Goal: Task Accomplishment & Management: Manage account settings

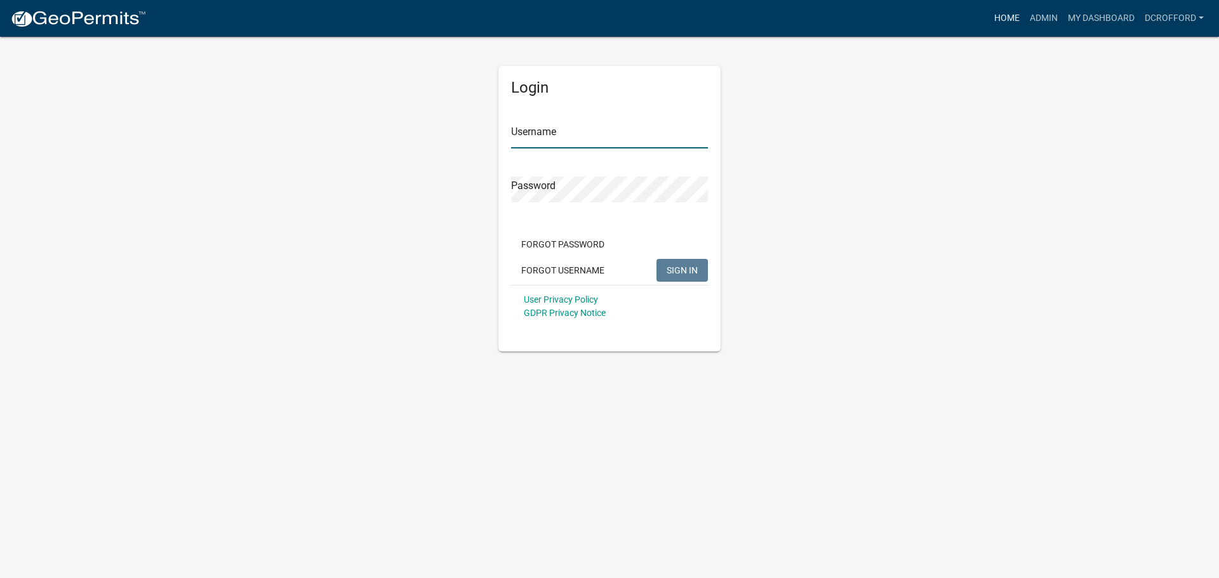
type input "dcrofford"
click at [1003, 22] on link "Home" at bounding box center [1007, 18] width 36 height 24
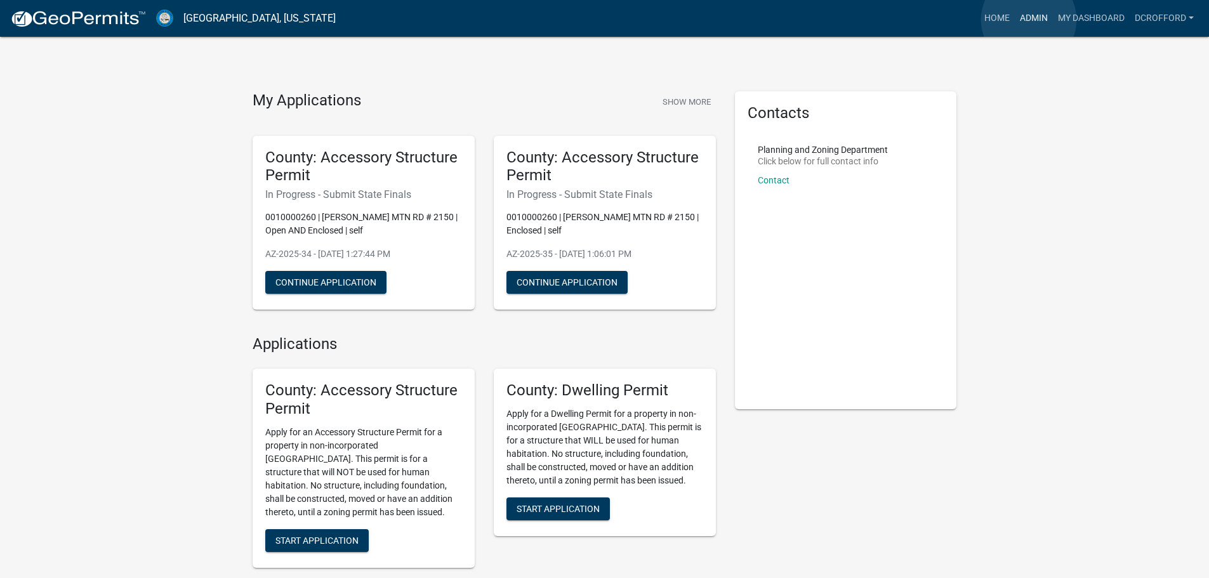
click at [1029, 20] on link "Admin" at bounding box center [1034, 18] width 38 height 24
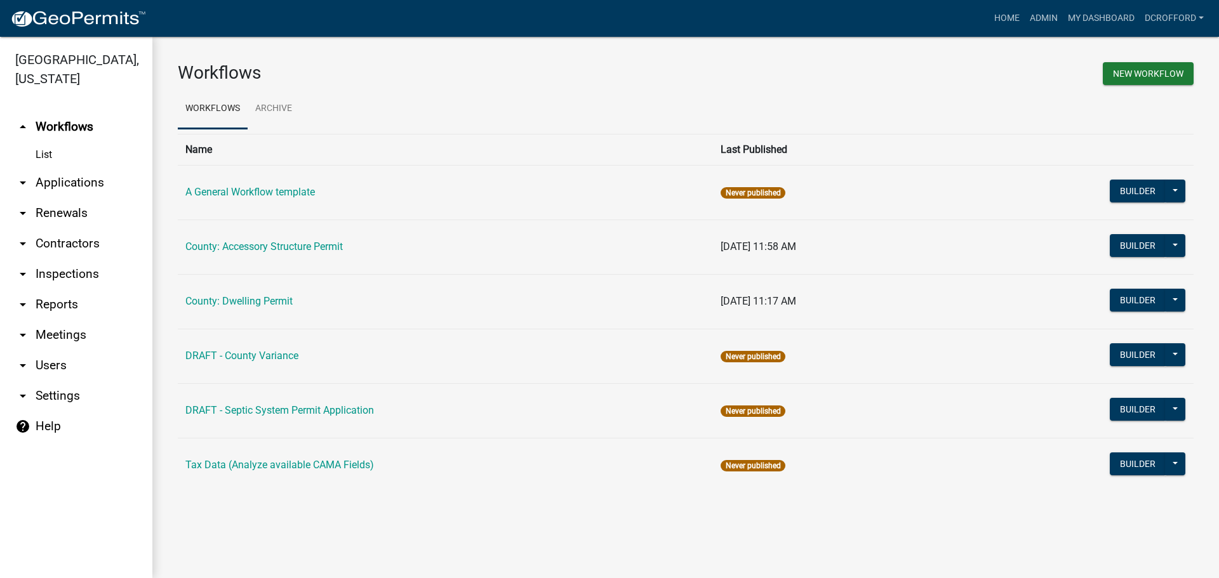
click at [75, 182] on link "arrow_drop_down Applications" at bounding box center [76, 183] width 152 height 30
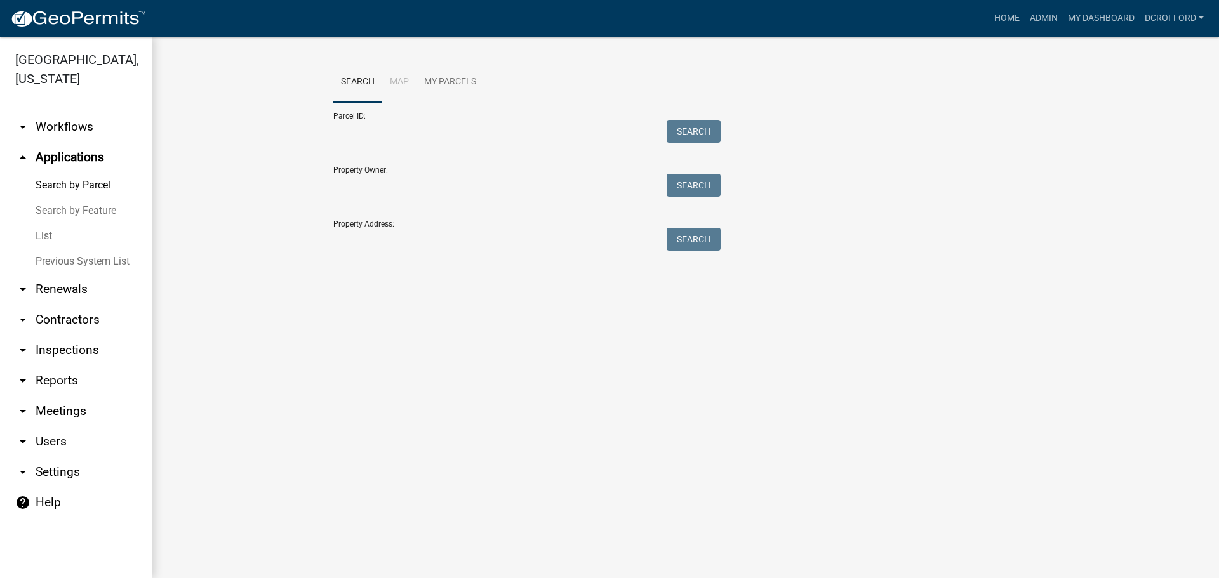
click at [53, 236] on link "List" at bounding box center [76, 235] width 152 height 25
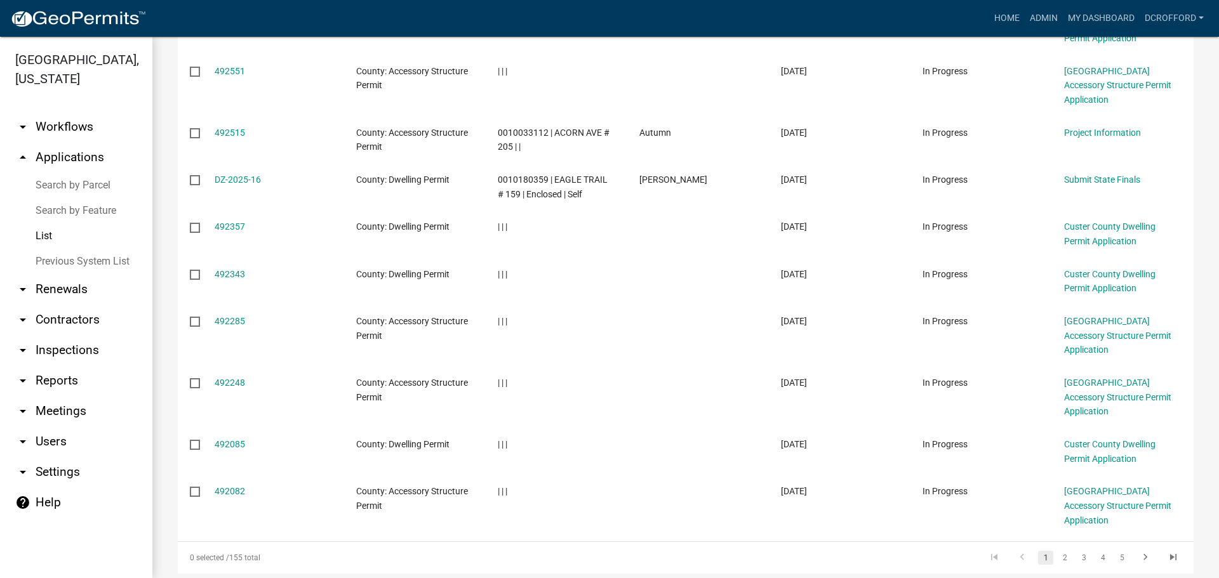
scroll to position [288, 0]
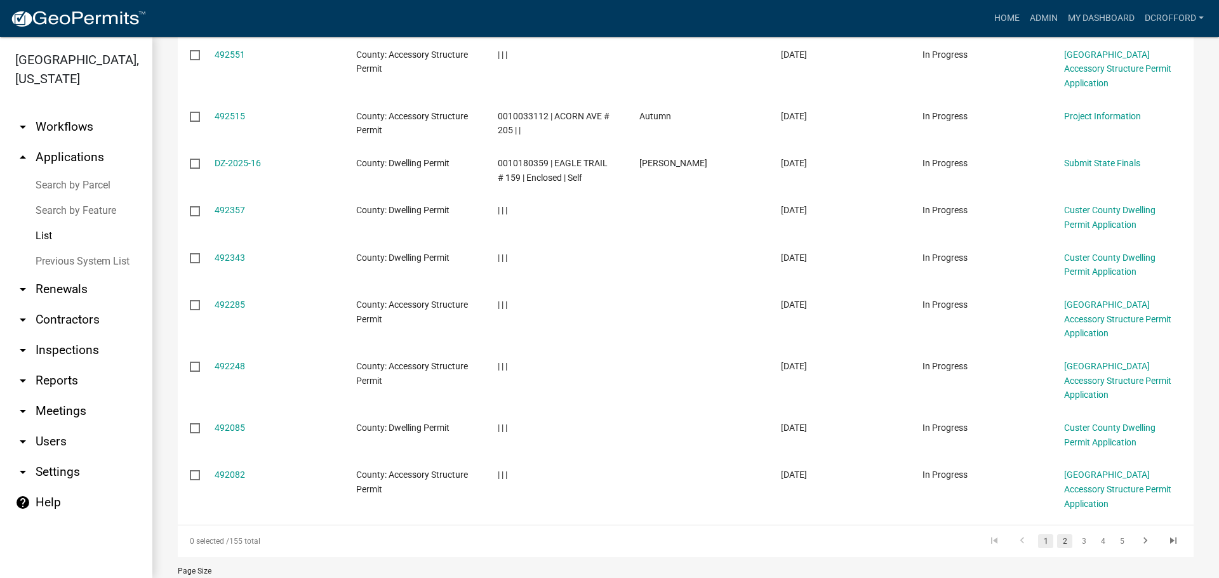
click at [1058, 534] on link "2" at bounding box center [1064, 541] width 15 height 14
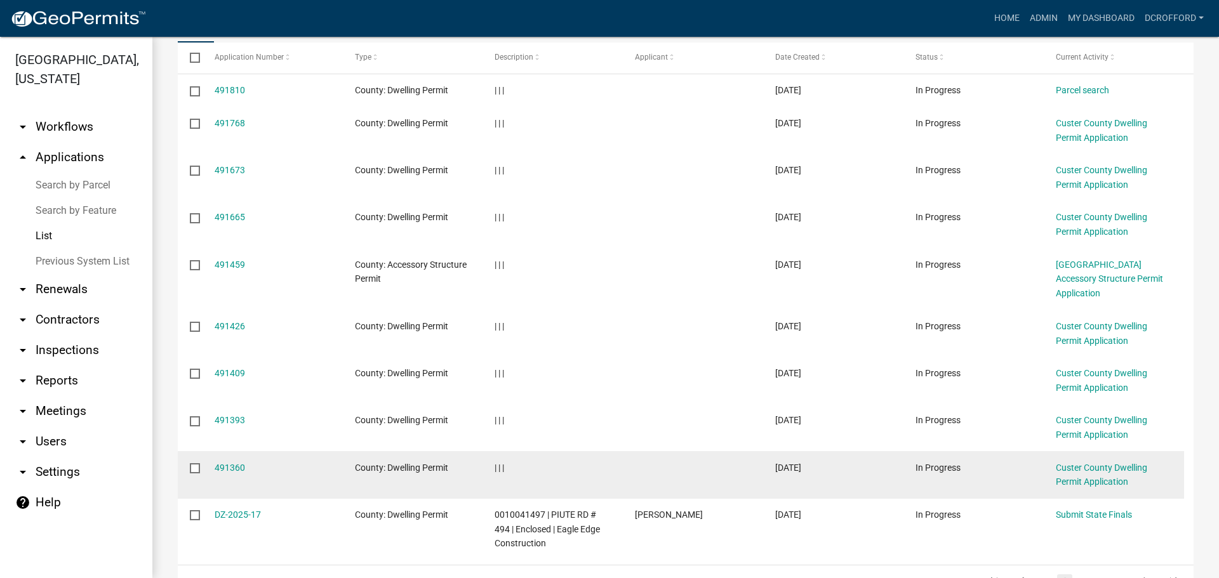
scroll to position [225, 0]
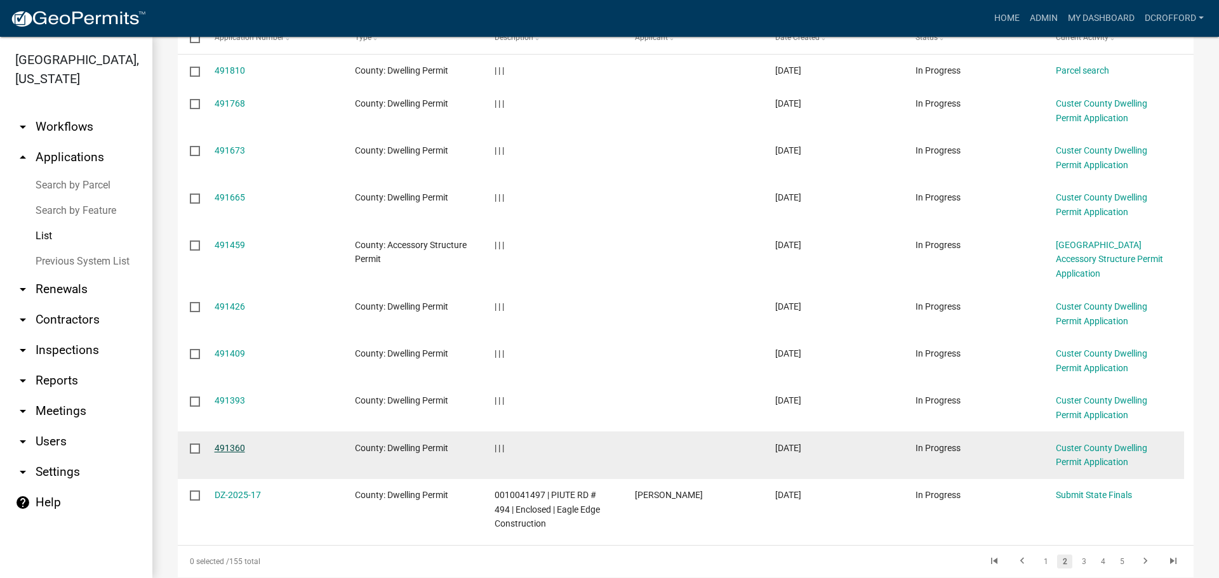
click at [221, 443] on link "491360" at bounding box center [230, 448] width 30 height 10
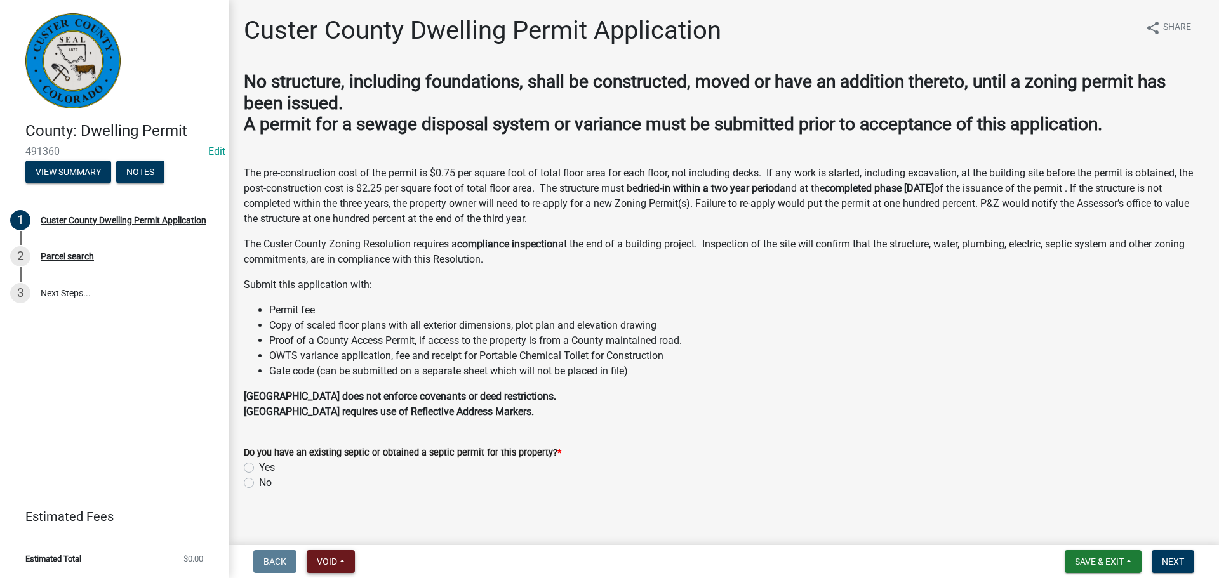
click at [337, 564] on span "Void" at bounding box center [327, 562] width 20 height 10
click at [349, 537] on button "Void" at bounding box center [358, 529] width 102 height 30
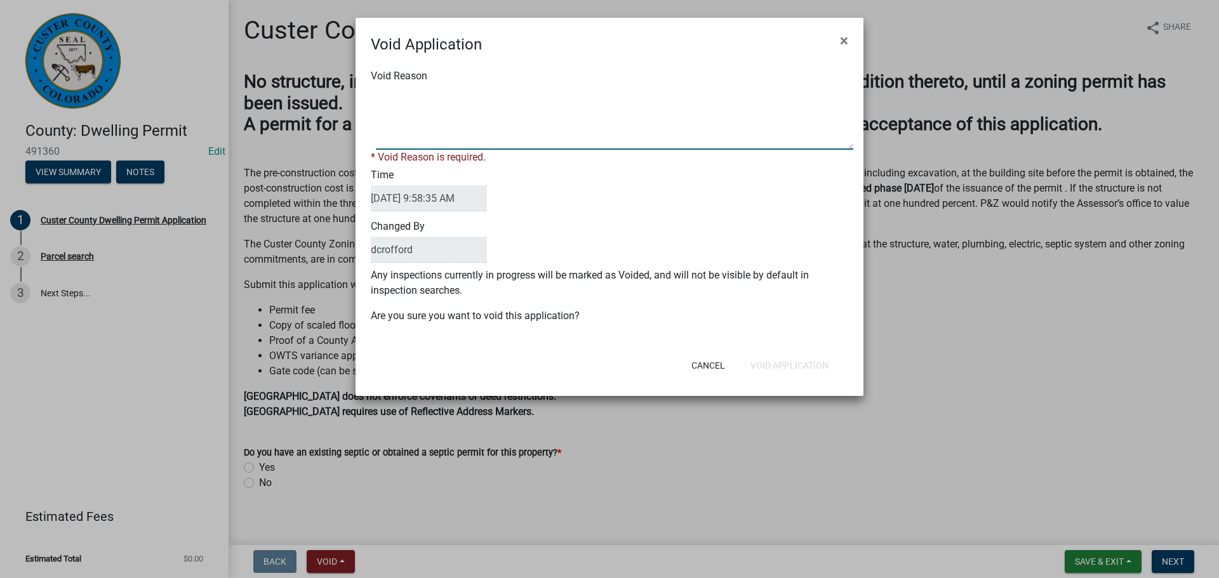
click at [436, 134] on textarea "Void Reason" at bounding box center [614, 117] width 477 height 63
drag, startPoint x: 431, startPoint y: 94, endPoint x: 375, endPoint y: 102, distance: 56.4
click at [375, 102] on span at bounding box center [609, 117] width 477 height 63
type textarea "Unfinished"
click at [747, 268] on p "Any inspections currently in progress will be marked as Voided, and will not be…" at bounding box center [609, 283] width 477 height 30
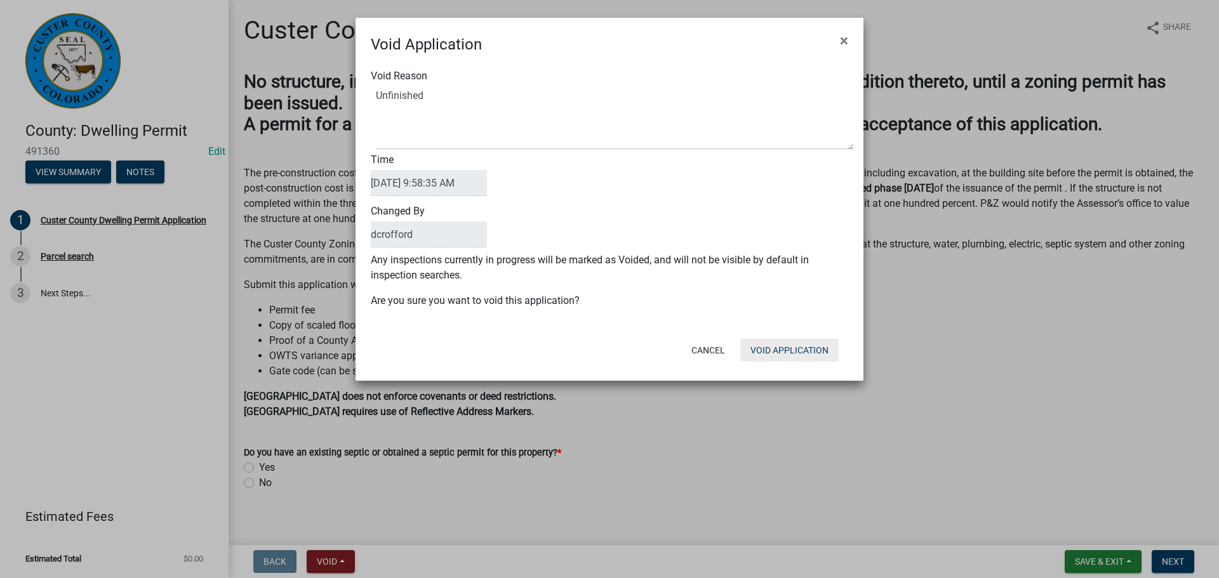
click at [780, 355] on button "Void Application" at bounding box center [789, 350] width 98 height 23
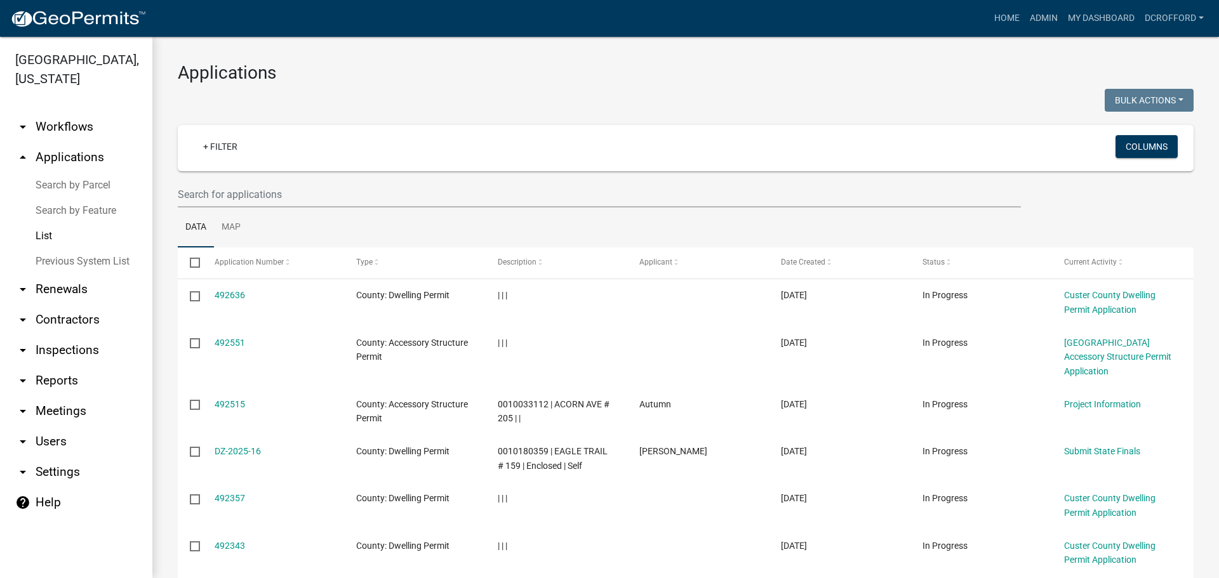
scroll to position [288, 0]
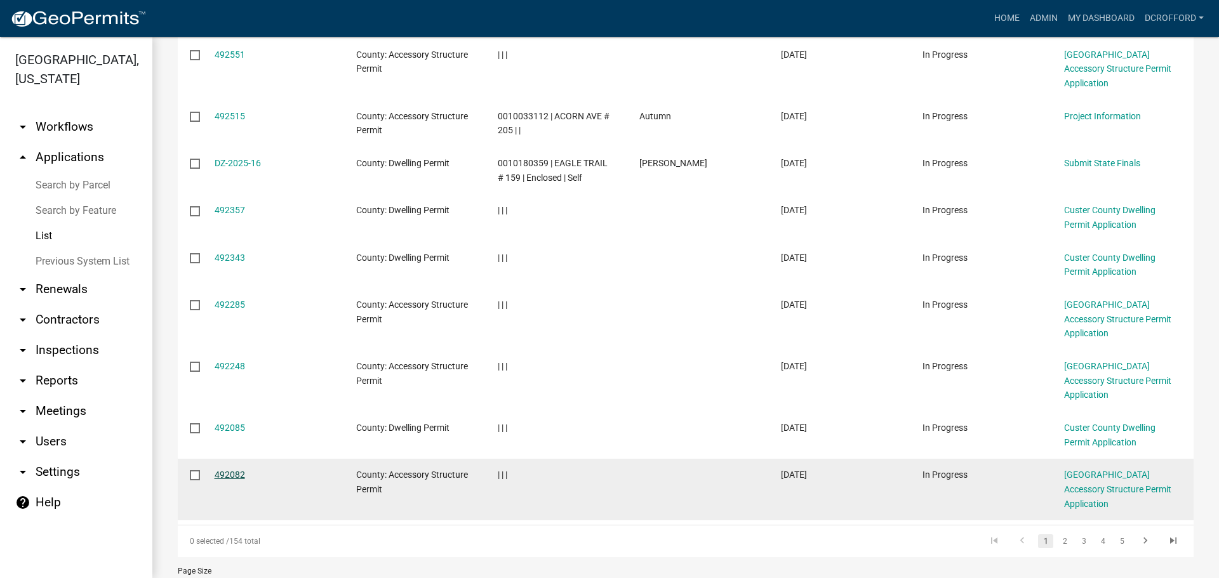
click at [217, 470] on link "492082" at bounding box center [230, 475] width 30 height 10
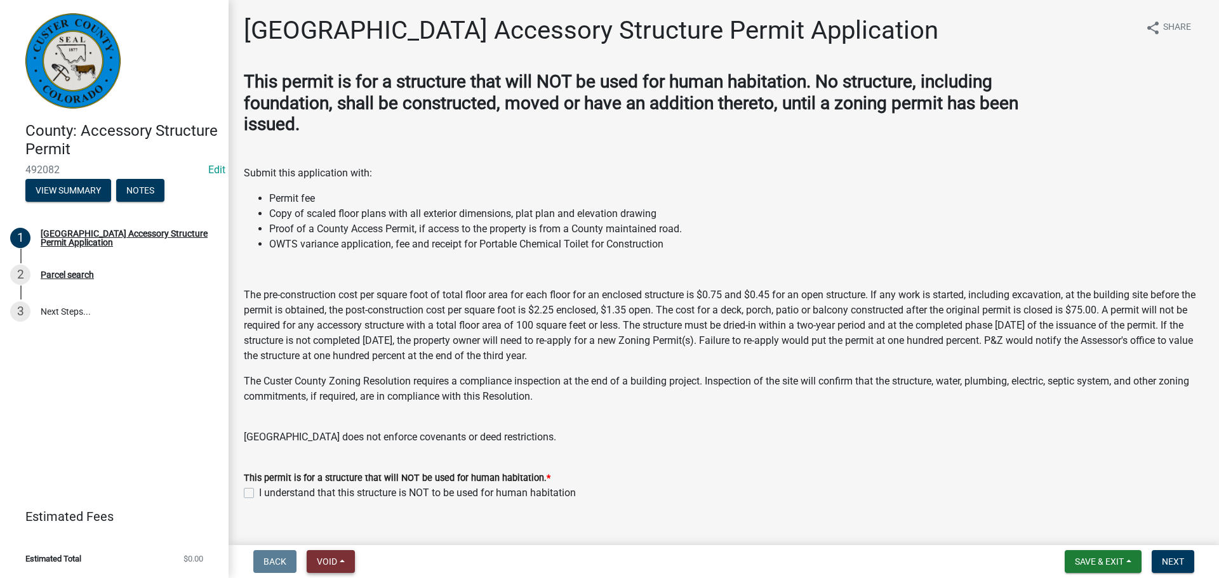
click at [335, 559] on span "Void" at bounding box center [327, 562] width 20 height 10
click at [334, 530] on button "Void" at bounding box center [358, 529] width 102 height 30
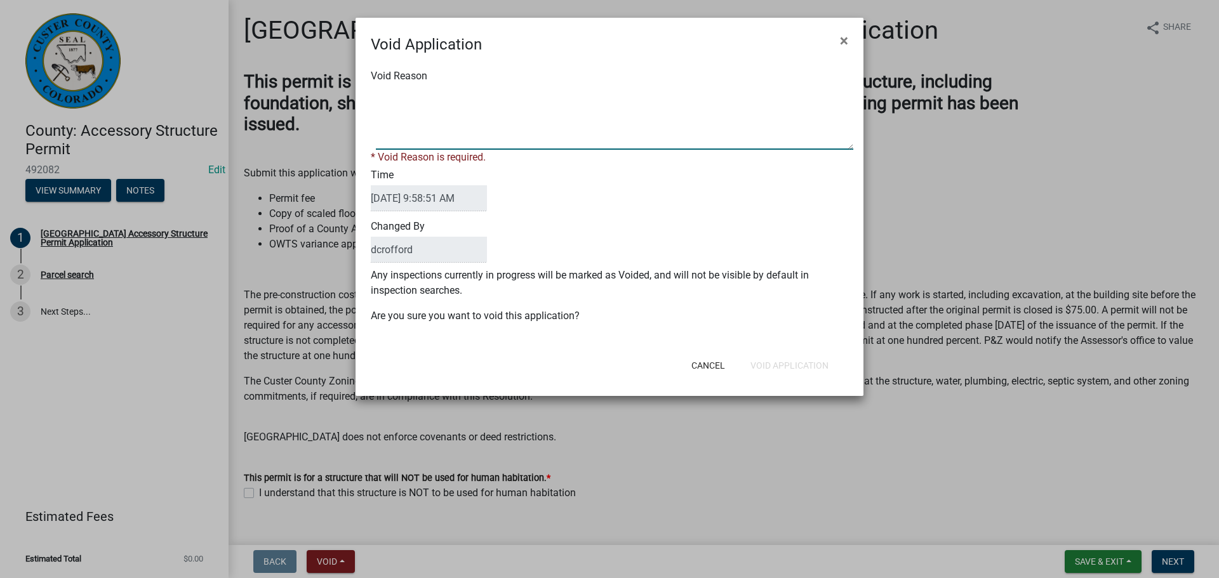
paste textarea "Unfinished"
type textarea "Unfinished"
click at [766, 276] on p "Any inspections currently in progress will be marked as Voided, and will not be…" at bounding box center [609, 283] width 477 height 30
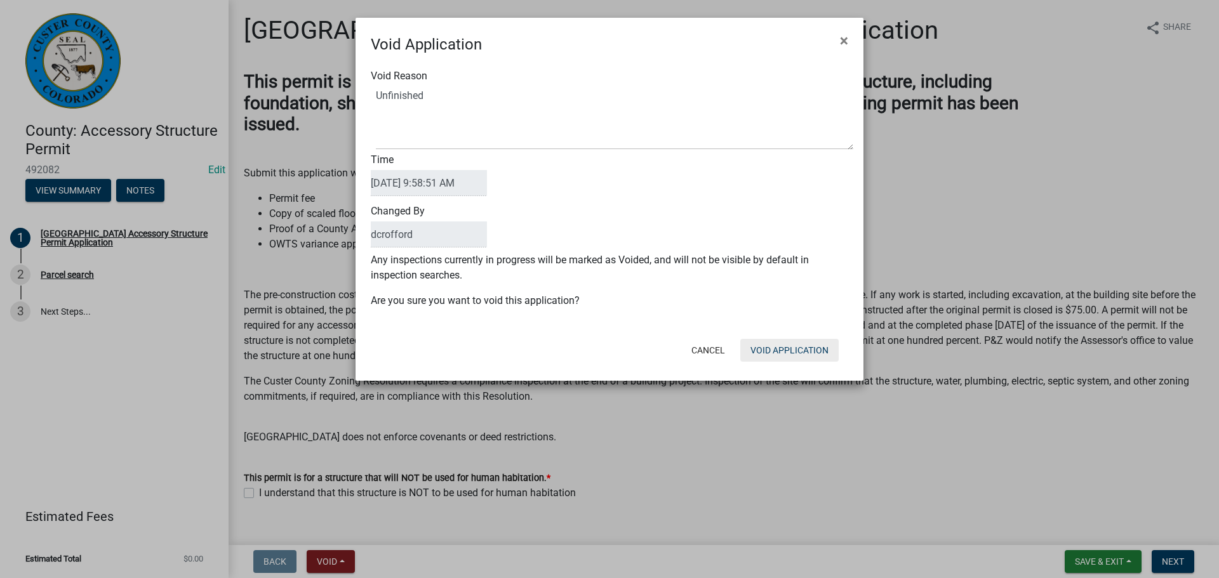
click at [806, 350] on button "Void Application" at bounding box center [789, 350] width 98 height 23
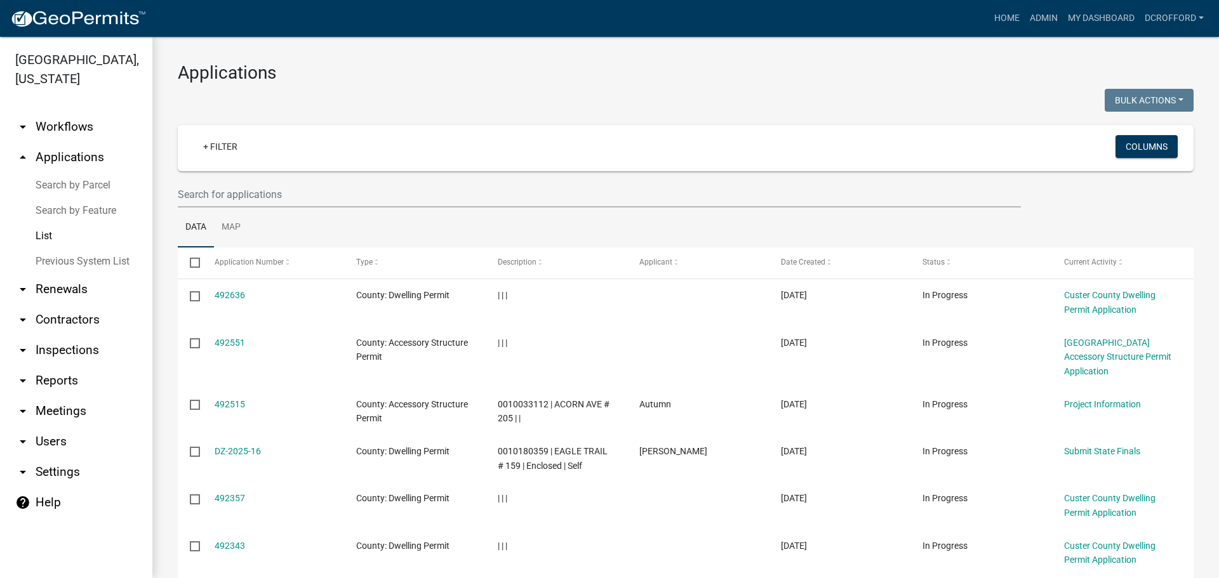
scroll to position [274, 0]
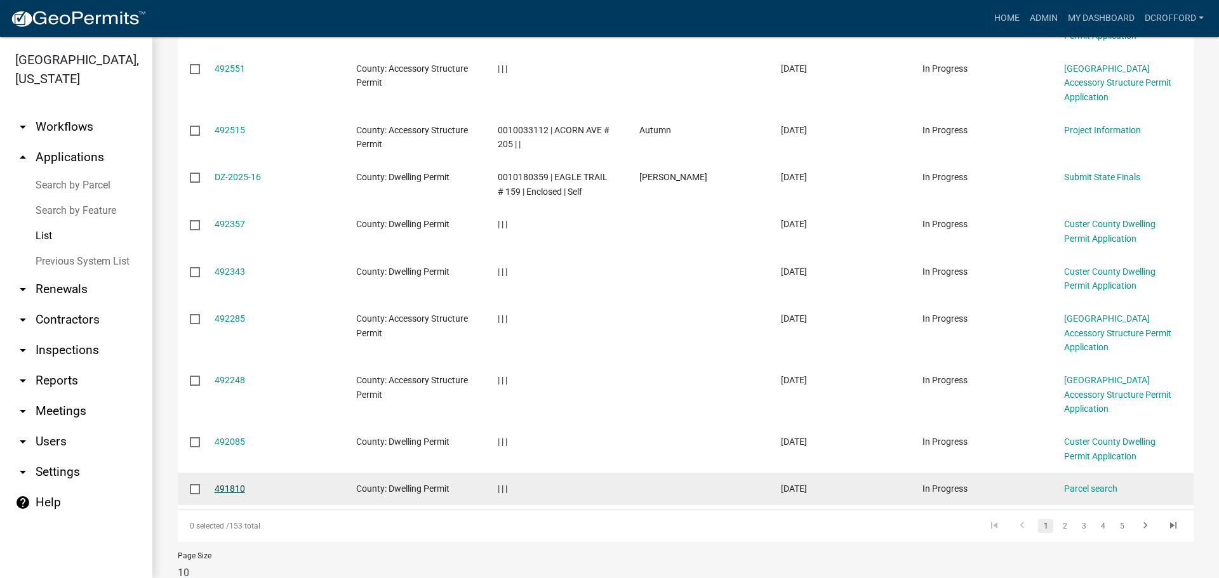
click at [222, 484] on link "491810" at bounding box center [230, 489] width 30 height 10
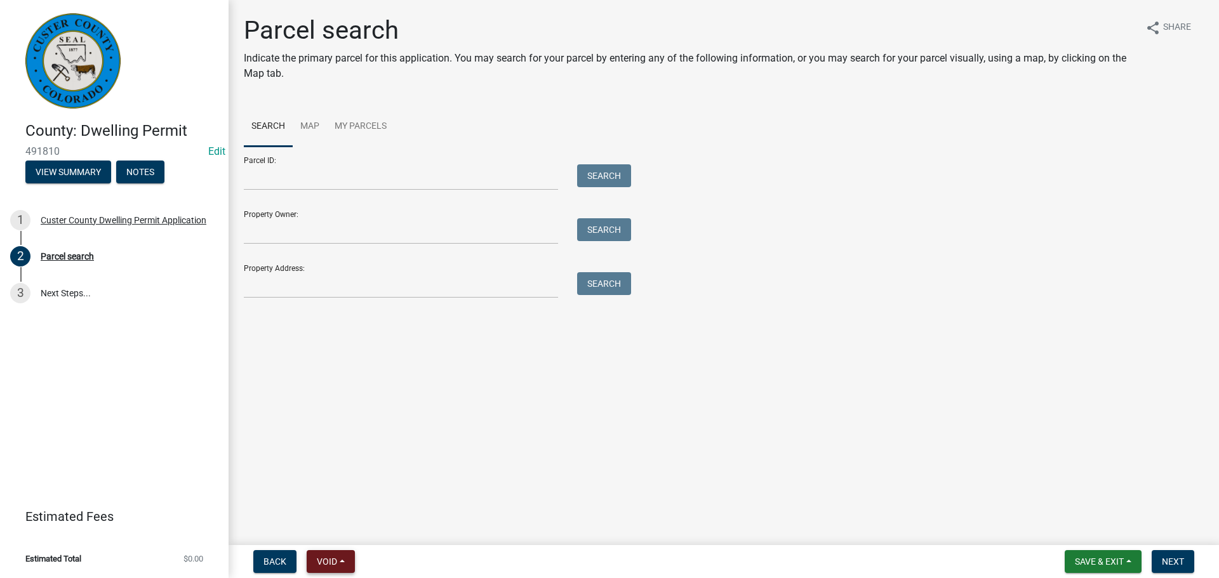
click at [344, 565] on button "Void" at bounding box center [331, 561] width 48 height 23
click at [348, 534] on button "Void" at bounding box center [358, 529] width 102 height 30
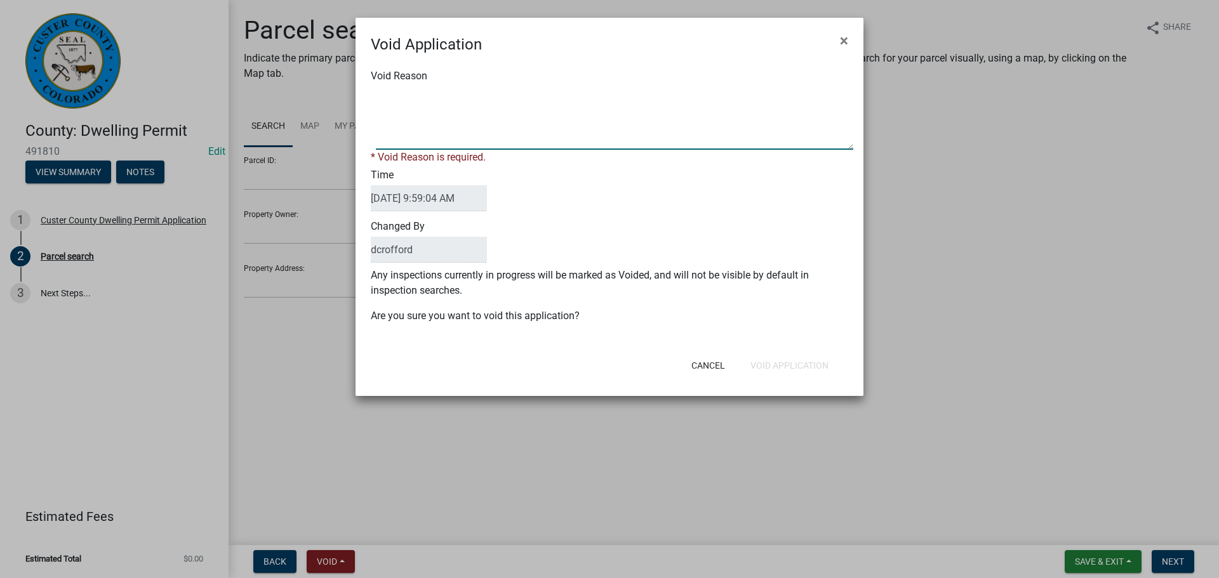
paste textarea "Unfinished"
type textarea "Unfinished"
click at [823, 362] on div "Cancel Void Application" at bounding box center [692, 365] width 313 height 33
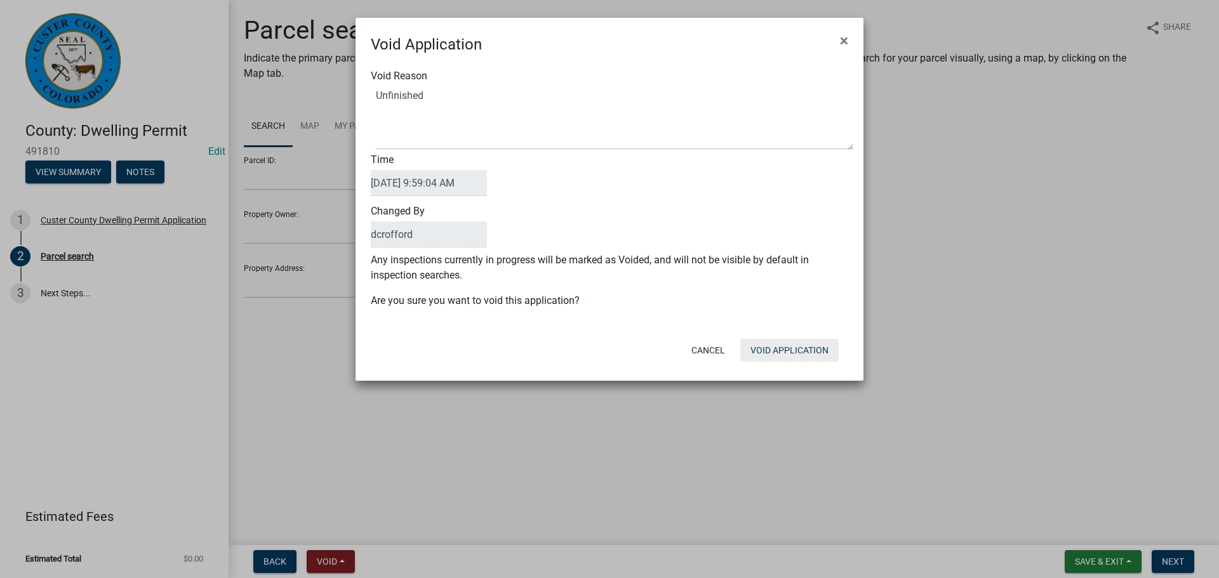
drag, startPoint x: 780, startPoint y: 355, endPoint x: 817, endPoint y: 375, distance: 42.6
click at [780, 354] on button "Void Application" at bounding box center [789, 350] width 98 height 23
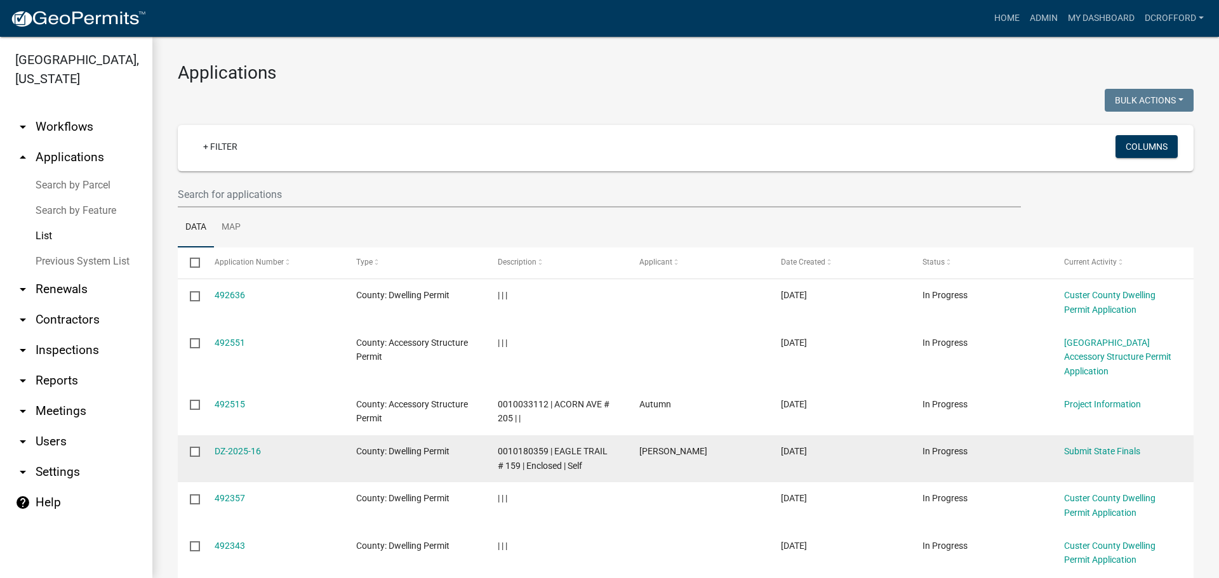
scroll to position [288, 0]
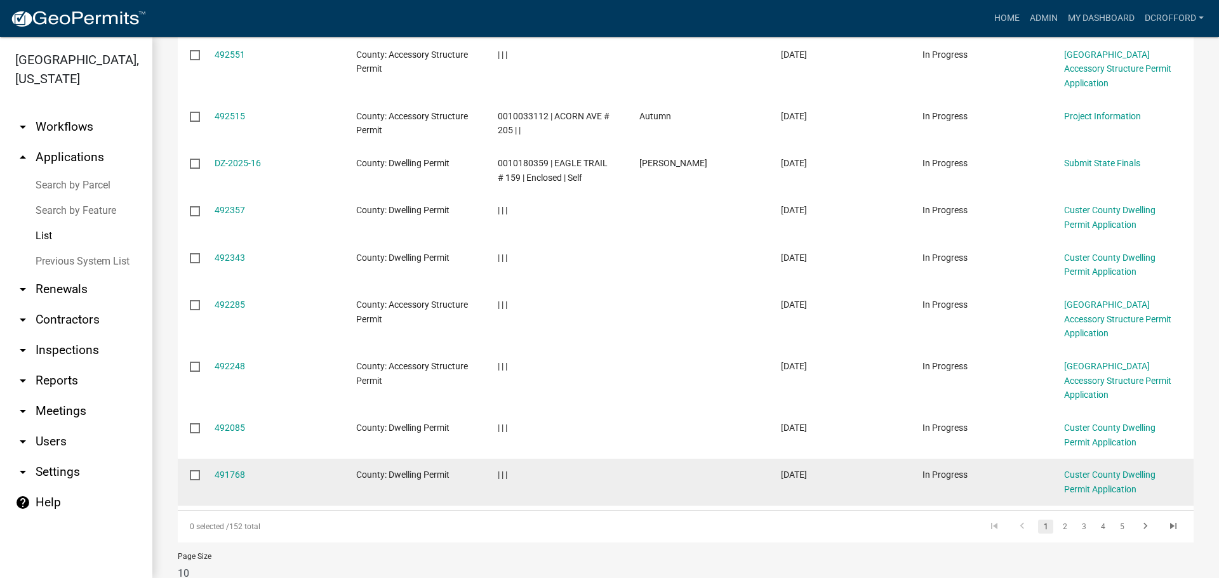
drag, startPoint x: 236, startPoint y: 432, endPoint x: 284, endPoint y: 435, distance: 48.3
click at [236, 470] on link "491768" at bounding box center [230, 475] width 30 height 10
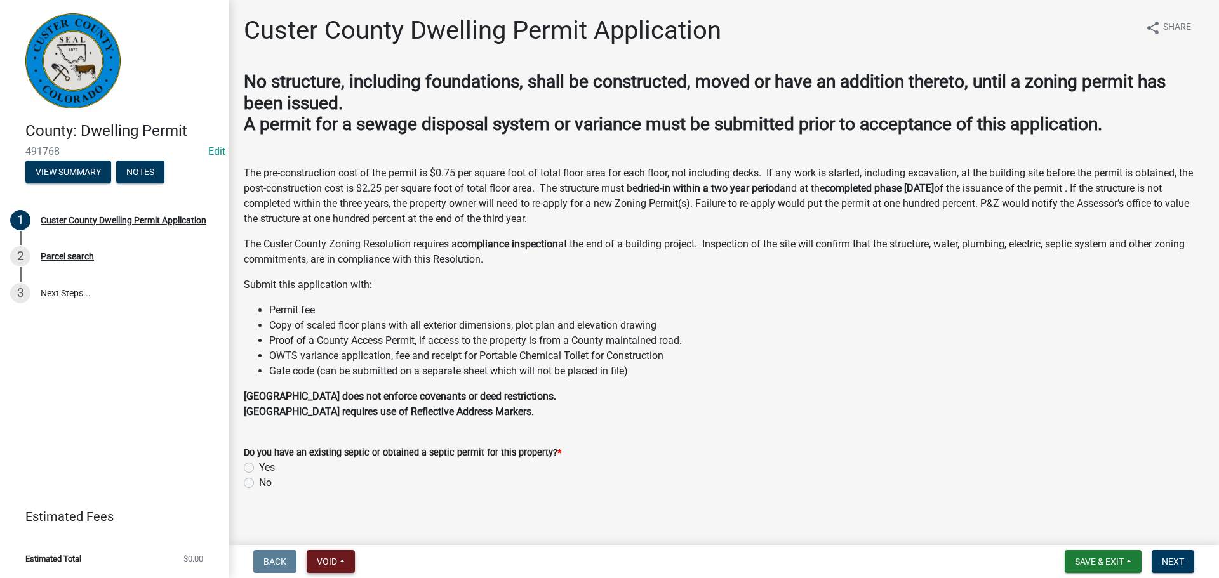
click at [337, 557] on span "Void" at bounding box center [327, 562] width 20 height 10
click at [342, 531] on button "Void" at bounding box center [358, 529] width 102 height 30
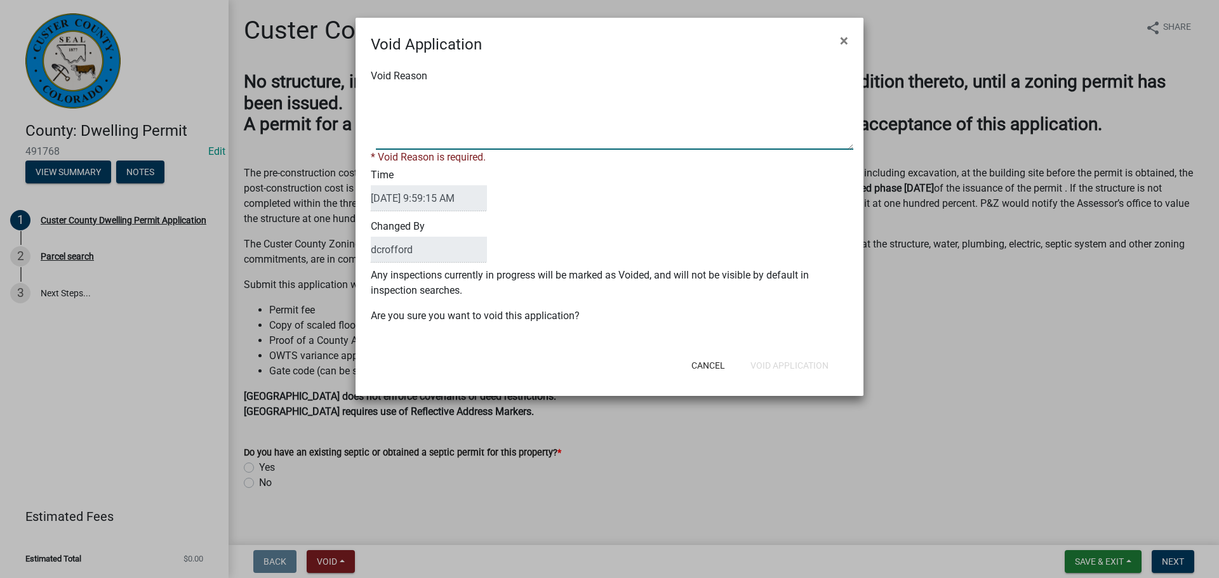
paste textarea "Unfinished"
type textarea "Unfinished"
click at [805, 359] on button "Void Application" at bounding box center [789, 365] width 98 height 23
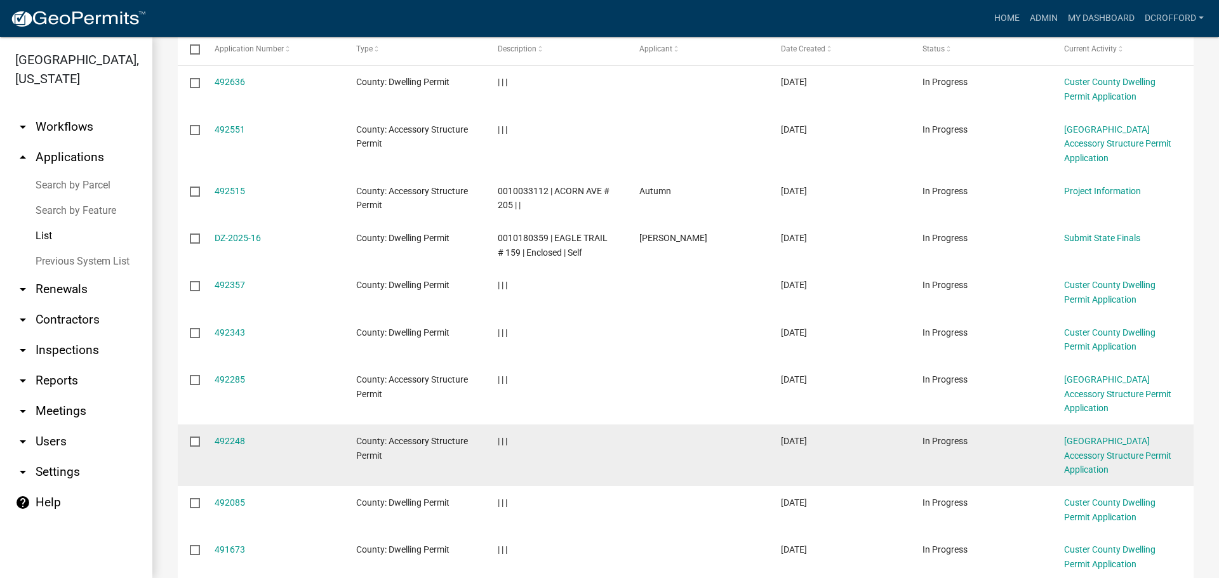
scroll to position [288, 0]
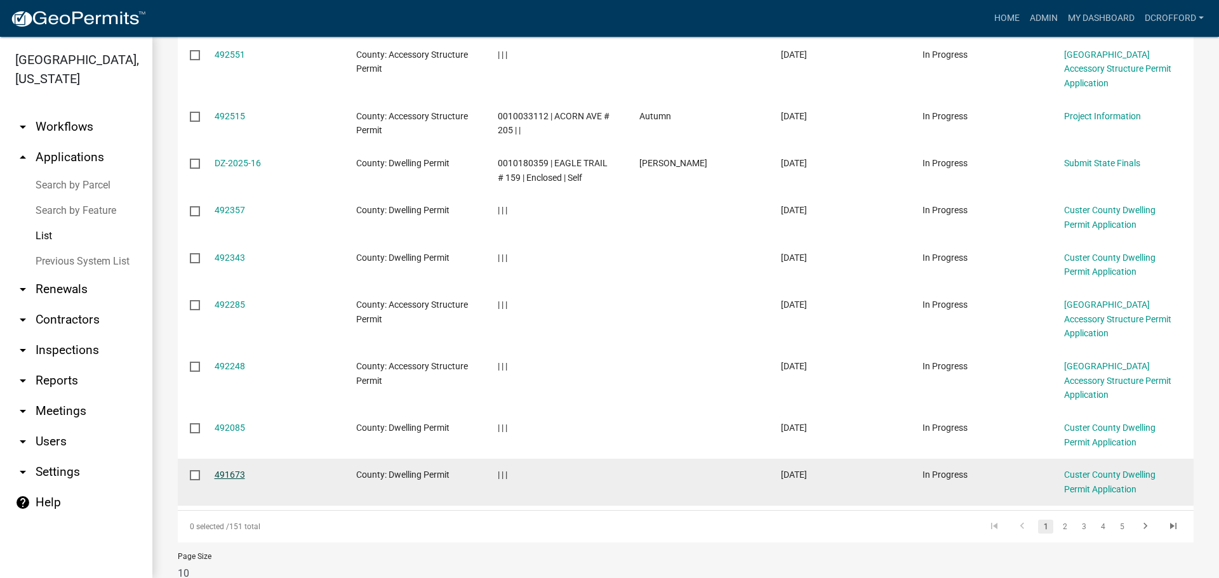
click at [239, 470] on link "491673" at bounding box center [230, 475] width 30 height 10
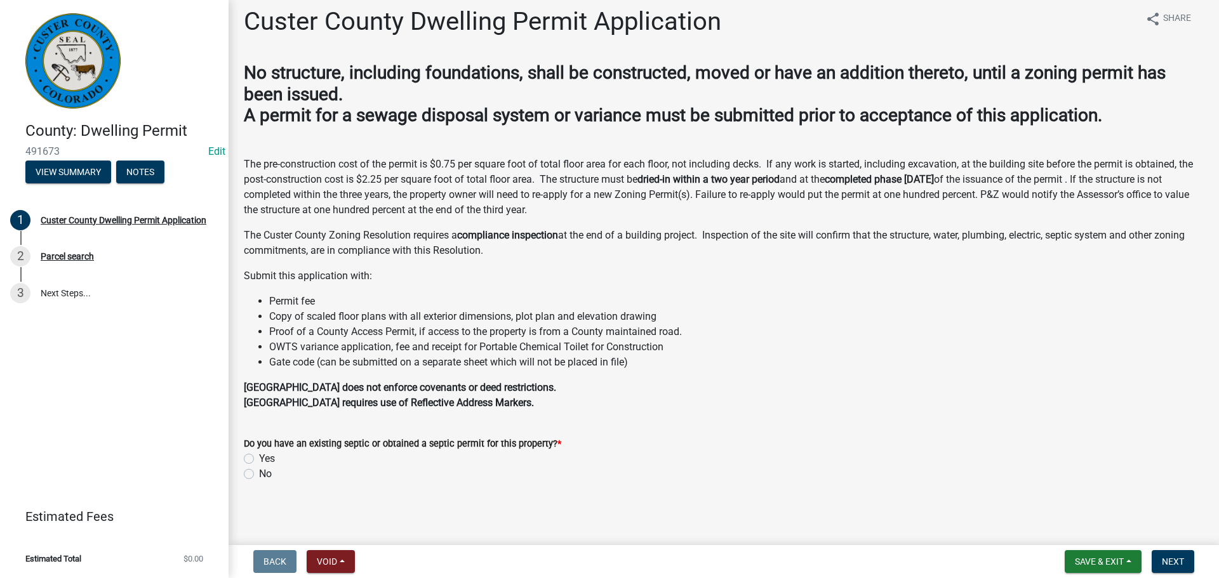
scroll to position [11, 0]
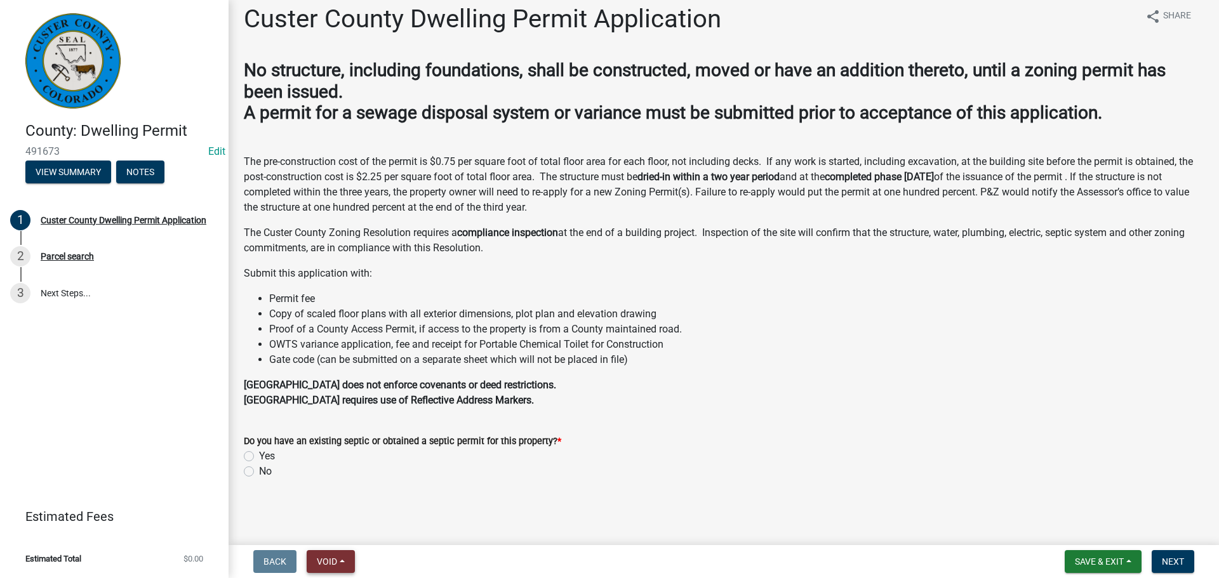
click at [338, 569] on button "Void" at bounding box center [331, 561] width 48 height 23
click at [354, 530] on button "Void" at bounding box center [358, 529] width 102 height 30
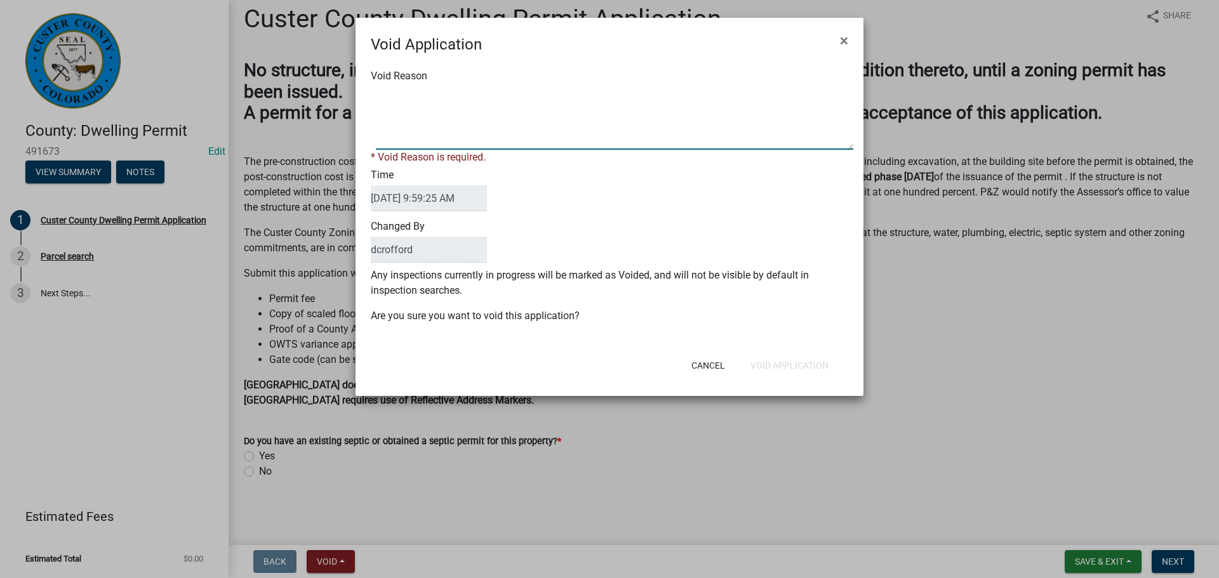
paste textarea "Unfinished"
type textarea "Unfinished"
click at [796, 370] on div "Void Application × Void Reason * Void Reason is required. Time [DATE] 9:59:25 A…" at bounding box center [609, 207] width 508 height 378
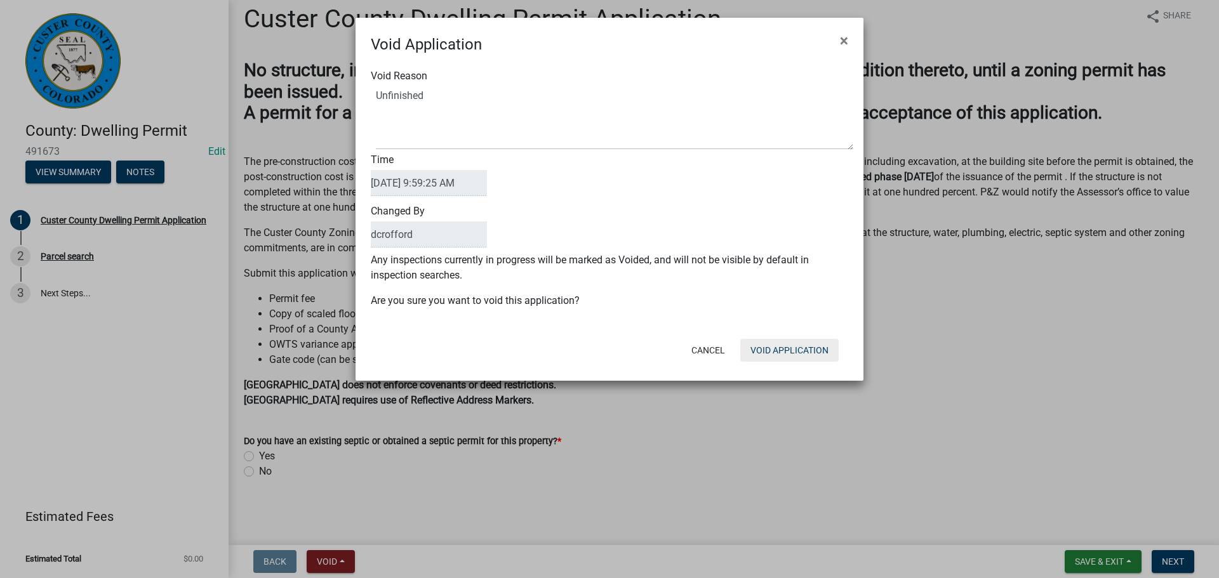
click at [781, 357] on button "Void Application" at bounding box center [789, 350] width 98 height 23
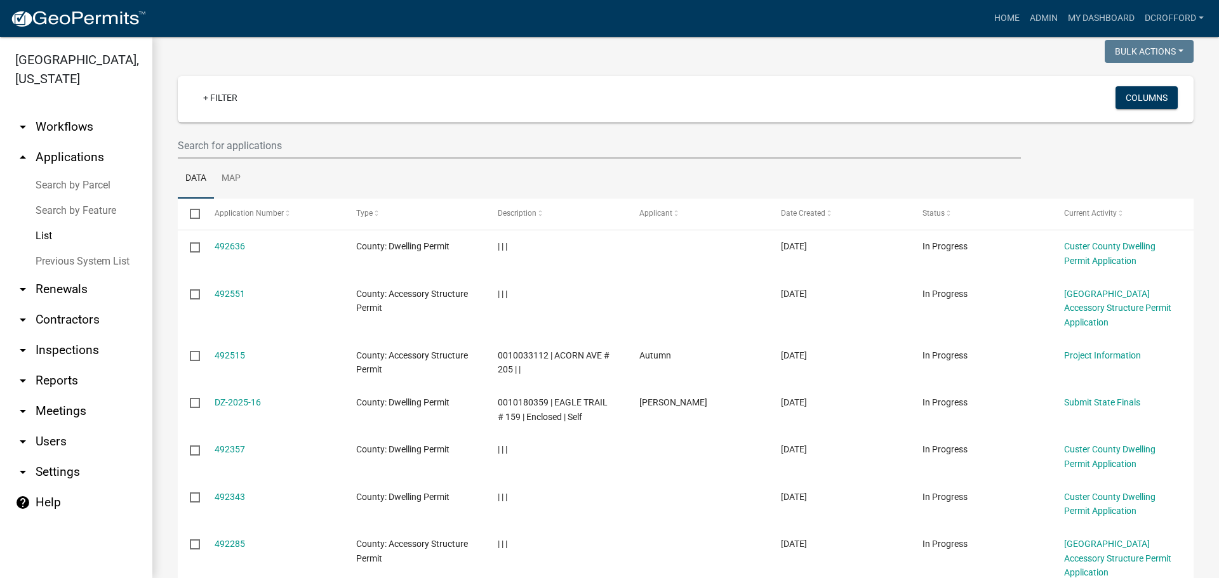
scroll to position [288, 0]
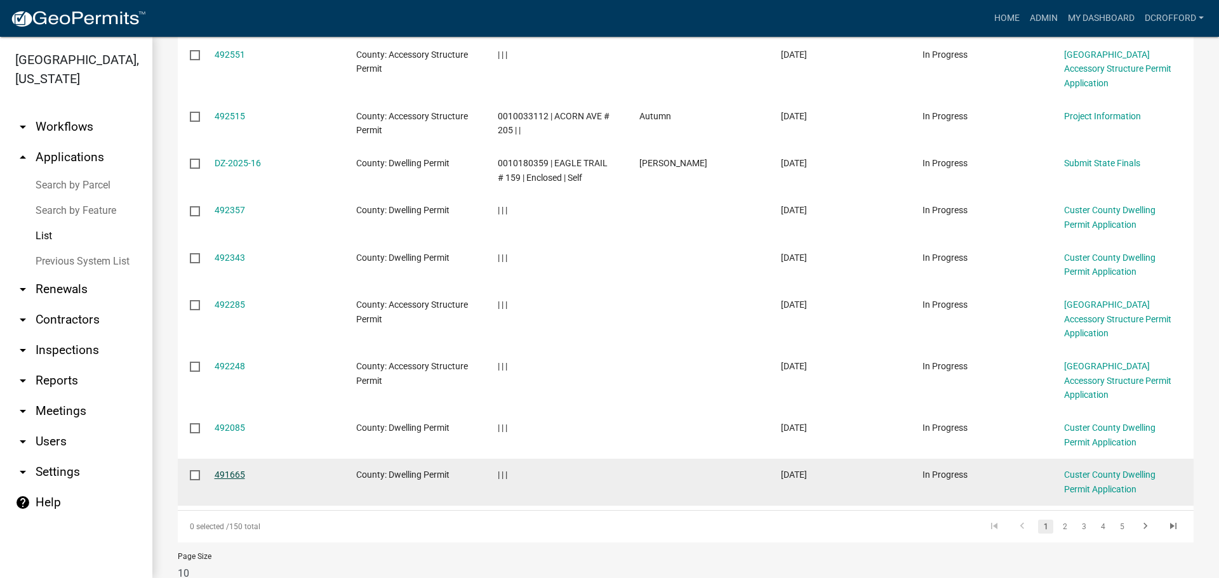
click at [232, 470] on link "491665" at bounding box center [230, 475] width 30 height 10
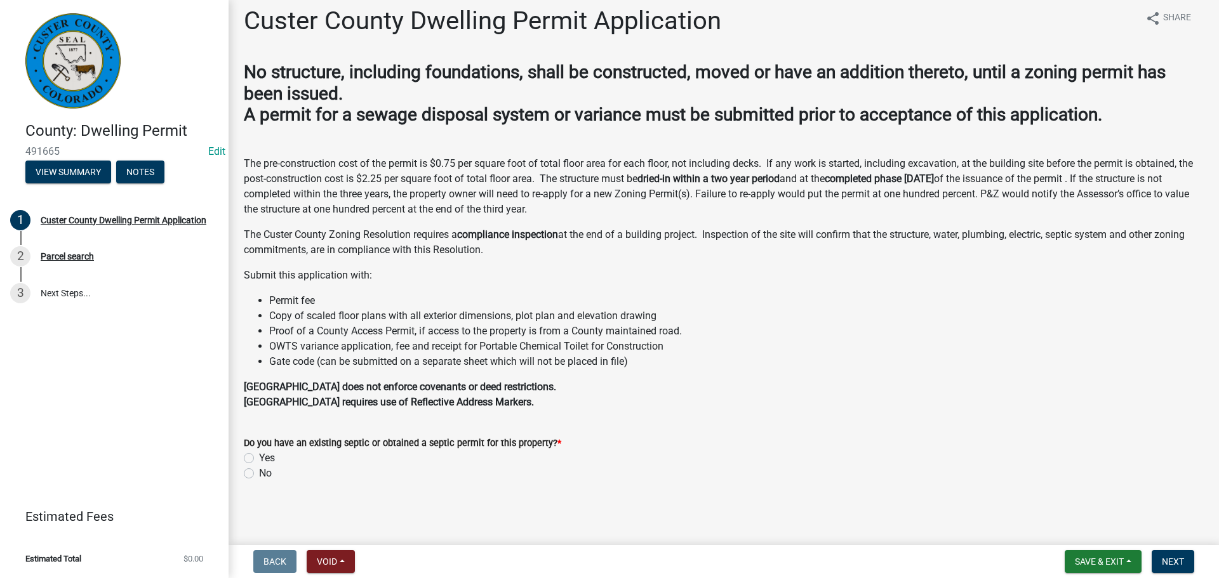
scroll to position [11, 0]
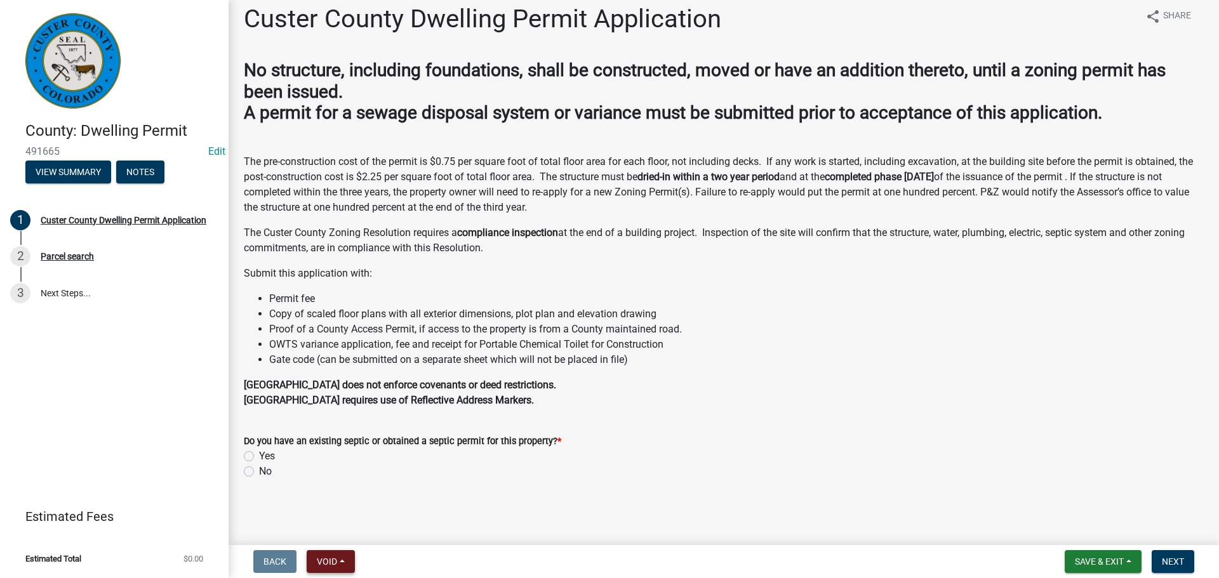
click at [342, 564] on button "Void" at bounding box center [331, 561] width 48 height 23
click at [358, 525] on button "Void" at bounding box center [358, 529] width 102 height 30
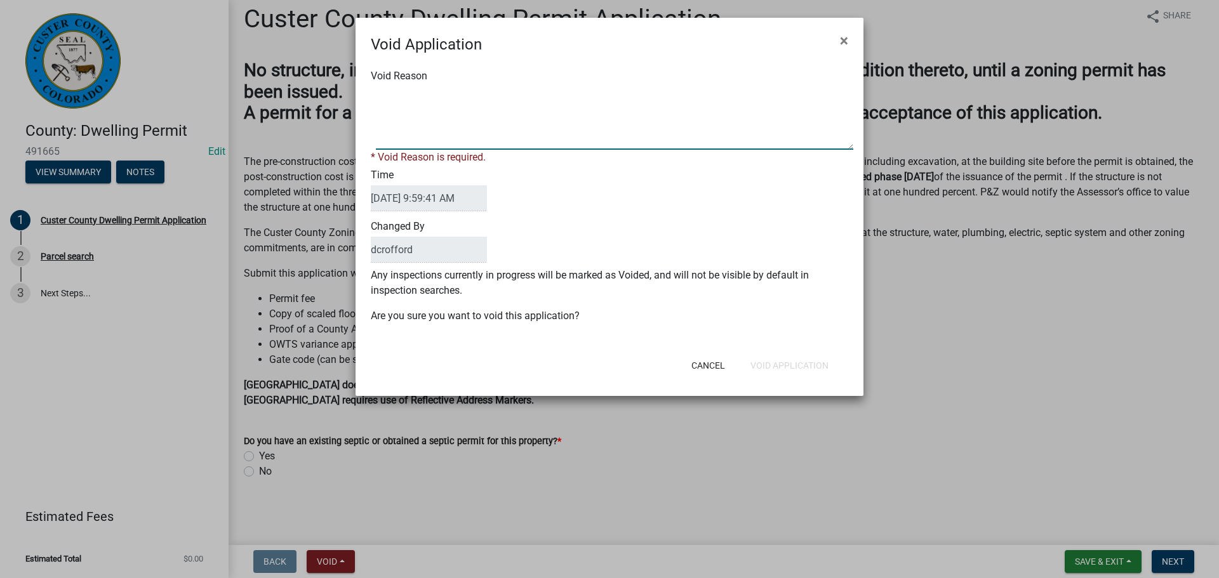
paste textarea "Unfinished"
type textarea "Unfinished"
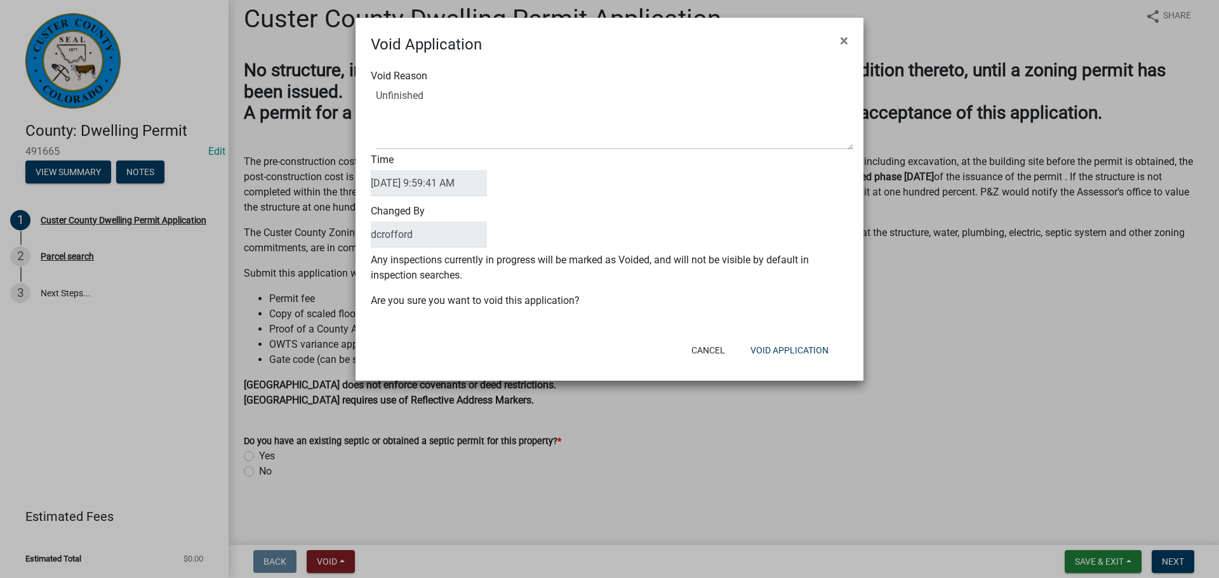
click at [762, 294] on div "Void Reason Time [DATE] 9:59:41 AM Changed By dcrofford Any inspections current…" at bounding box center [609, 195] width 508 height 278
click at [788, 343] on button "Void Application" at bounding box center [789, 350] width 98 height 23
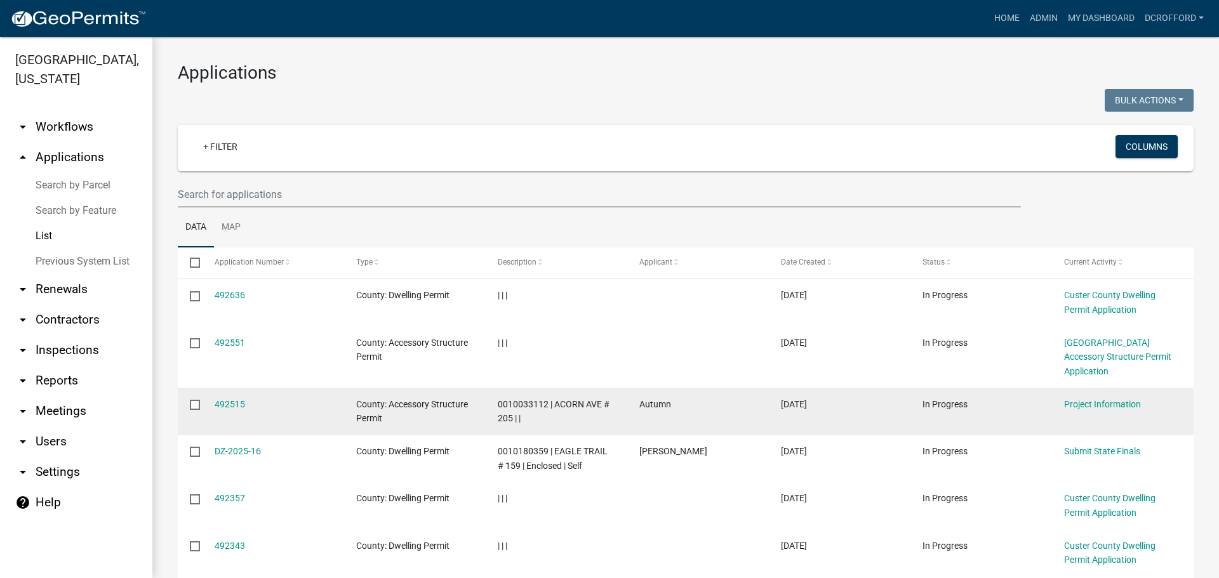
scroll to position [288, 0]
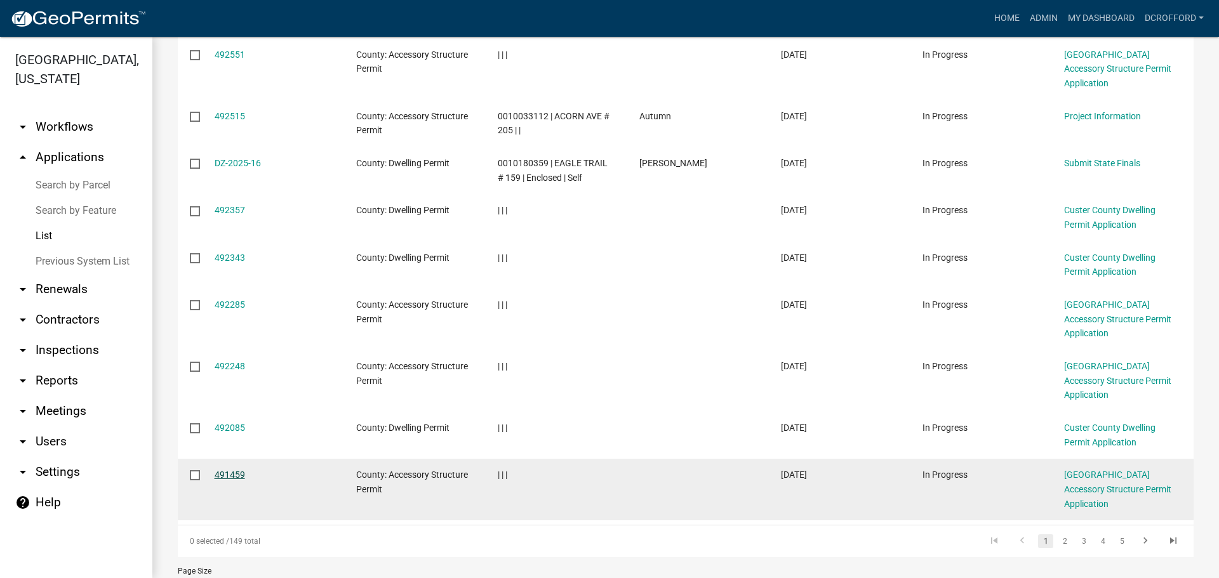
click at [234, 470] on link "491459" at bounding box center [230, 475] width 30 height 10
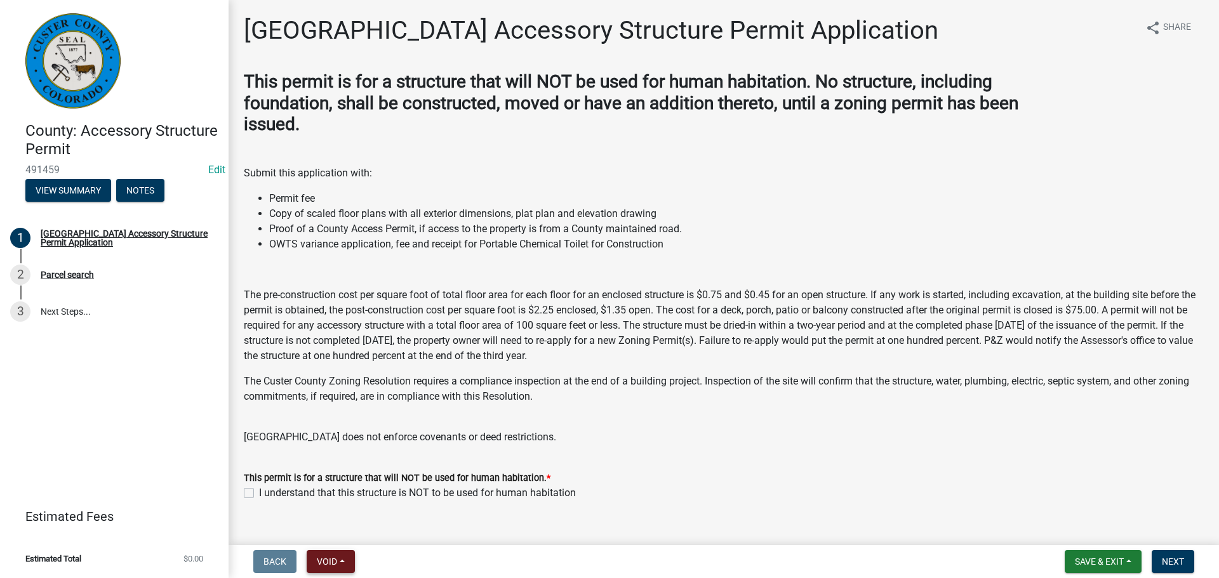
click at [336, 568] on button "Void" at bounding box center [331, 561] width 48 height 23
click at [352, 526] on button "Void" at bounding box center [358, 529] width 102 height 30
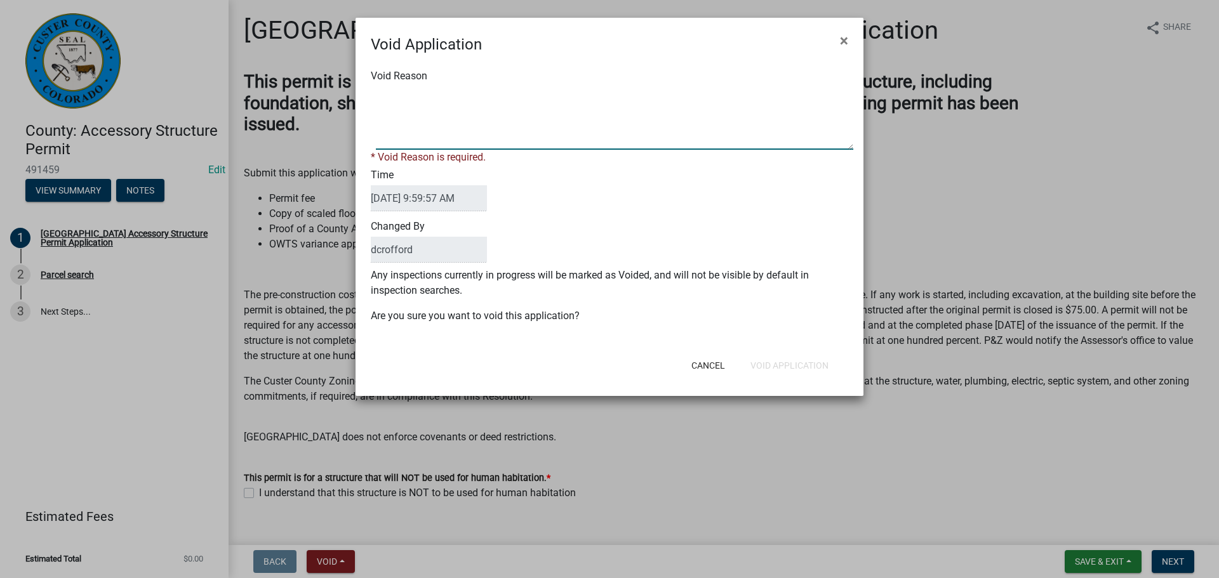
paste textarea "Unfinished"
type textarea "Unfinished"
click at [823, 371] on div "Void Application × Void Reason * Void Reason is required. Time [DATE] 9:59:57 A…" at bounding box center [609, 207] width 508 height 378
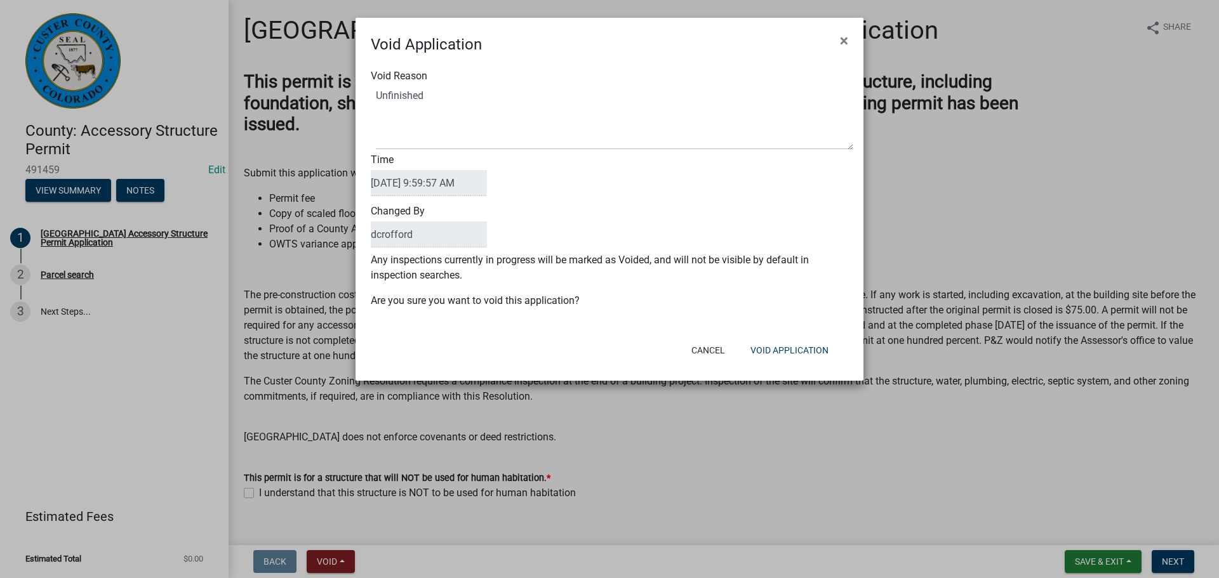
click at [1184, 562] on ngb-modal-window "Void Application × Void Reason Time [DATE] 9:59:57 AM Changed By dcrofford Any …" at bounding box center [609, 289] width 1219 height 578
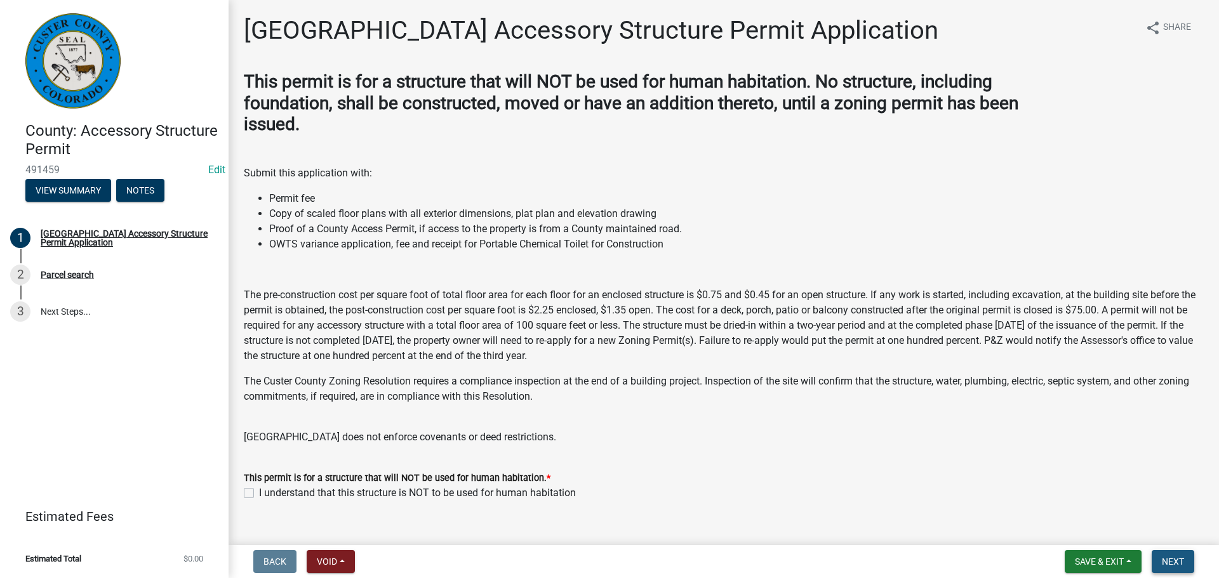
click at [1184, 562] on span "Next" at bounding box center [1173, 562] width 22 height 10
drag, startPoint x: 285, startPoint y: 560, endPoint x: 279, endPoint y: 605, distance: 45.4
click at [279, 578] on html "Internet Explorer does NOT work with GeoPermits. Get a new browser for more sec…" at bounding box center [609, 289] width 1219 height 578
click at [343, 558] on button "Void" at bounding box center [331, 561] width 48 height 23
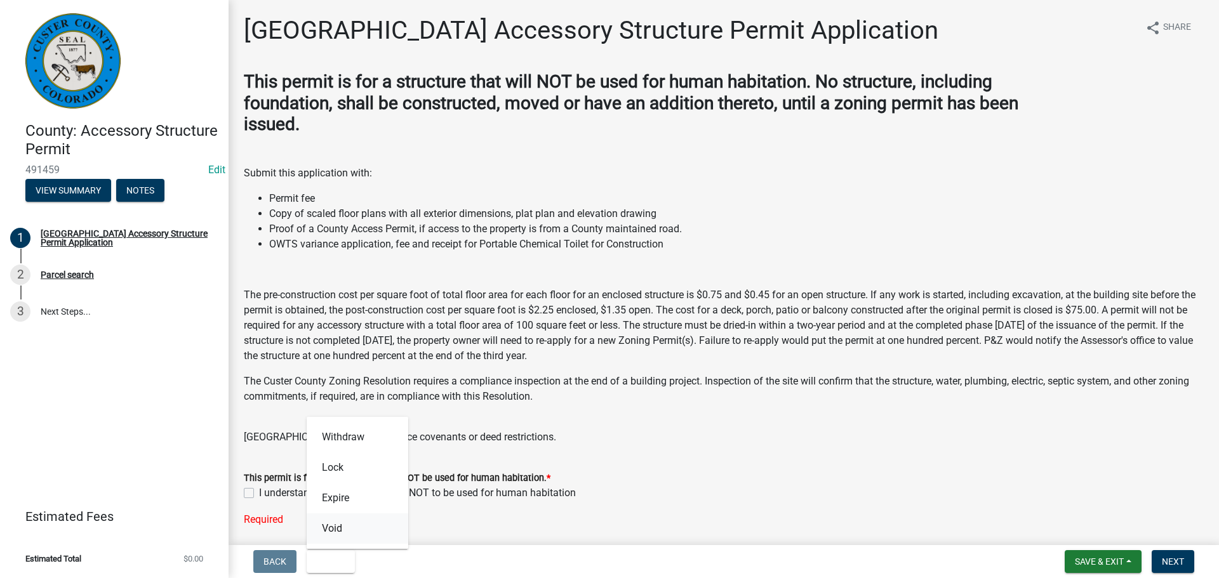
click at [349, 531] on button "Void" at bounding box center [358, 529] width 102 height 30
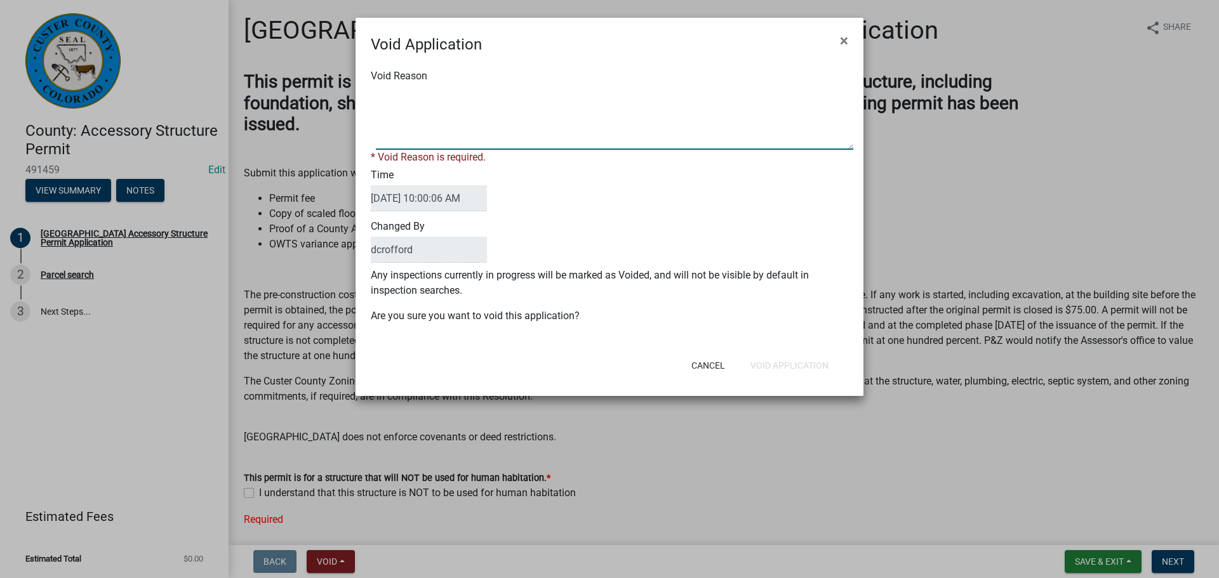
click at [388, 130] on textarea "Void Reason" at bounding box center [614, 117] width 477 height 63
paste textarea "Unfinished"
type textarea "Unfinished"
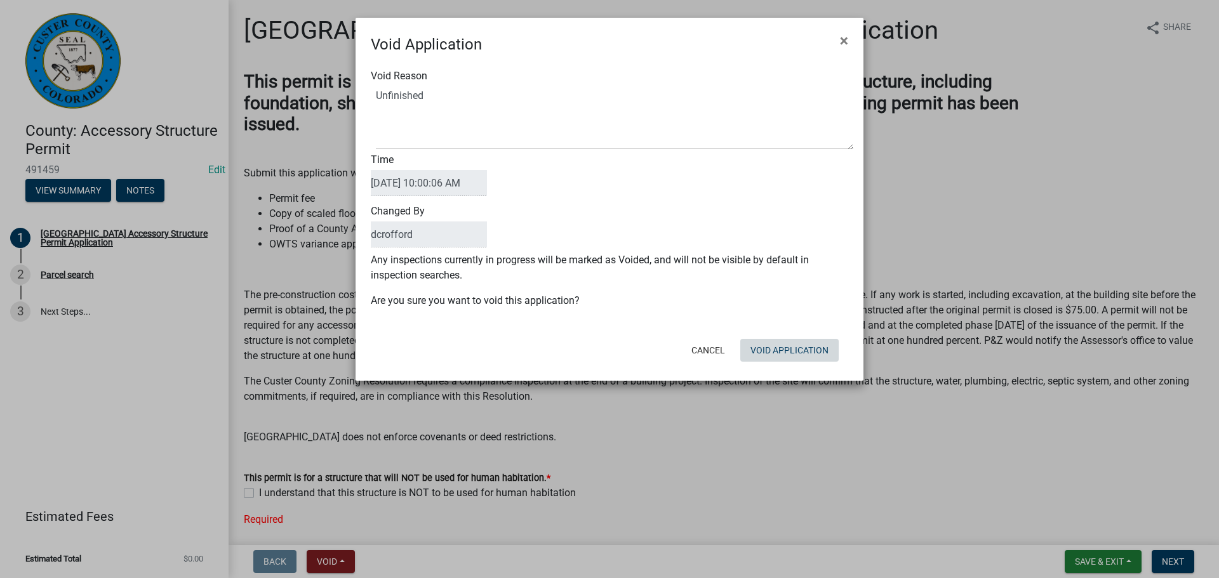
click at [777, 356] on button "Void Application" at bounding box center [789, 350] width 98 height 23
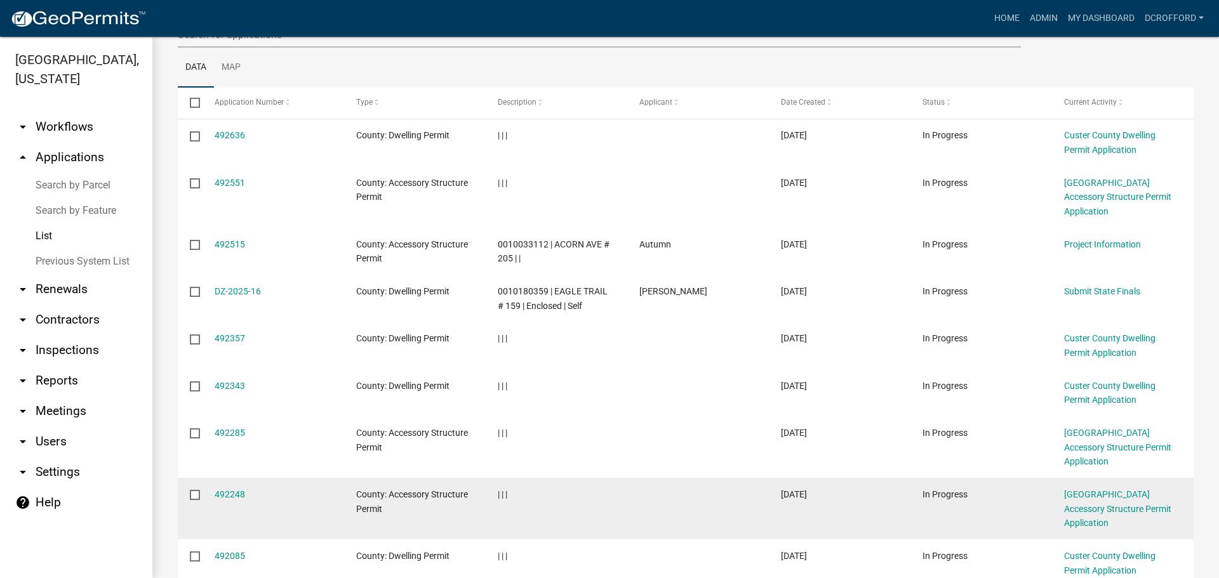
scroll to position [288, 0]
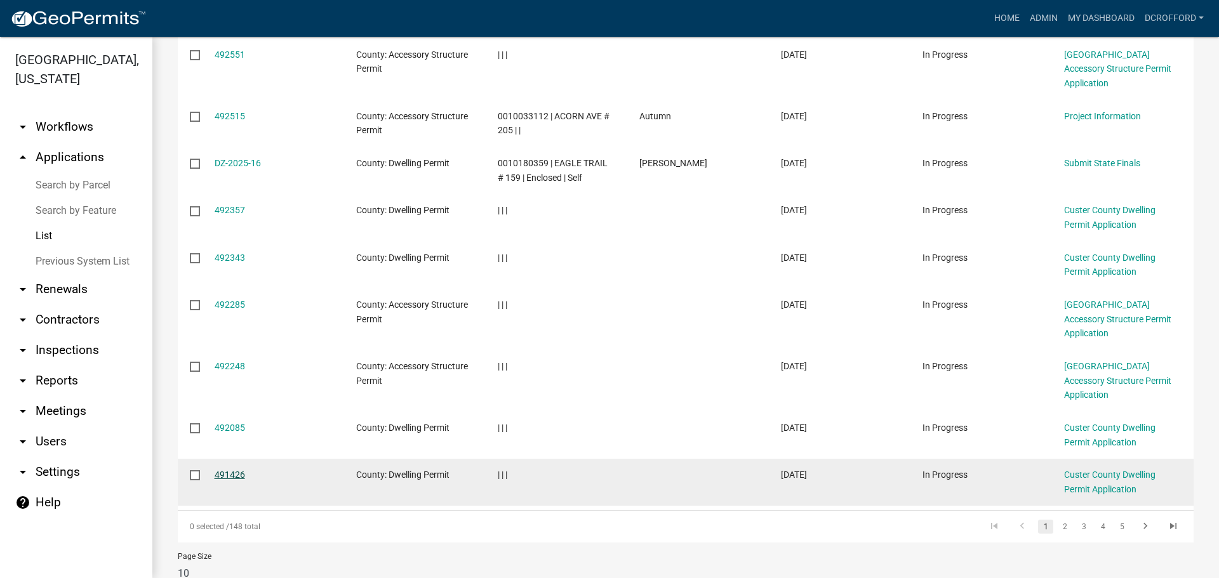
click at [238, 470] on link "491426" at bounding box center [230, 475] width 30 height 10
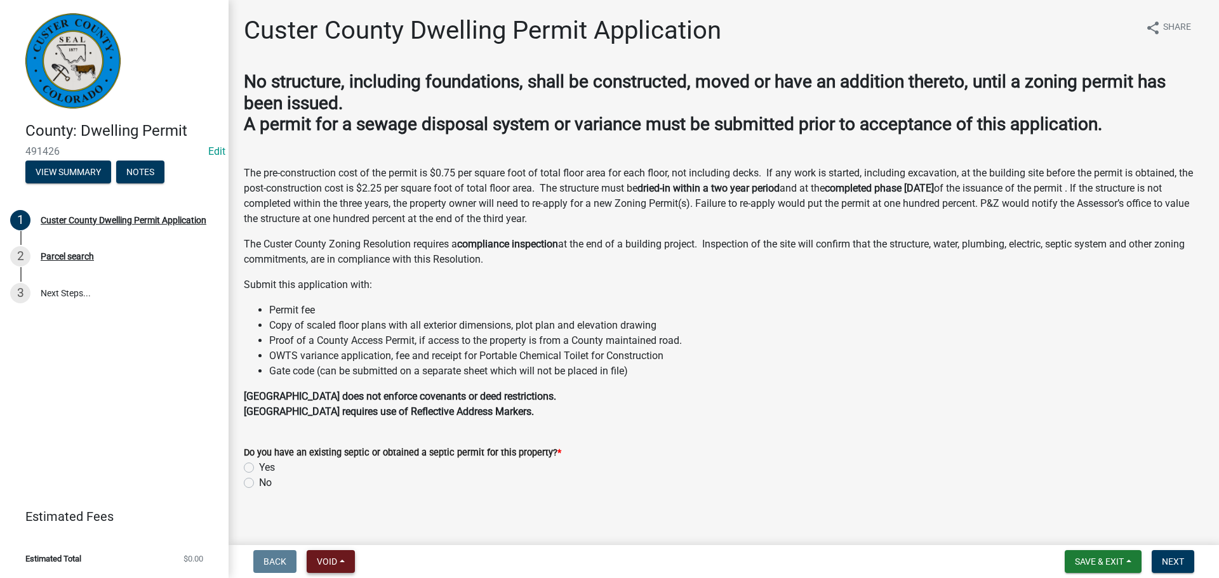
click at [342, 557] on button "Void" at bounding box center [331, 561] width 48 height 23
click at [346, 531] on button "Void" at bounding box center [358, 529] width 102 height 30
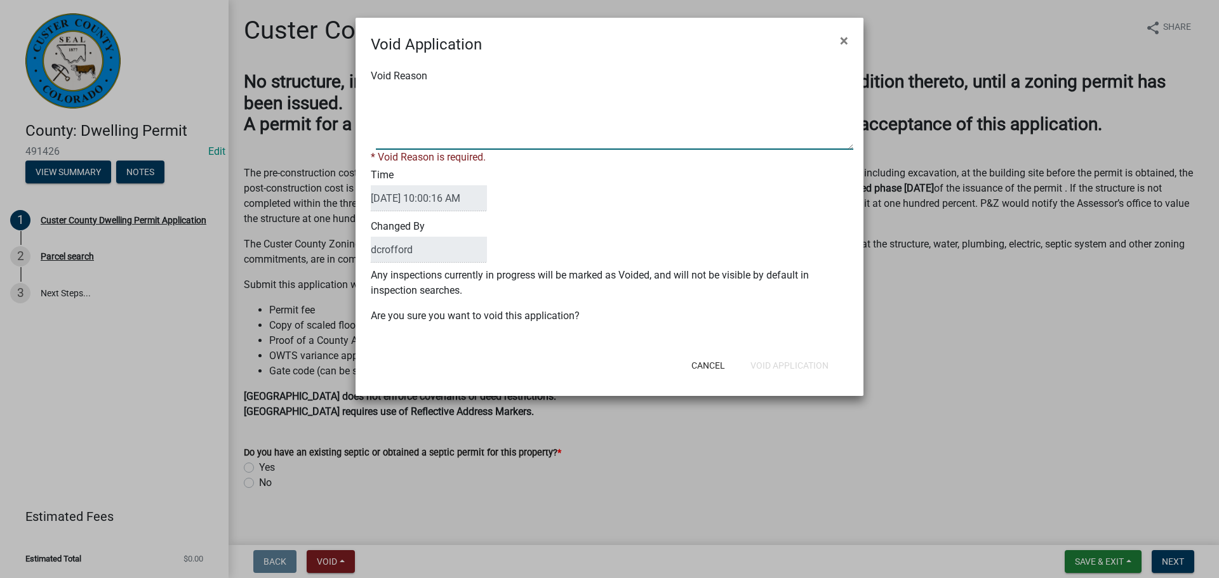
paste textarea "Unfinished"
type textarea "Unfinished"
click at [754, 298] on div "Void Reason * Void Reason is required. Time [DATE] 10:00:16 AM Changed By dcrof…" at bounding box center [609, 202] width 508 height 293
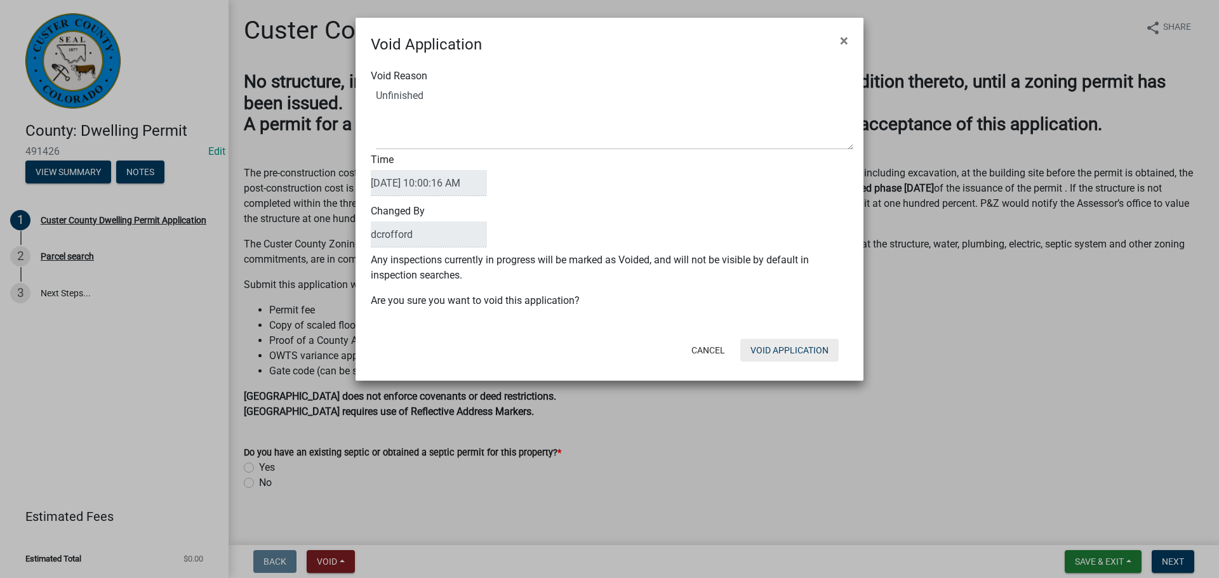
click at [781, 347] on button "Void Application" at bounding box center [789, 350] width 98 height 23
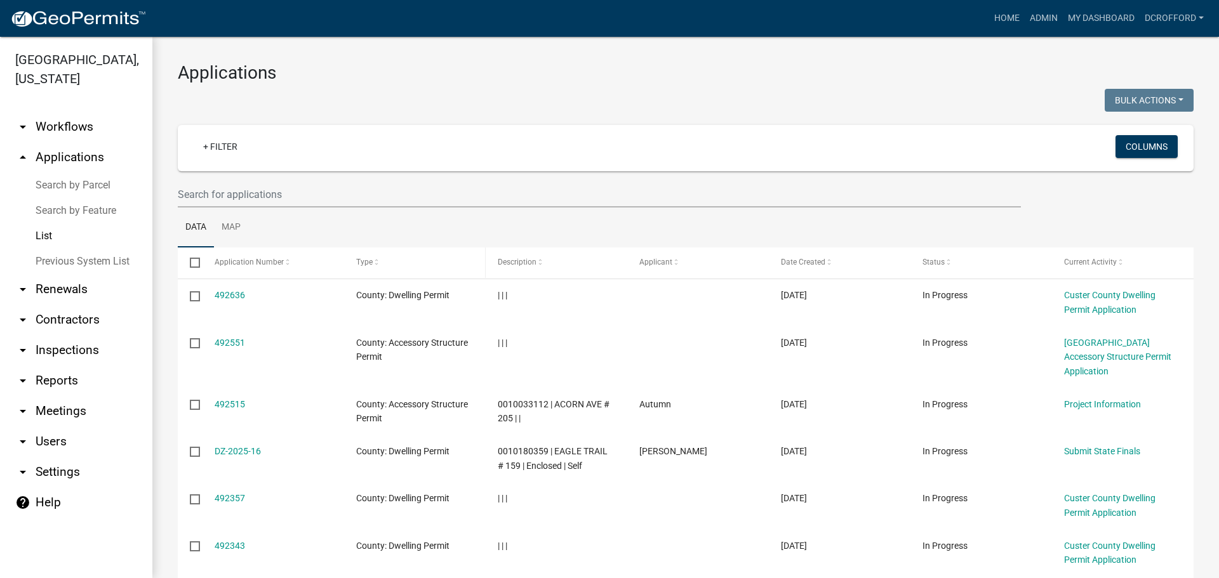
scroll to position [288, 0]
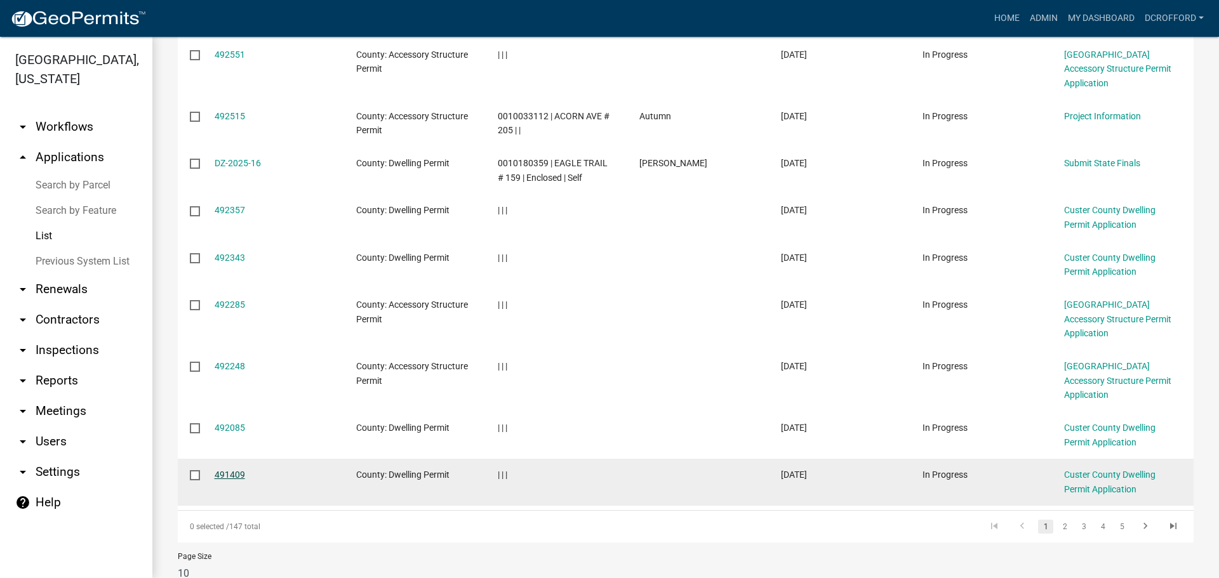
click at [223, 470] on link "491409" at bounding box center [230, 475] width 30 height 10
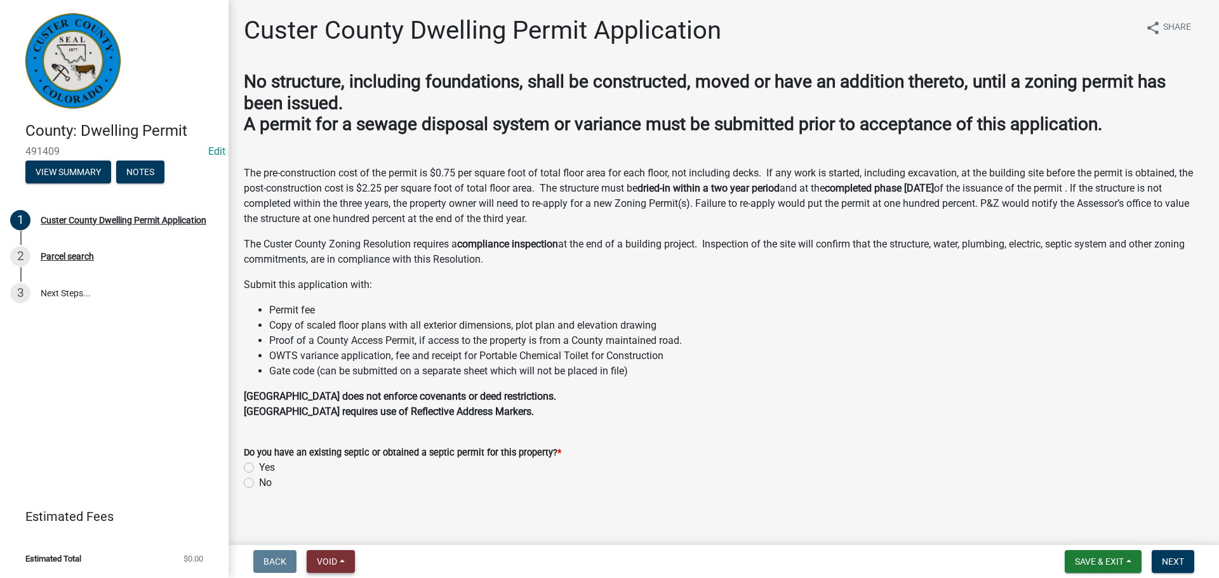
click at [343, 562] on button "Void" at bounding box center [331, 561] width 48 height 23
click at [340, 531] on button "Void" at bounding box center [358, 529] width 102 height 30
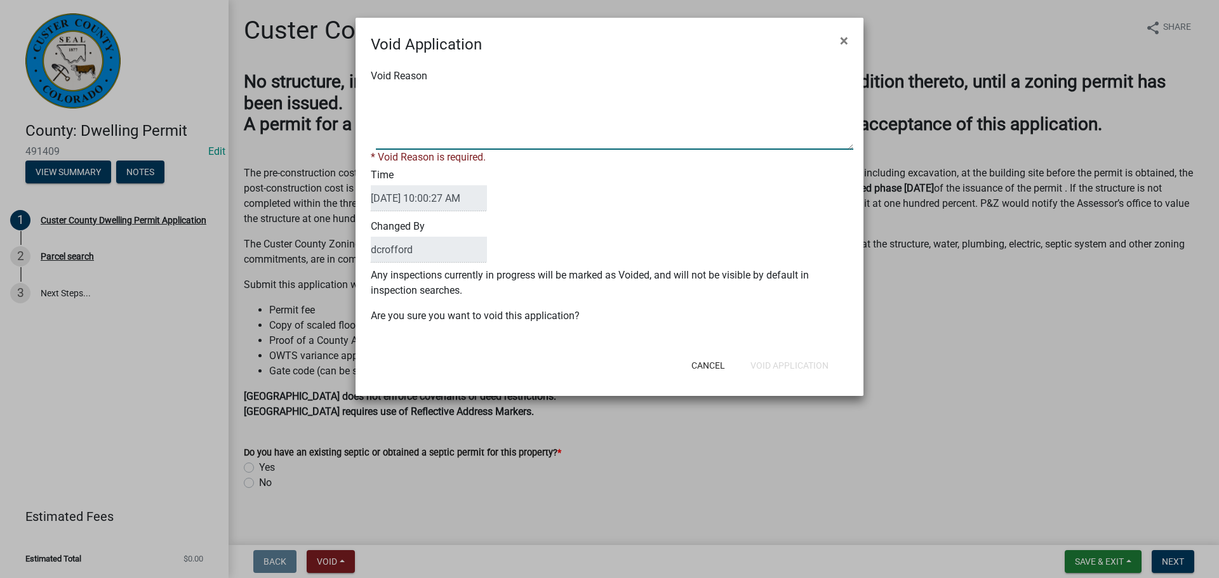
paste textarea "Unfinished"
type textarea "Unfinished"
click at [797, 361] on button "Void Application" at bounding box center [789, 365] width 98 height 23
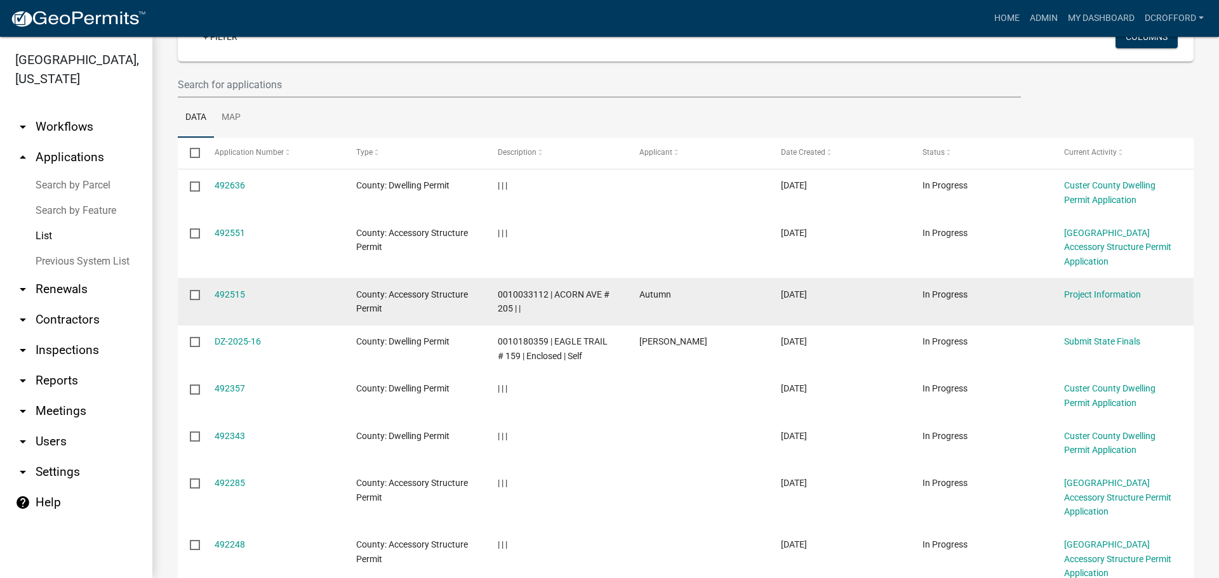
scroll to position [288, 0]
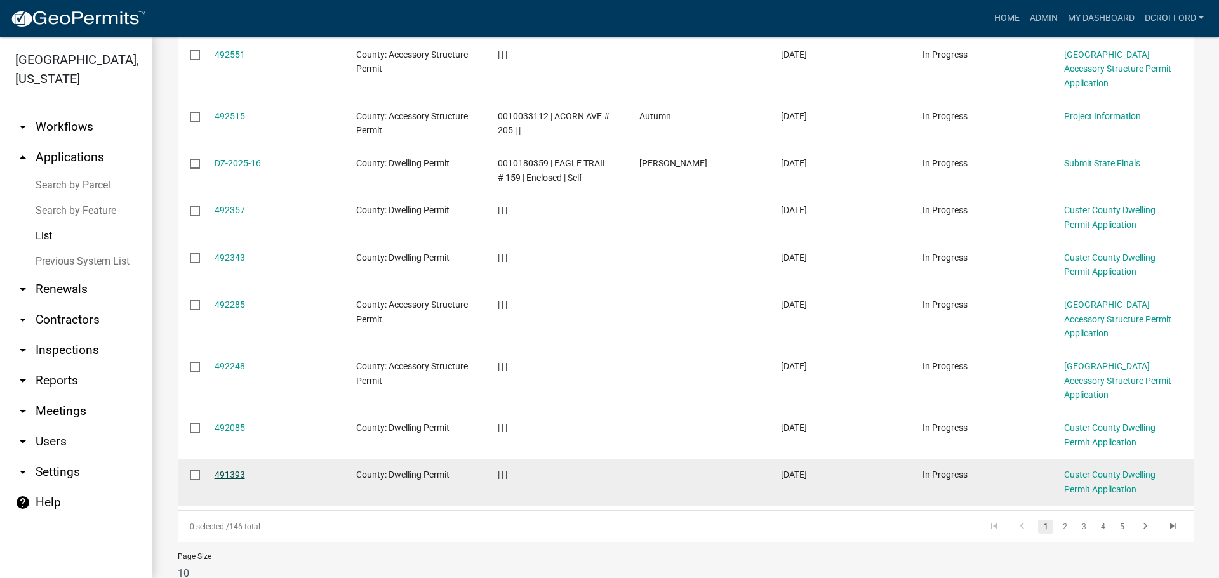
click at [230, 470] on link "491393" at bounding box center [230, 475] width 30 height 10
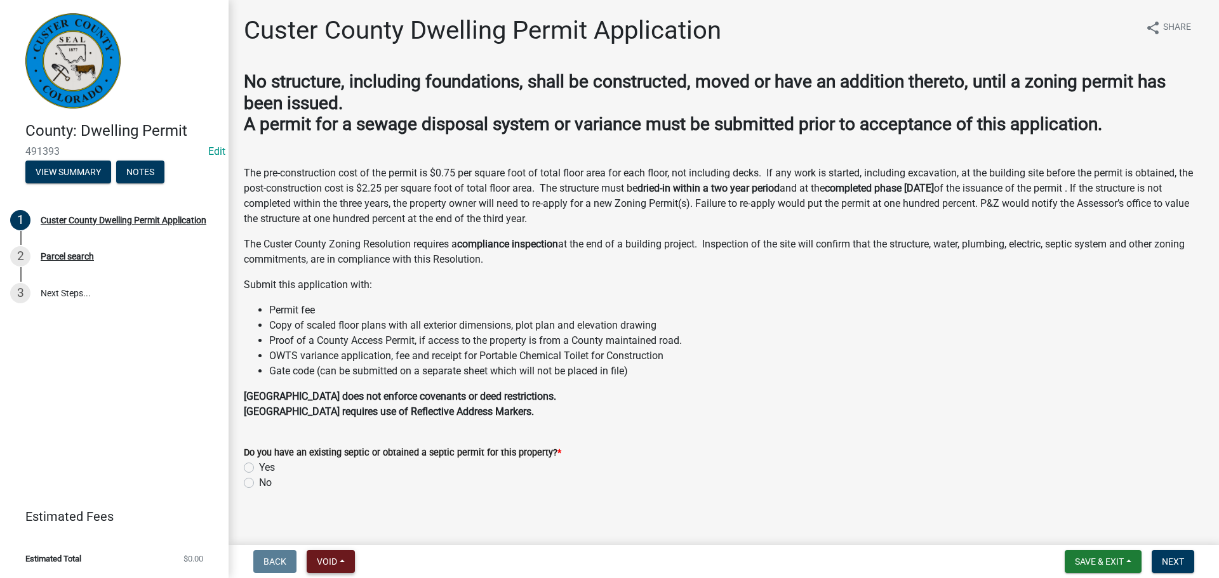
click at [338, 569] on button "Void" at bounding box center [331, 561] width 48 height 23
click at [345, 542] on button "Void" at bounding box center [358, 529] width 102 height 30
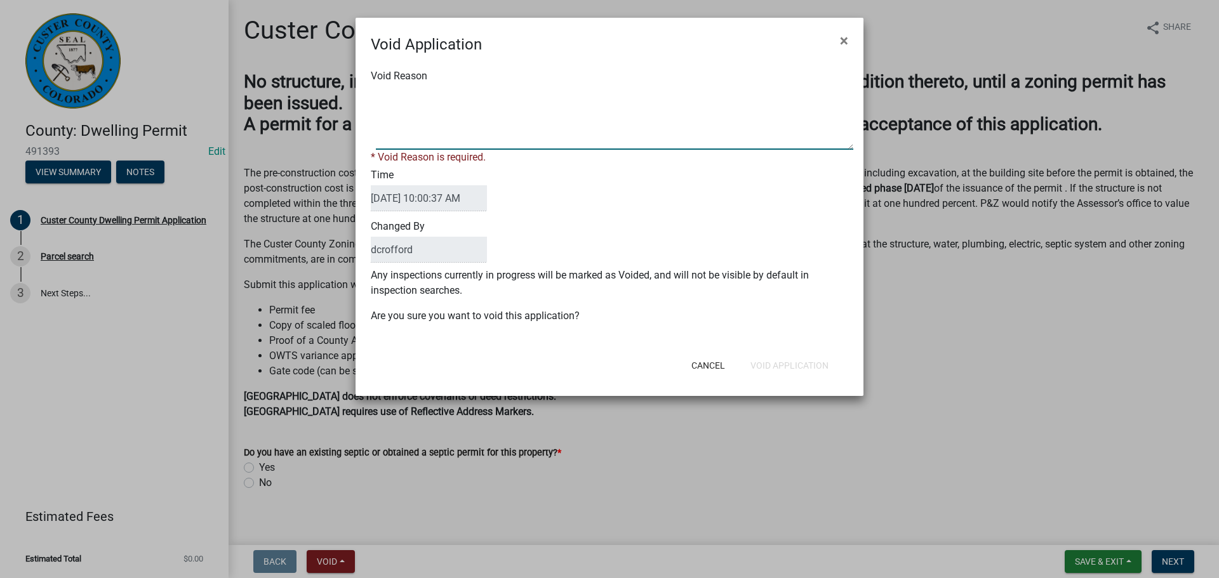
paste textarea "Unfinished"
type textarea "Unfinished"
click at [822, 356] on button "Void Application" at bounding box center [789, 365] width 98 height 23
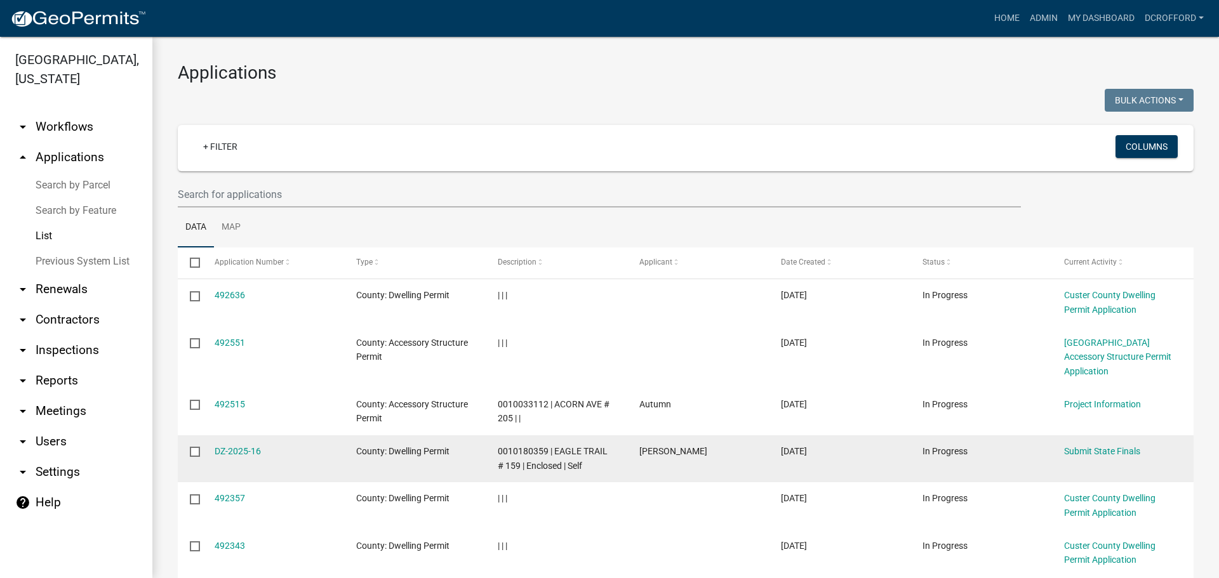
scroll to position [303, 0]
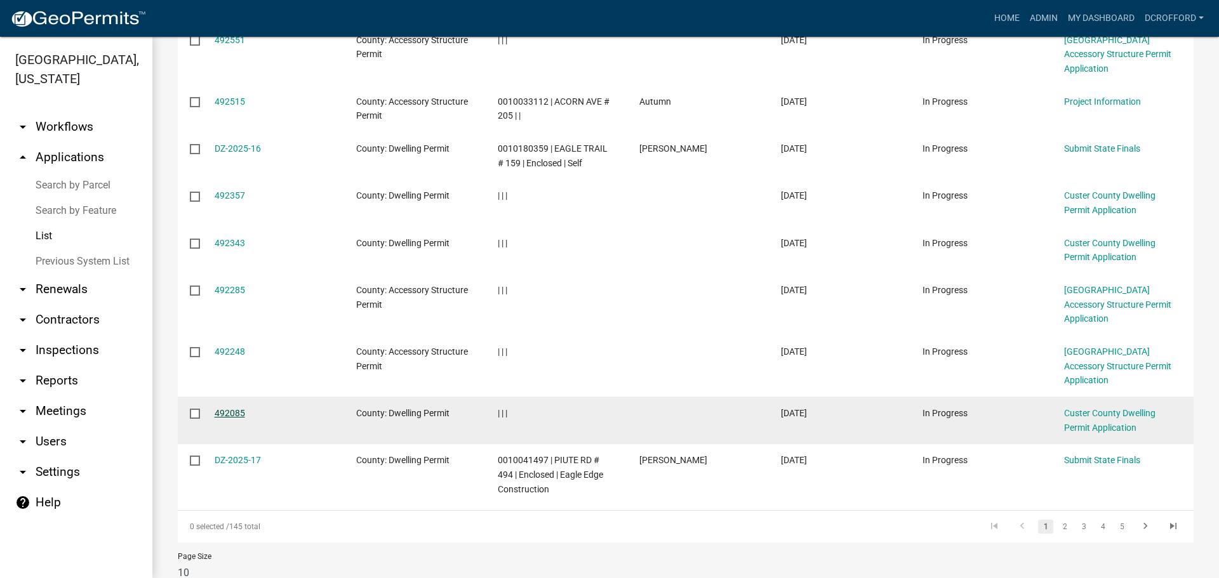
click at [228, 408] on link "492085" at bounding box center [230, 413] width 30 height 10
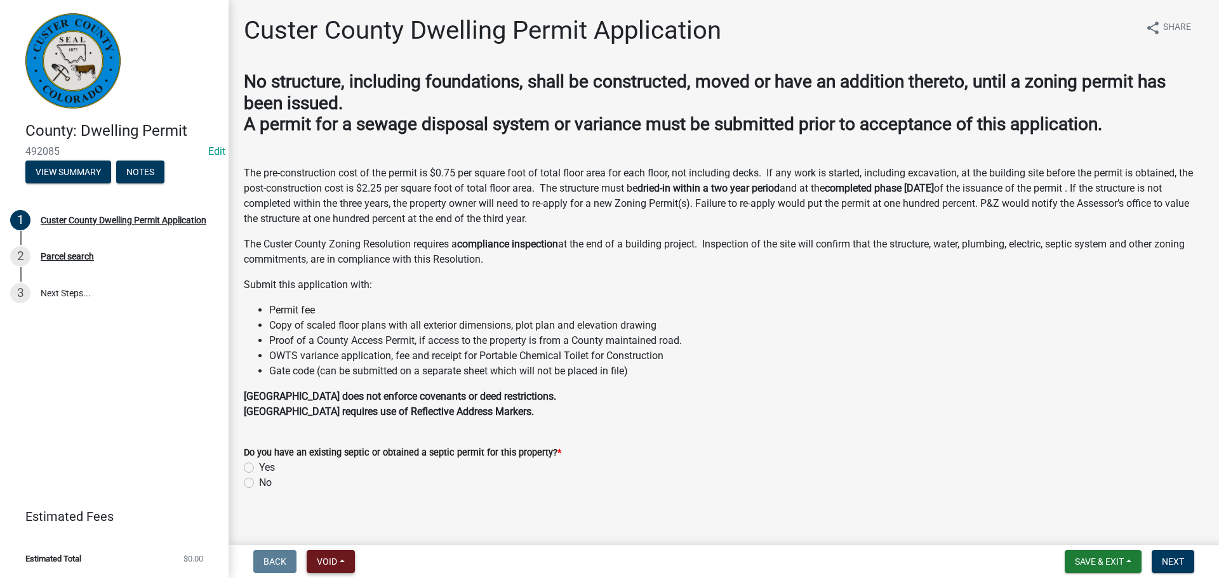
click at [340, 566] on button "Void" at bounding box center [331, 561] width 48 height 23
click at [344, 528] on button "Void" at bounding box center [358, 529] width 102 height 30
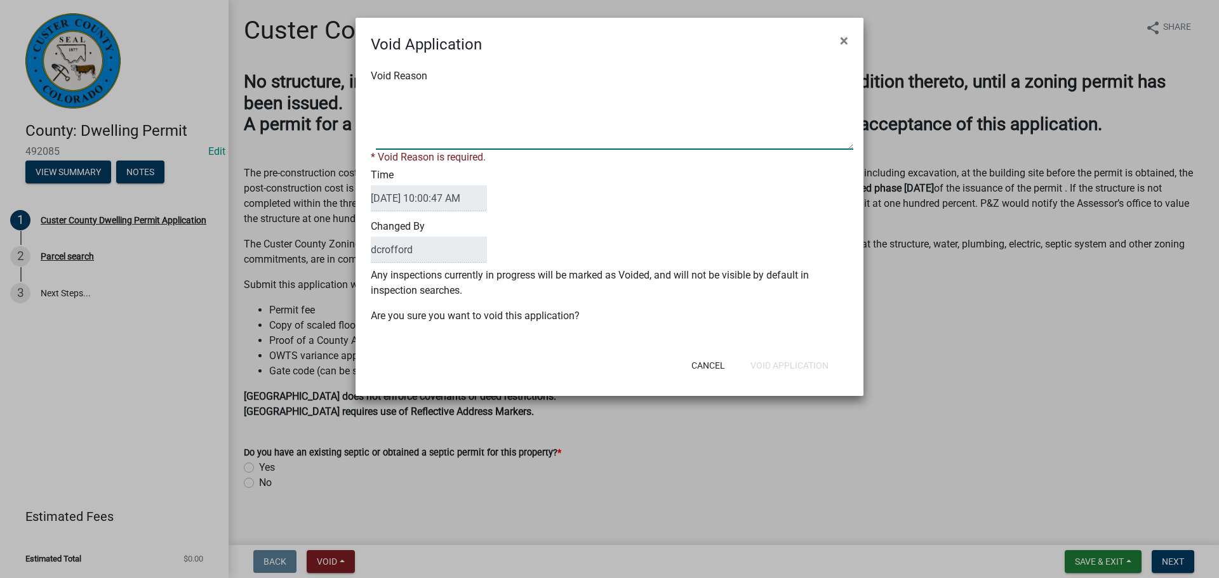
paste textarea "Unfinished"
type textarea "Unfinished"
click at [795, 366] on div "Cancel Void Application" at bounding box center [692, 365] width 313 height 33
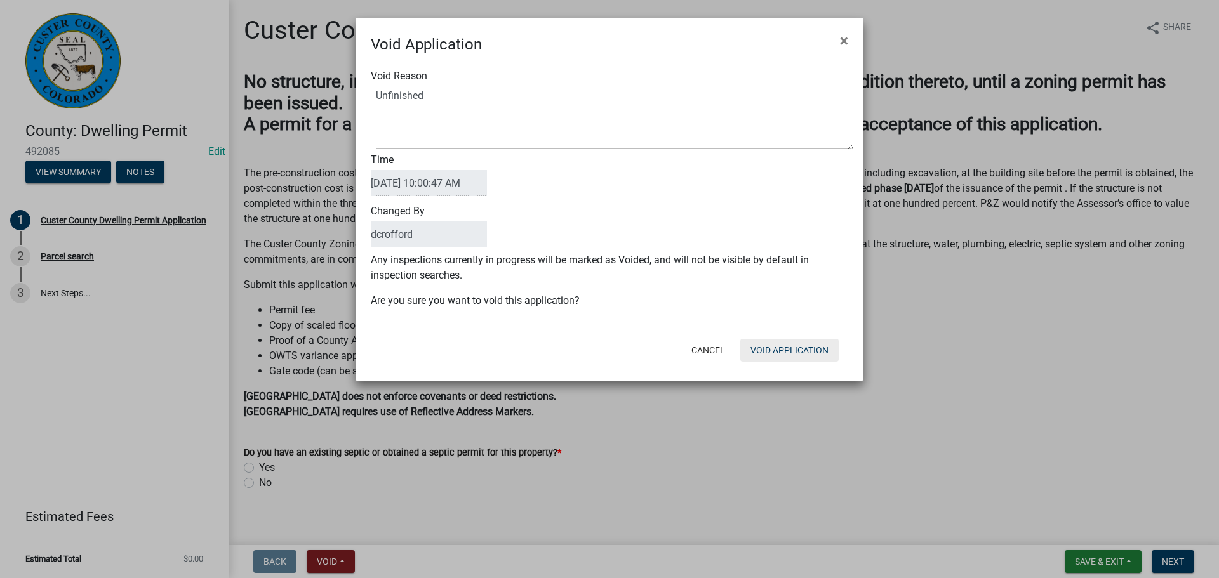
click at [804, 345] on button "Void Application" at bounding box center [789, 350] width 98 height 23
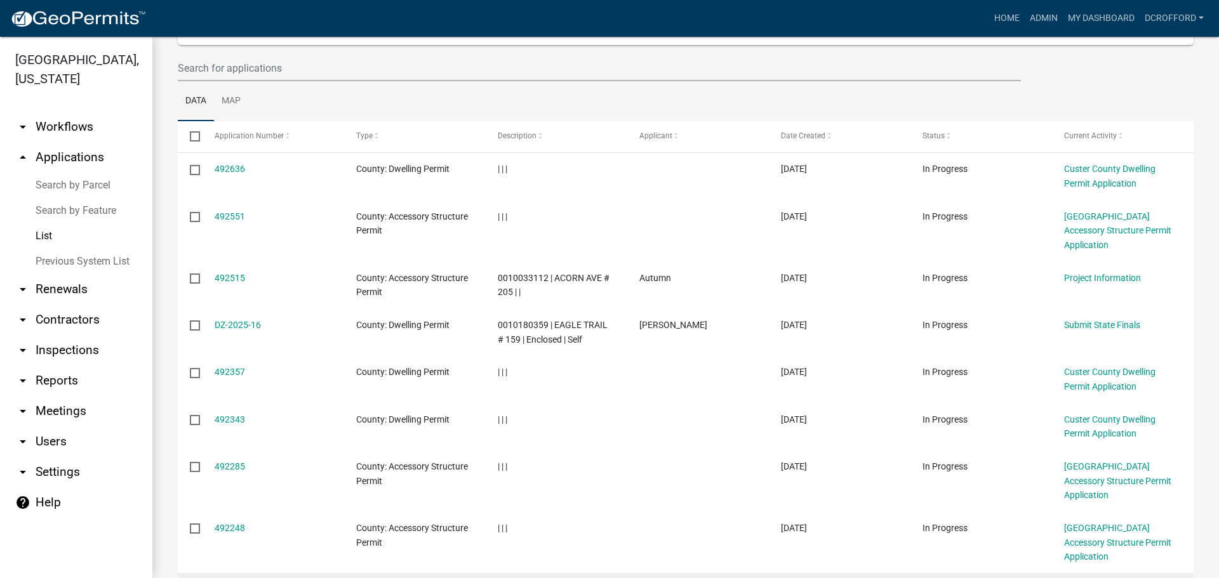
scroll to position [127, 0]
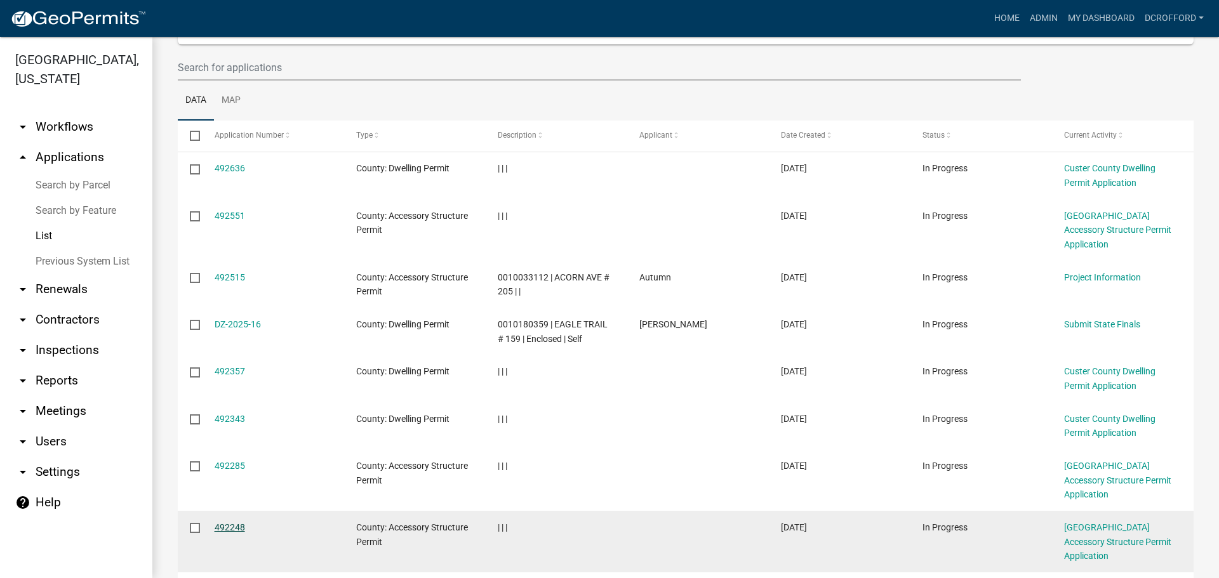
click at [227, 522] on link "492248" at bounding box center [230, 527] width 30 height 10
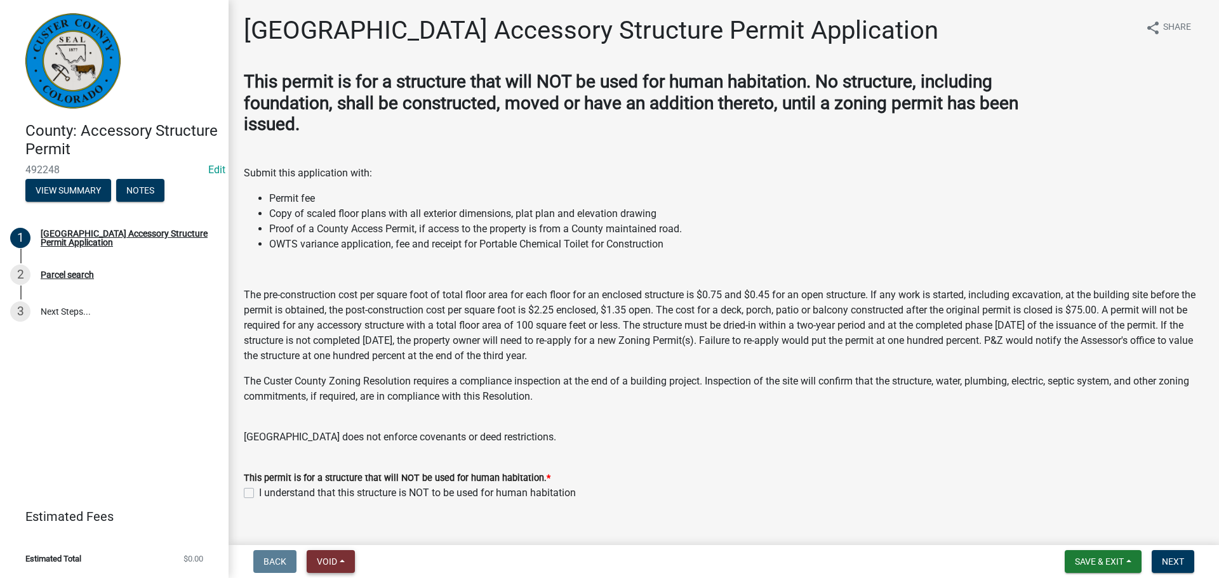
click at [334, 557] on span "Void" at bounding box center [327, 562] width 20 height 10
click at [340, 517] on button "Void" at bounding box center [358, 529] width 102 height 30
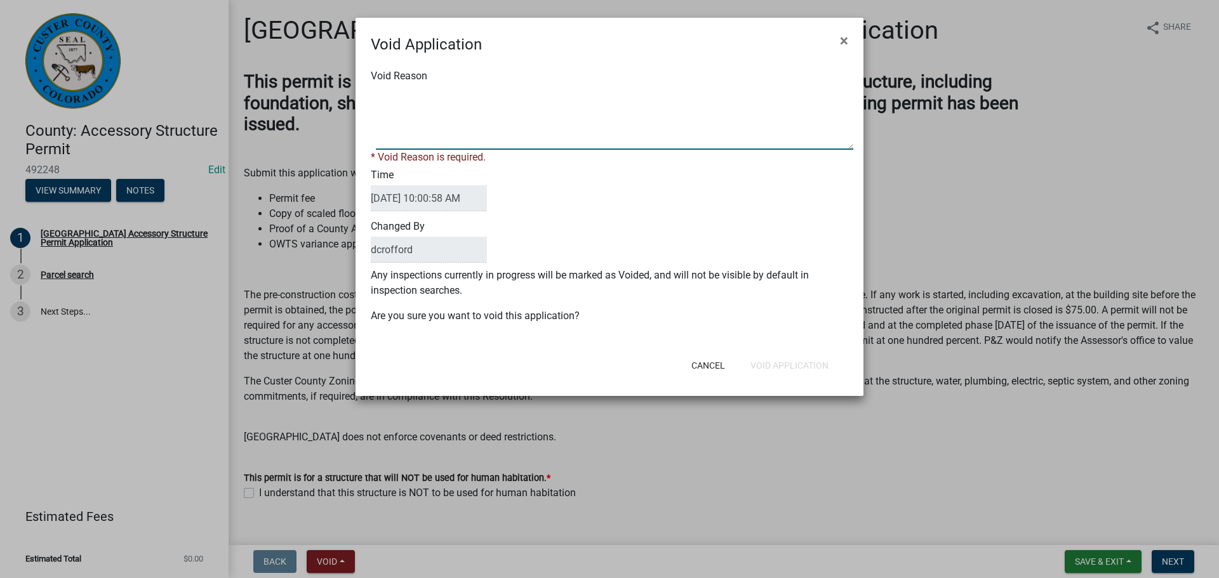
paste textarea "Unfinished"
type textarea "Unfinished"
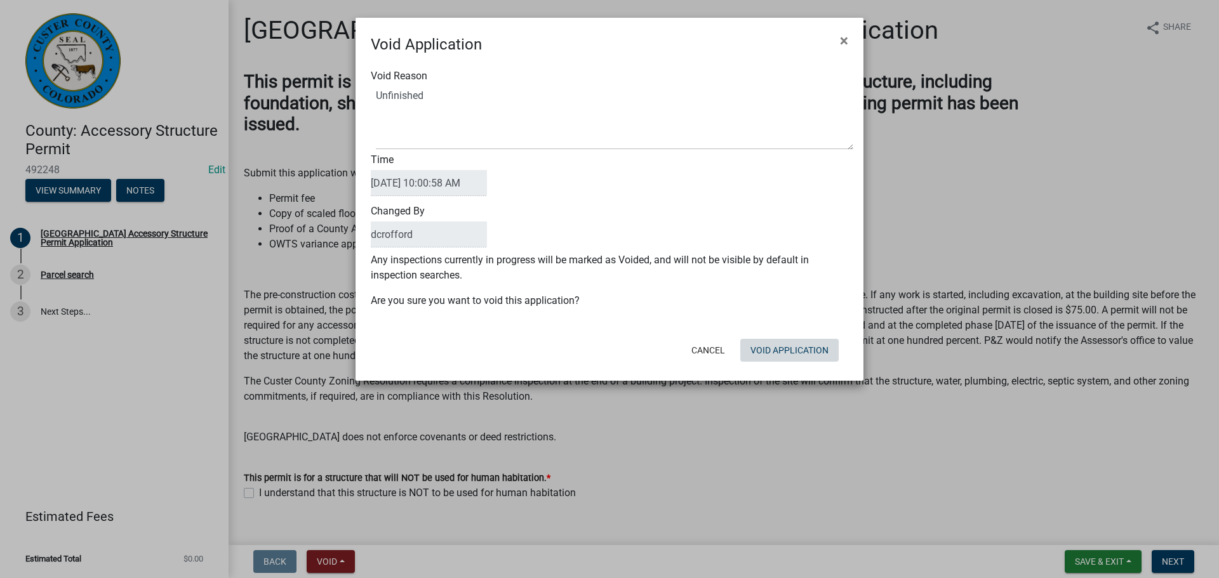
click at [778, 369] on div "Void Application × Void Reason Time [DATE] 10:00:58 AM Changed By dcrofford Any…" at bounding box center [609, 199] width 508 height 363
click at [779, 350] on button "Void Application" at bounding box center [789, 350] width 98 height 23
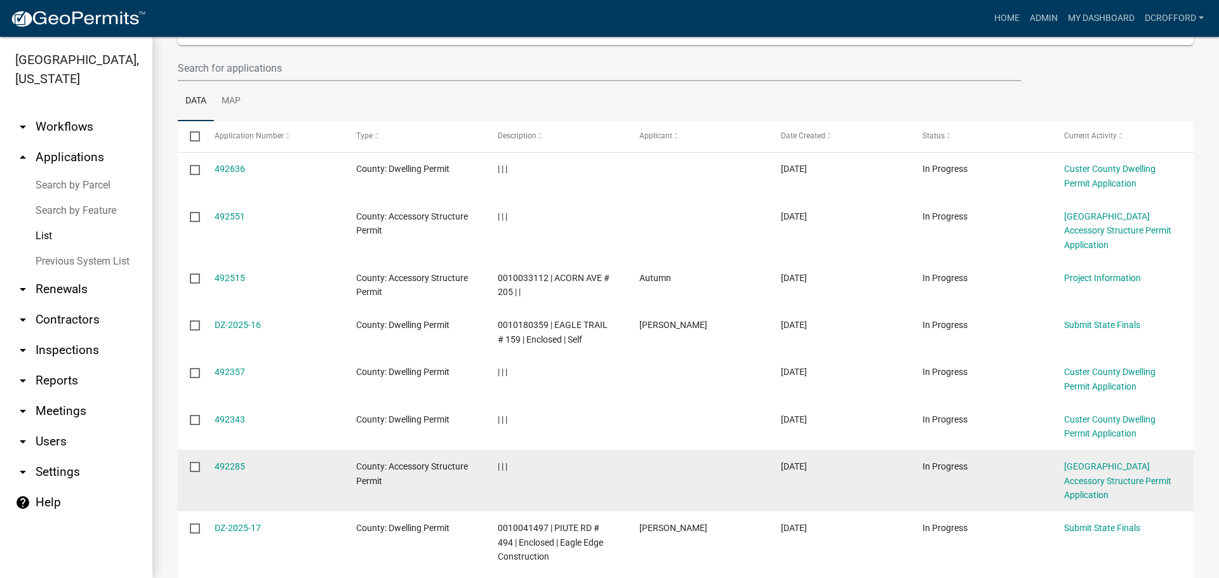
scroll to position [127, 0]
click at [231, 461] on link "492285" at bounding box center [230, 466] width 30 height 10
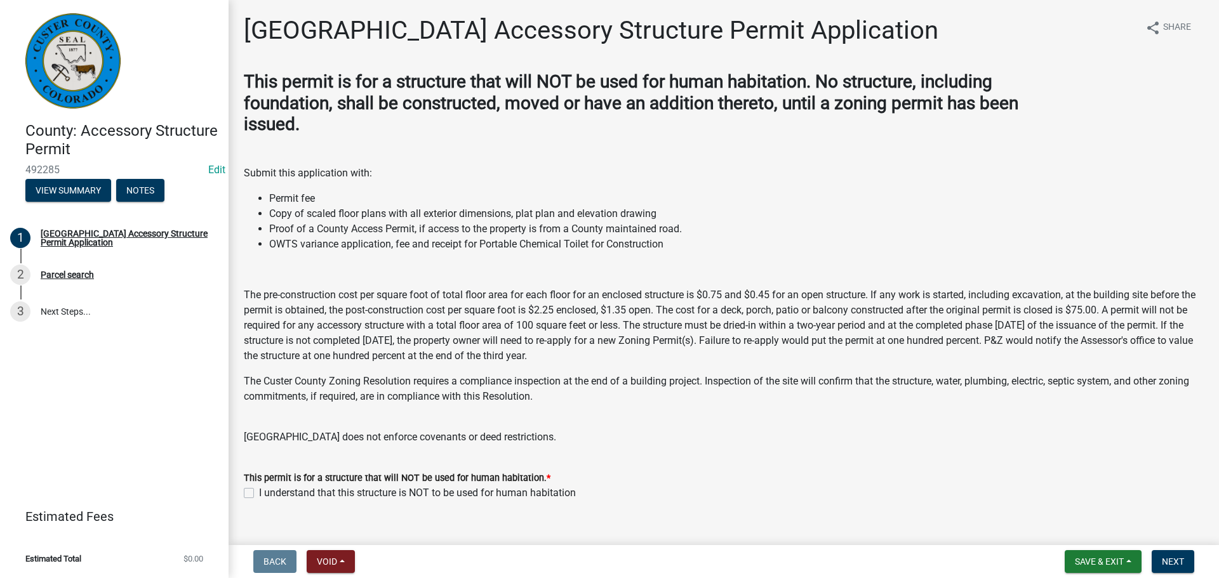
click at [338, 575] on nav "Back Void Withdraw Lock Expire Void Save & Exit Save Save & Exit Next" at bounding box center [724, 561] width 990 height 33
click at [343, 558] on button "Void" at bounding box center [331, 561] width 48 height 23
click at [351, 517] on button "Void" at bounding box center [358, 529] width 102 height 30
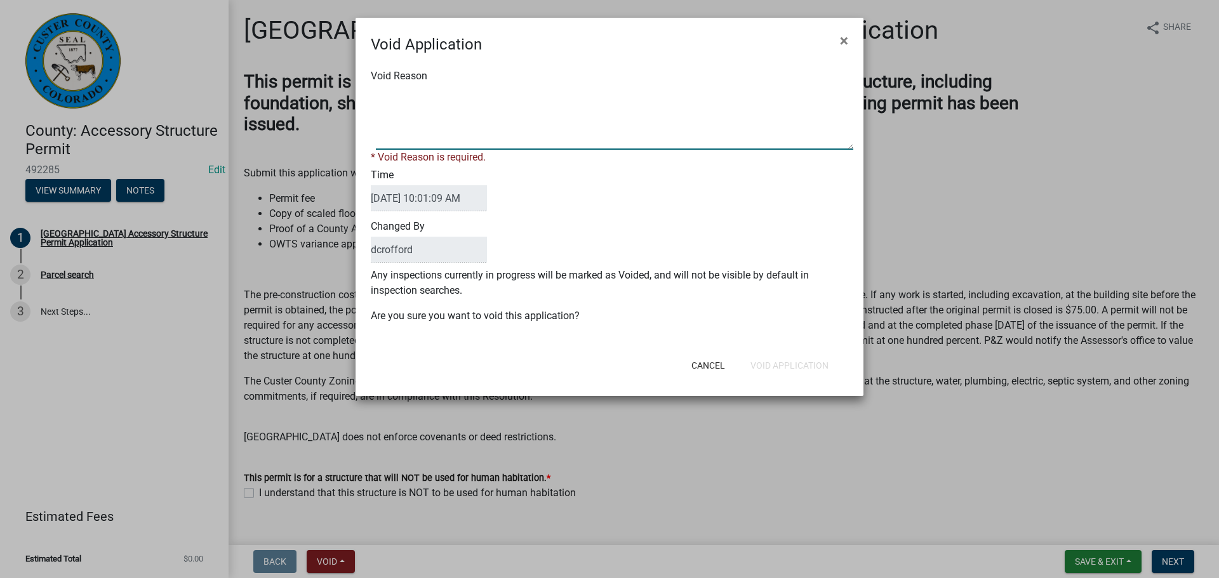
click at [444, 114] on textarea "Void Reason" at bounding box center [614, 117] width 477 height 63
paste textarea "Unfinished"
type textarea "Unfinished"
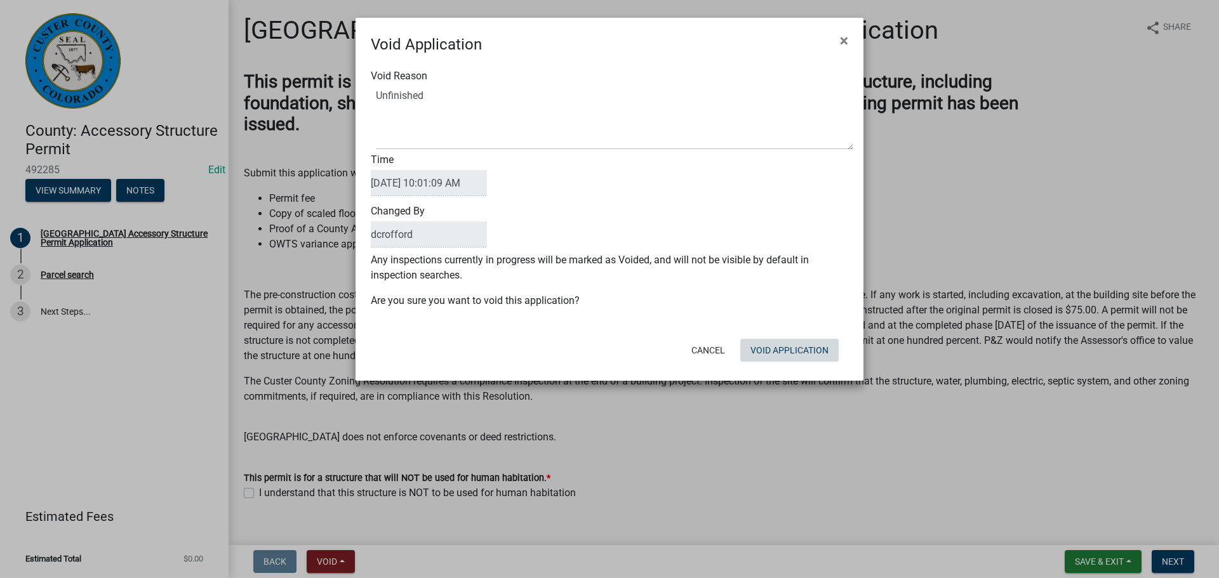
click at [792, 364] on div "Cancel Void Application" at bounding box center [692, 350] width 313 height 33
click at [787, 342] on div "Cancel Void Application" at bounding box center [692, 350] width 313 height 33
click at [787, 342] on button "Void Application" at bounding box center [789, 350] width 98 height 23
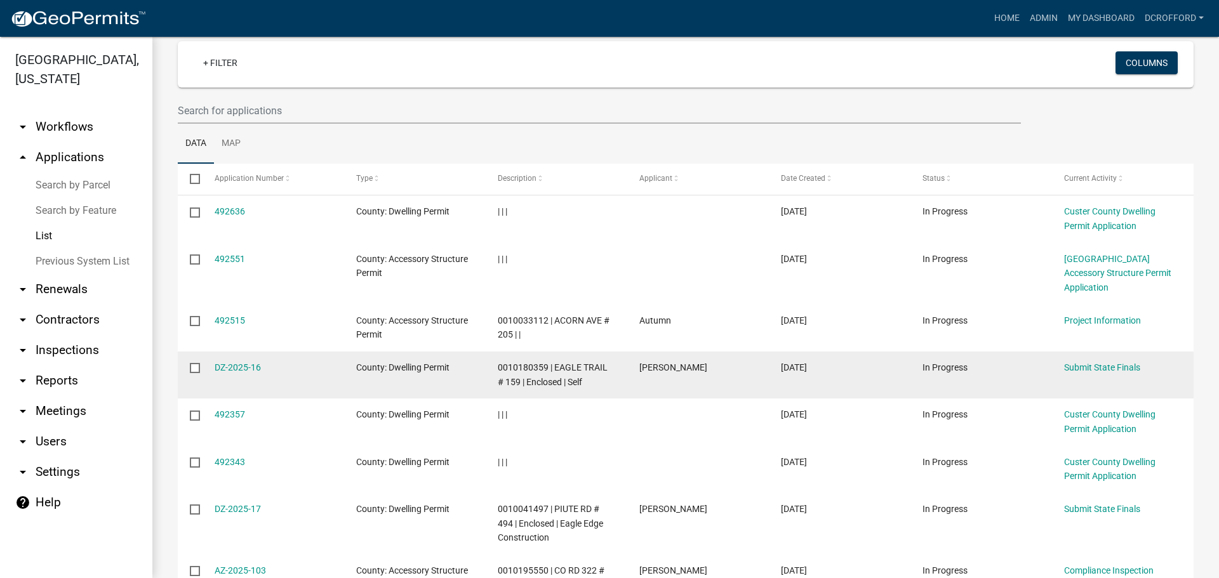
scroll to position [190, 0]
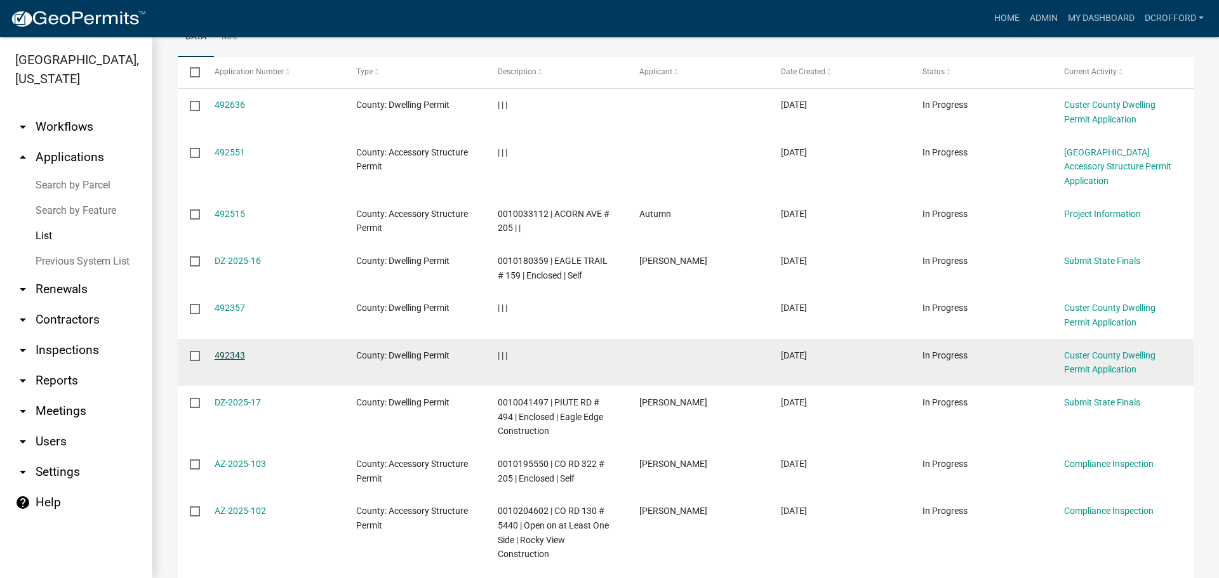
click at [228, 350] on link "492343" at bounding box center [230, 355] width 30 height 10
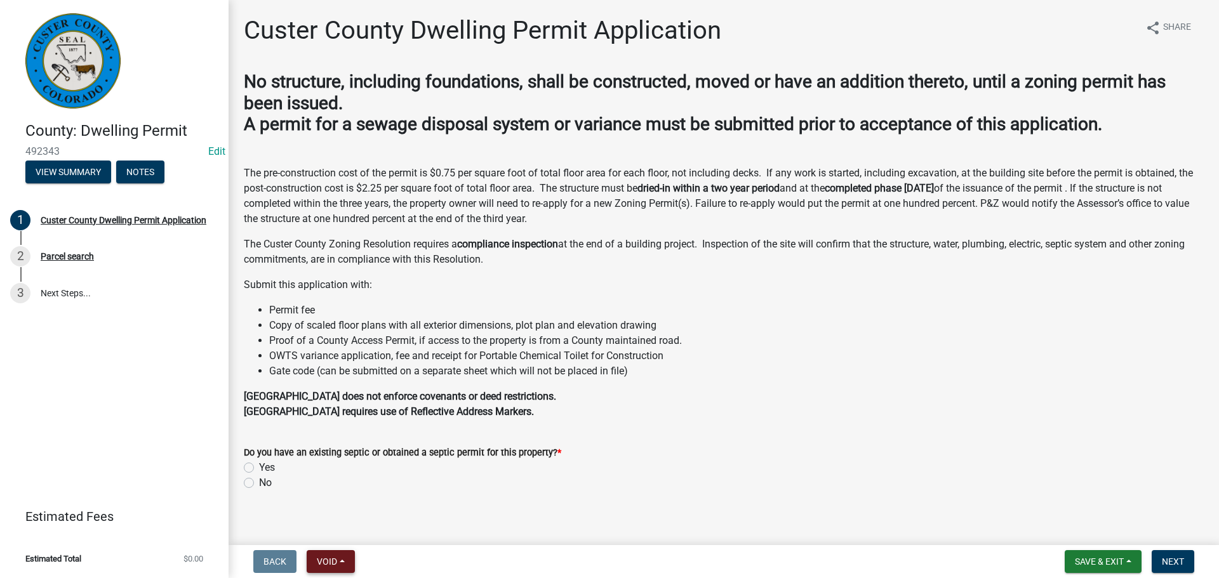
click at [340, 557] on button "Void" at bounding box center [331, 561] width 48 height 23
click at [357, 529] on button "Void" at bounding box center [358, 529] width 102 height 30
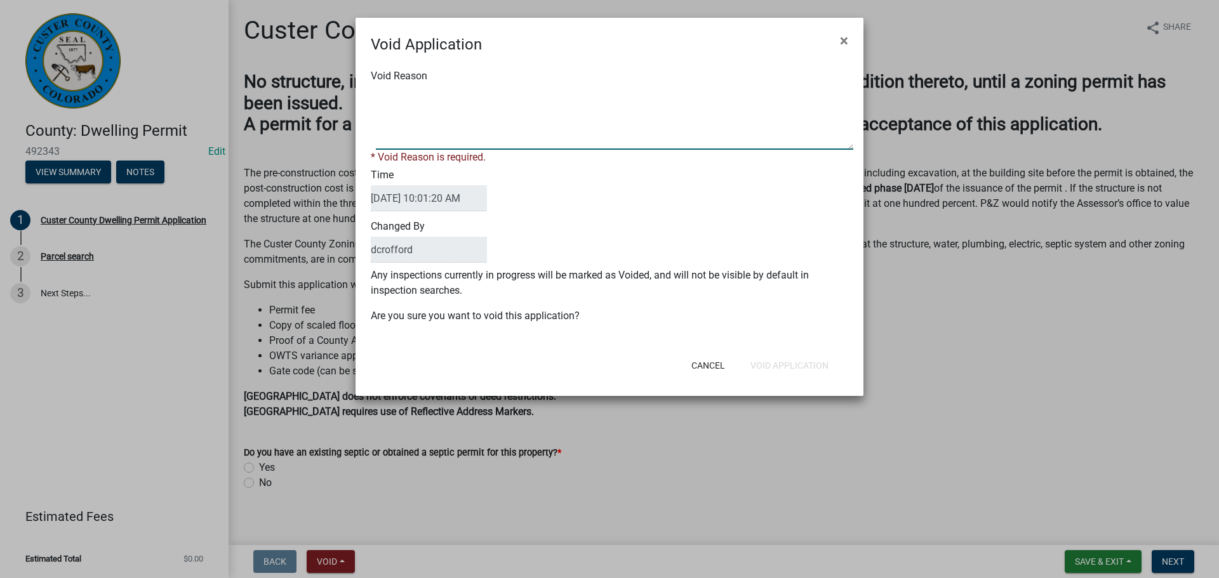
paste textarea "Unfinished"
type textarea "Unfinished"
click at [625, 190] on div "Time [DATE] 10:01:20 AM" at bounding box center [609, 190] width 496 height 51
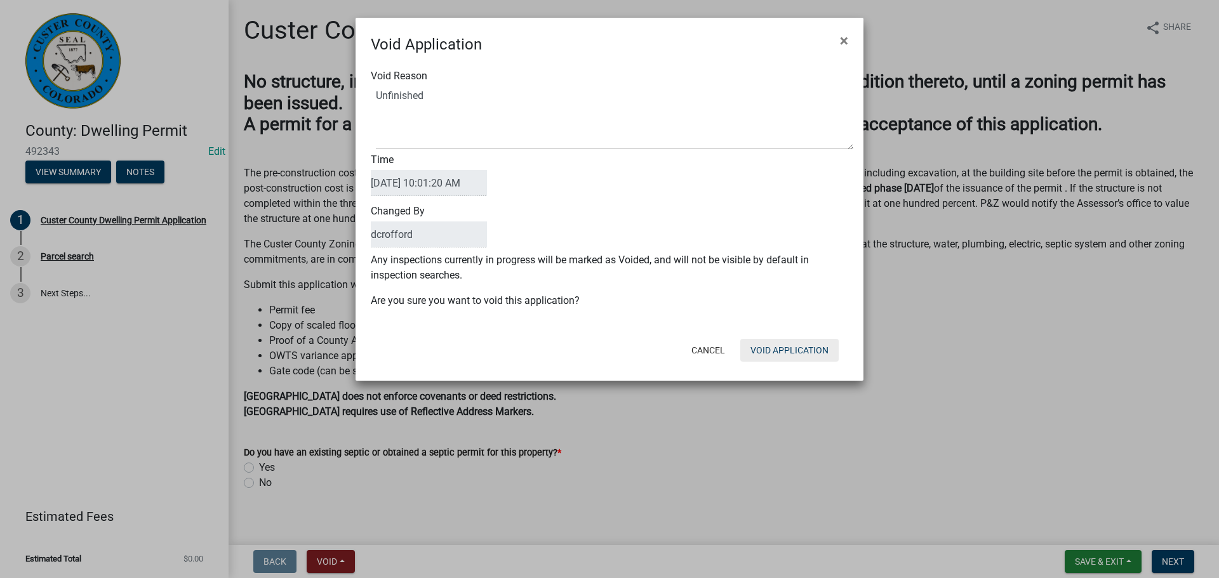
click at [768, 346] on button "Void Application" at bounding box center [789, 350] width 98 height 23
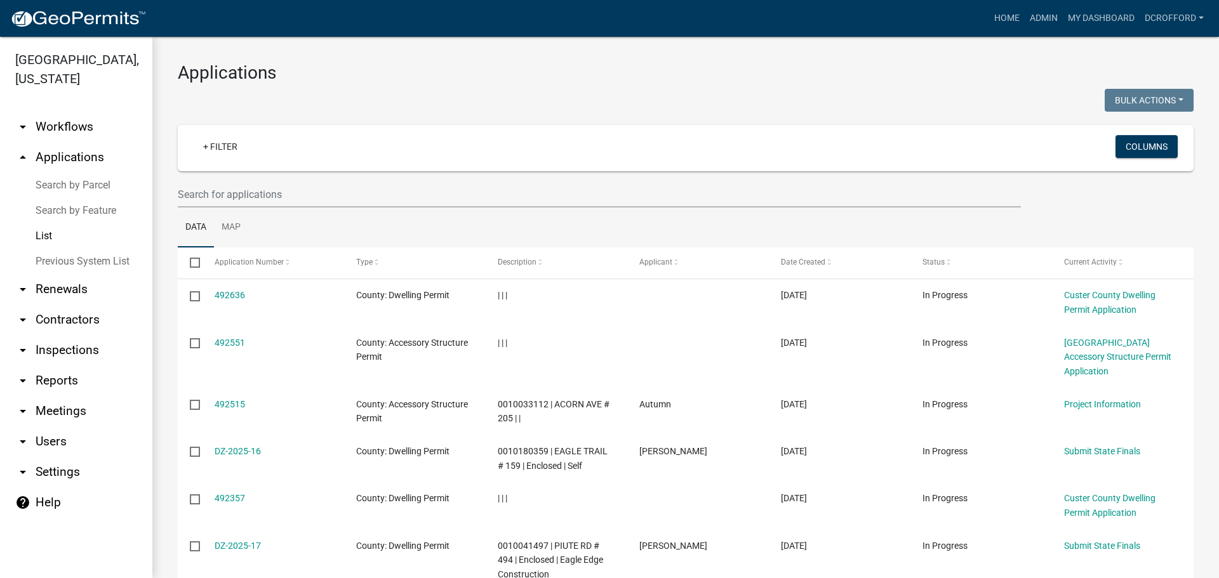
scroll to position [190, 0]
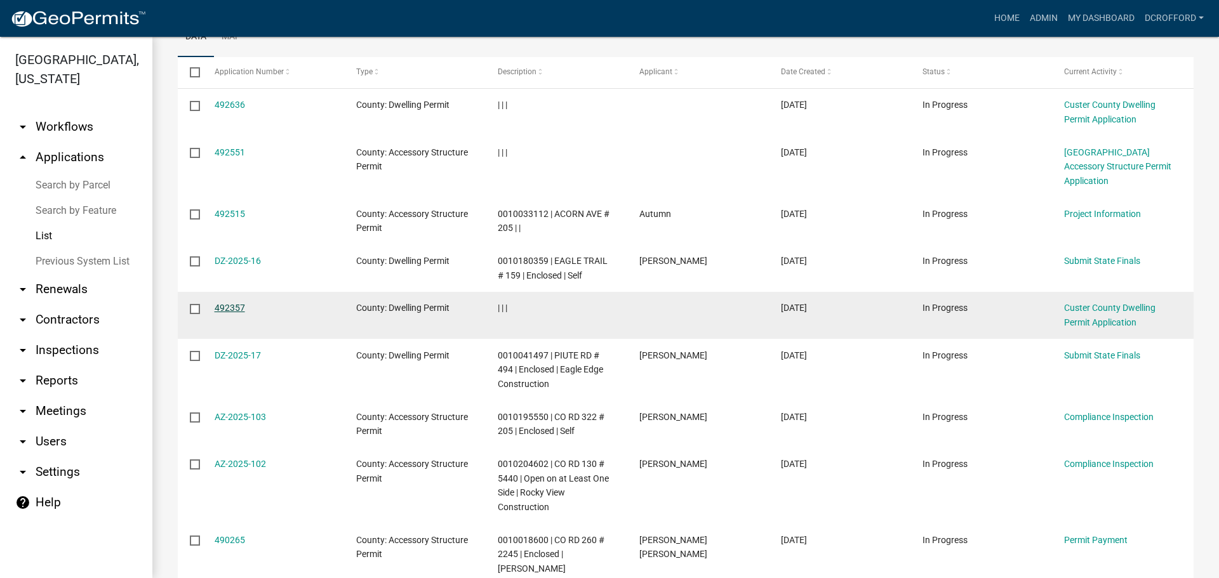
click at [220, 303] on link "492357" at bounding box center [230, 308] width 30 height 10
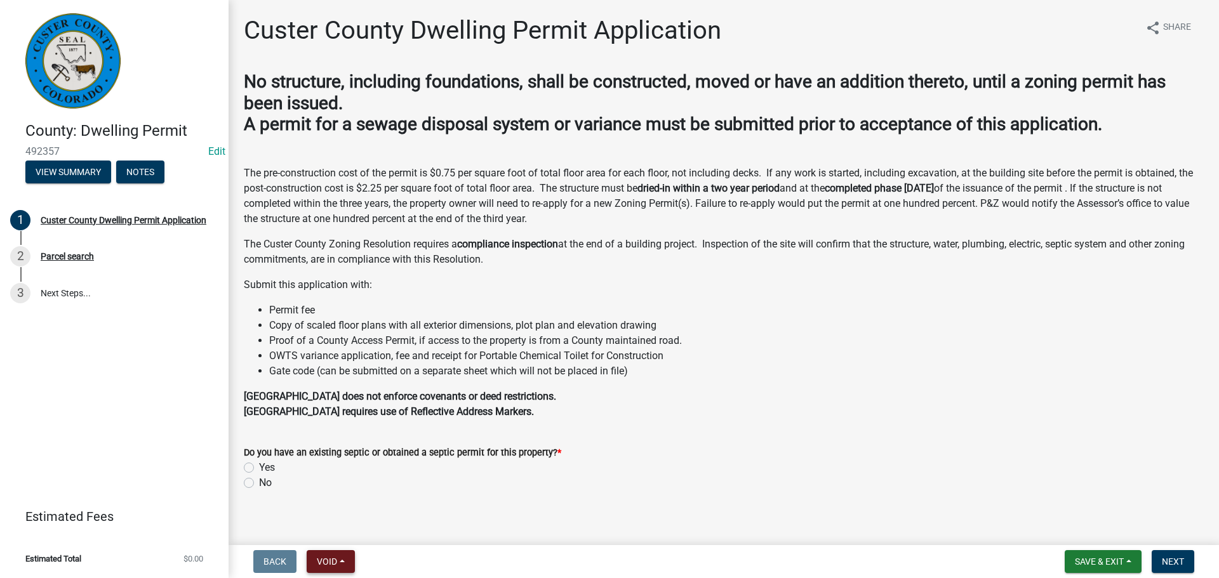
click at [336, 564] on span "Void" at bounding box center [327, 562] width 20 height 10
click at [349, 538] on button "Void" at bounding box center [358, 529] width 102 height 30
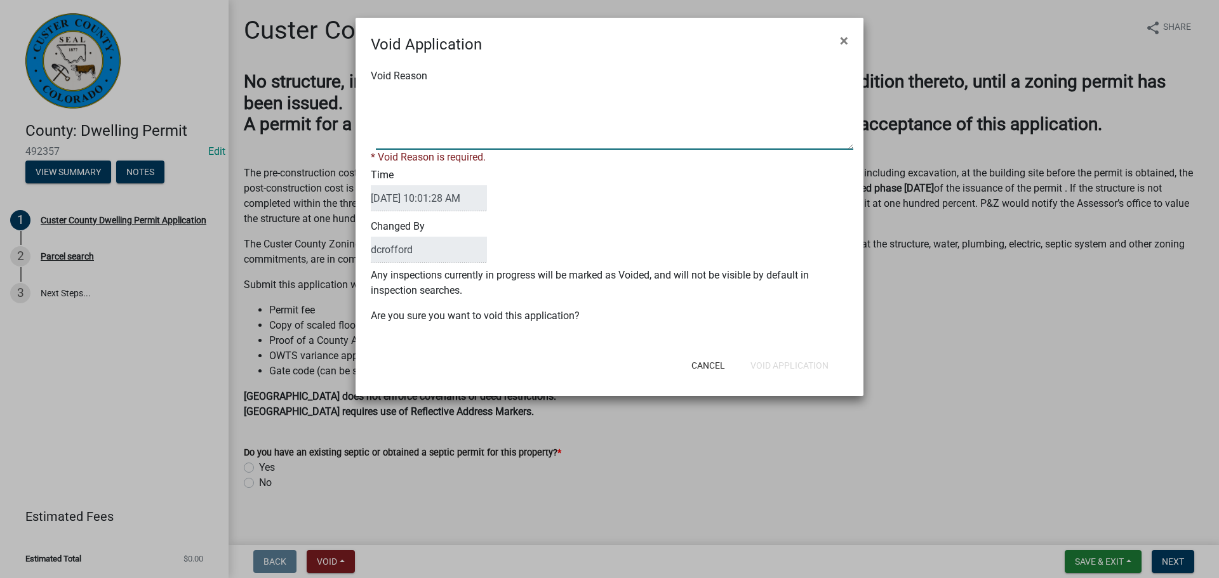
paste textarea "Unfinished"
type textarea "Unfinished"
click at [797, 364] on div "Cancel Void Application" at bounding box center [692, 365] width 313 height 33
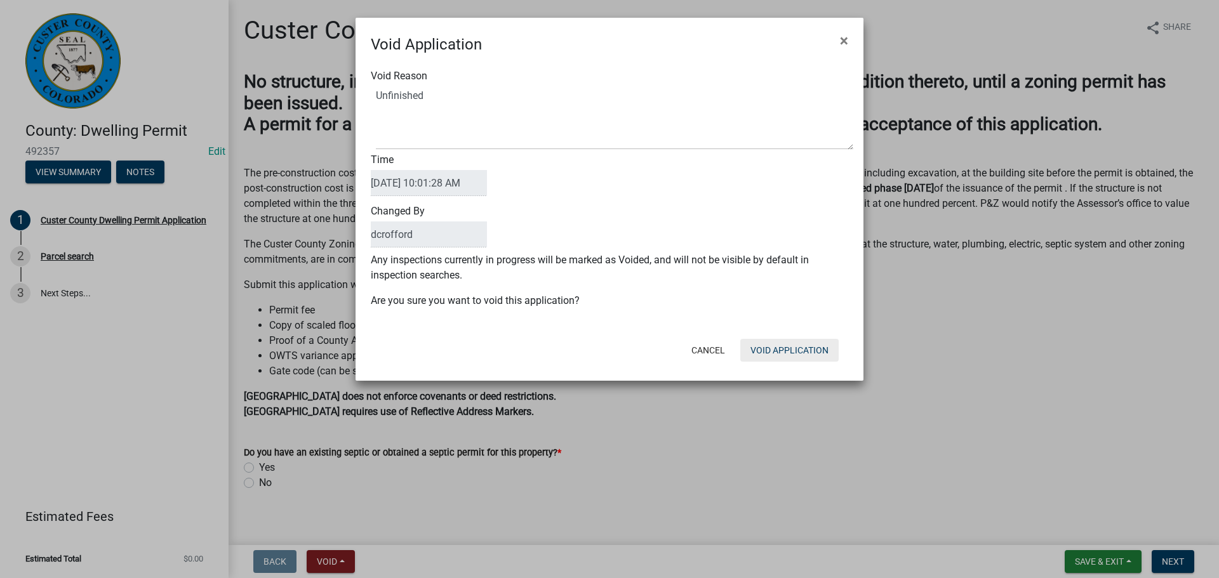
click at [802, 348] on button "Void Application" at bounding box center [789, 350] width 98 height 23
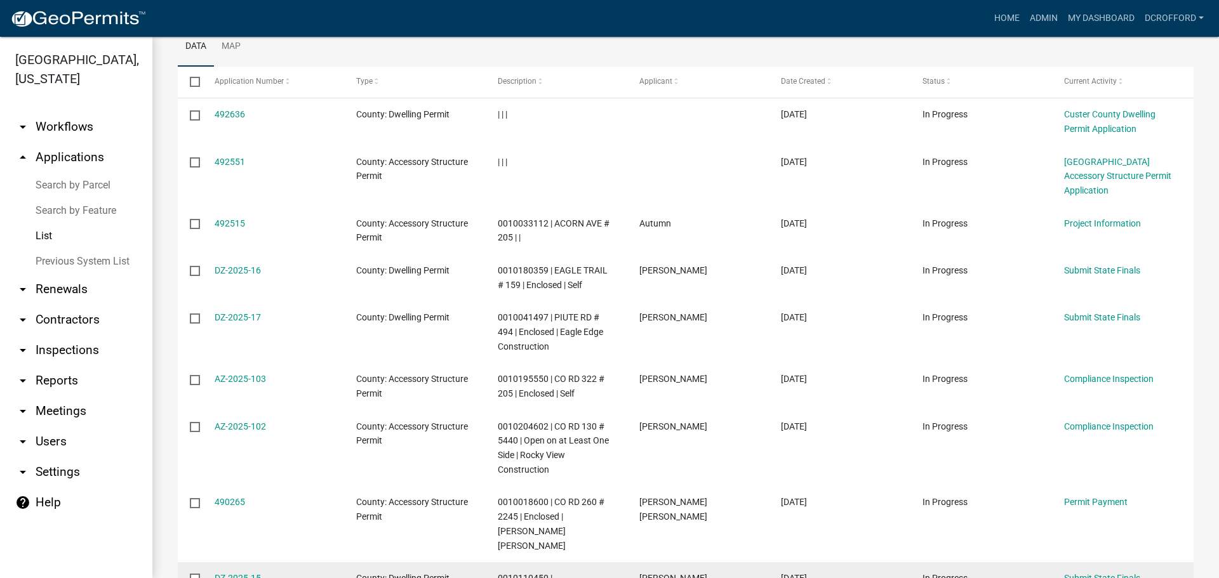
scroll to position [127, 0]
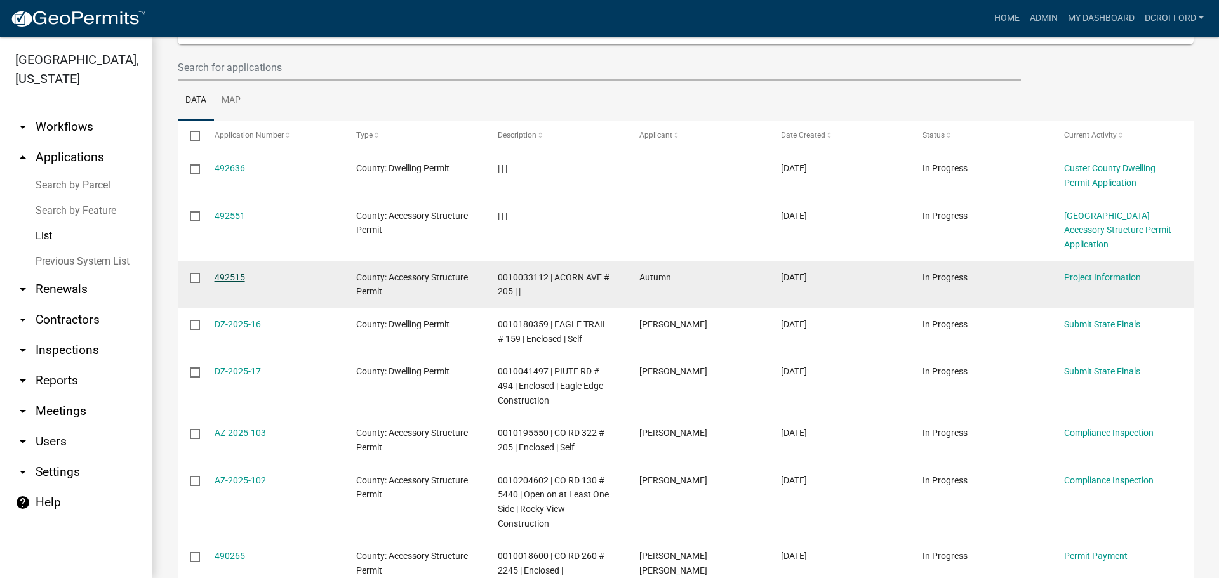
click at [234, 272] on link "492515" at bounding box center [230, 277] width 30 height 10
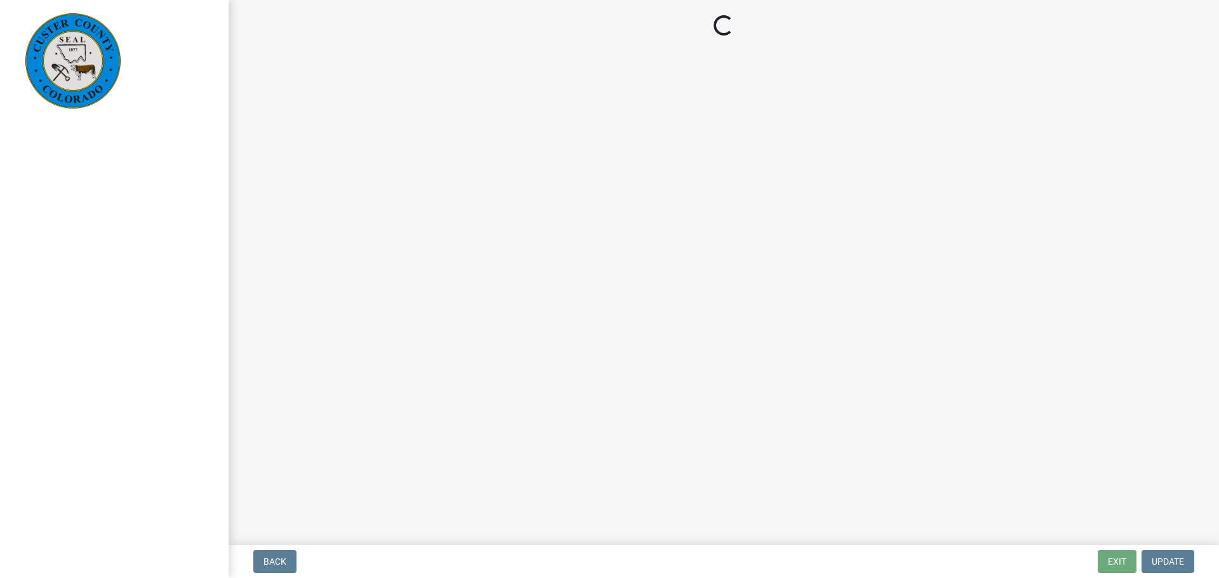
select select "CO"
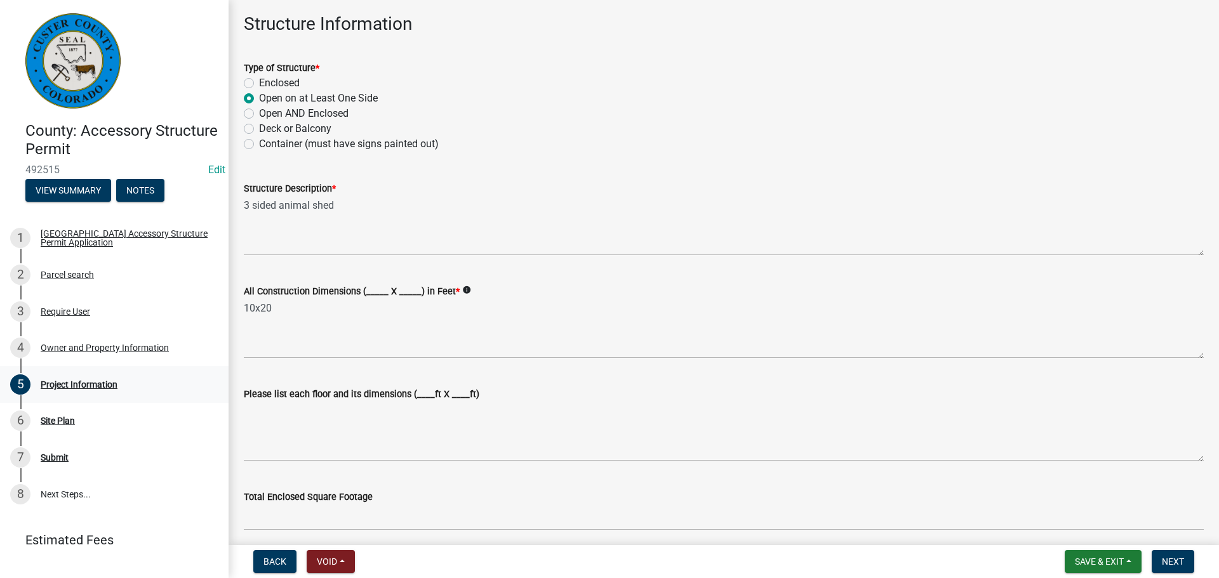
scroll to position [127, 0]
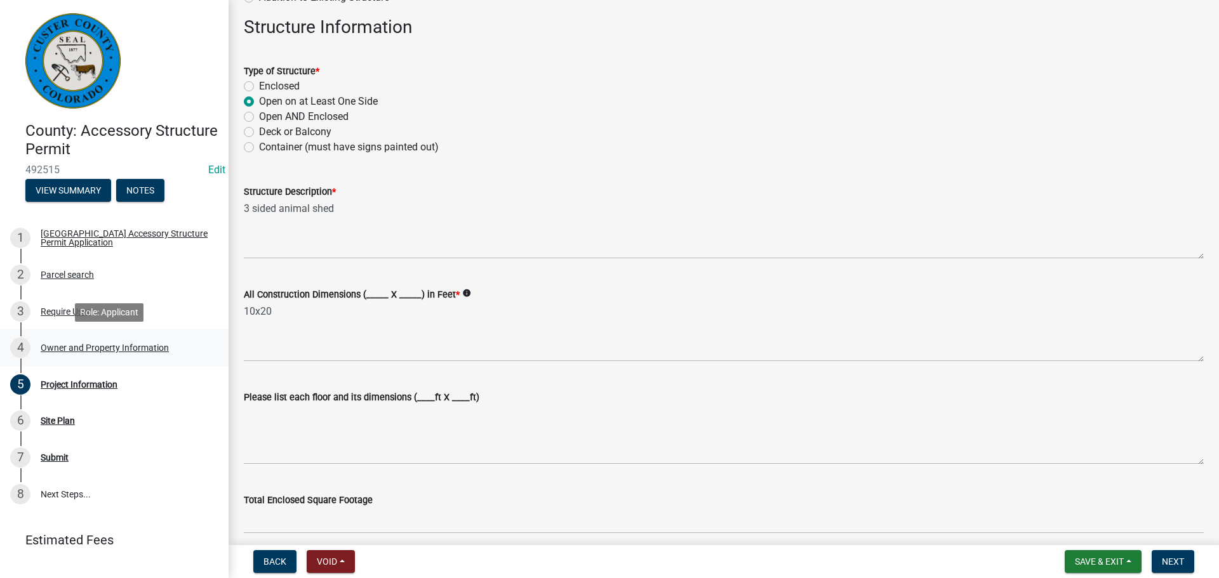
click at [51, 352] on div "Owner and Property Information" at bounding box center [105, 347] width 128 height 9
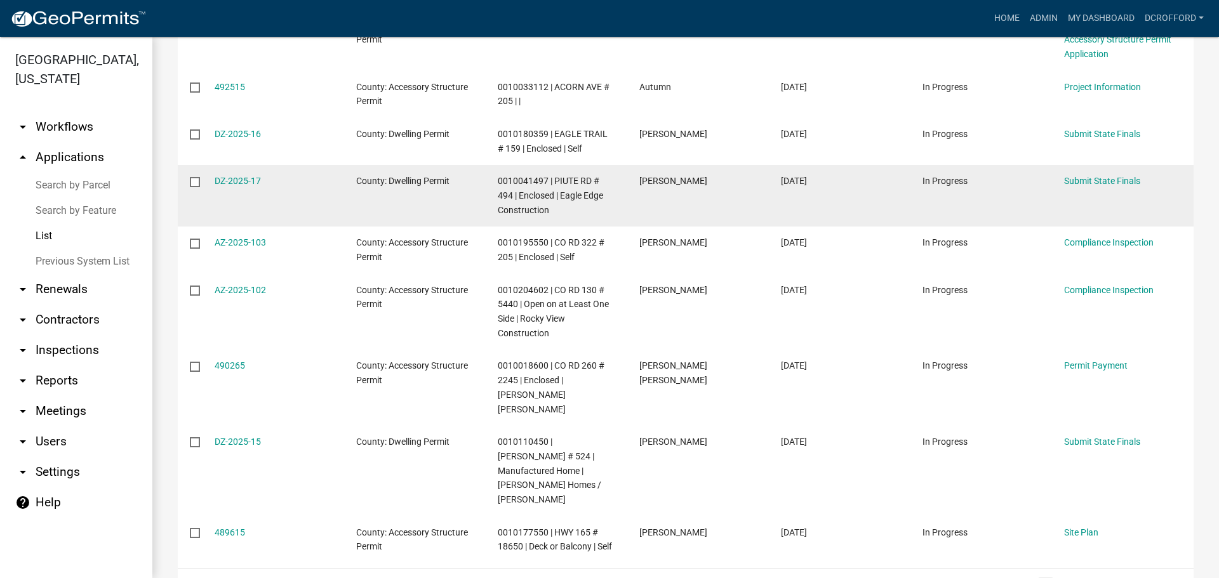
scroll to position [361, 0]
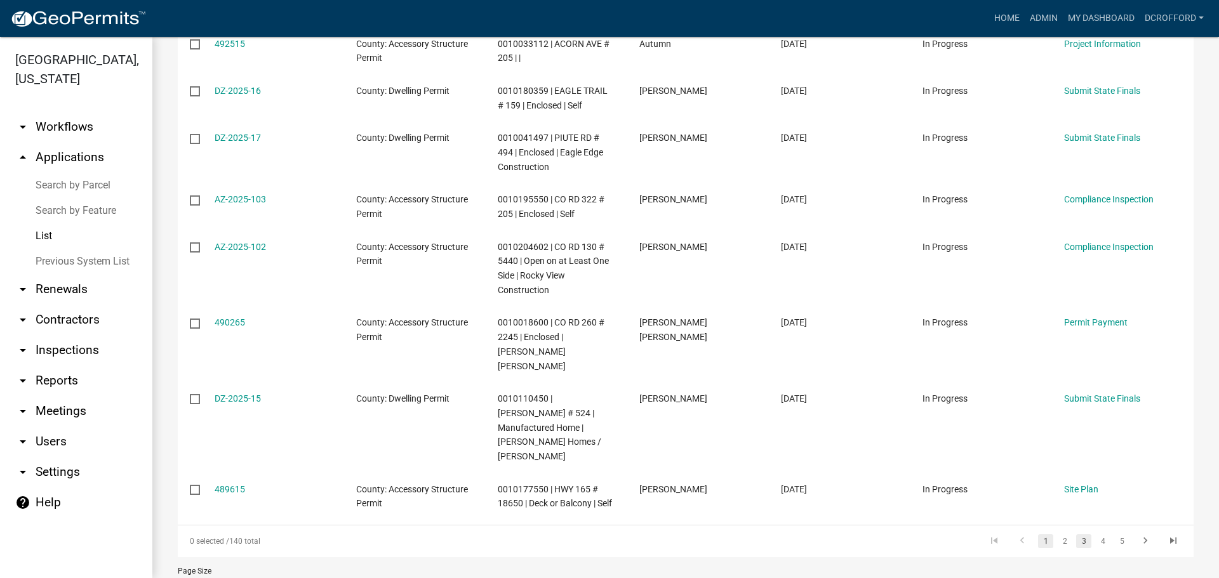
click at [1076, 534] on link "3" at bounding box center [1083, 541] width 15 height 14
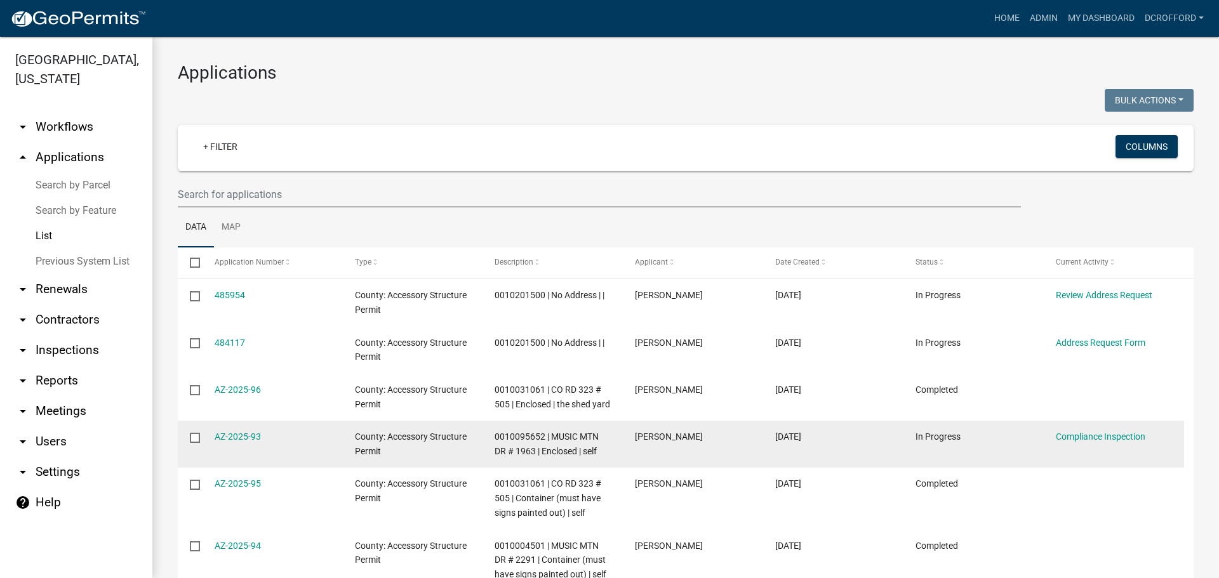
scroll to position [317, 0]
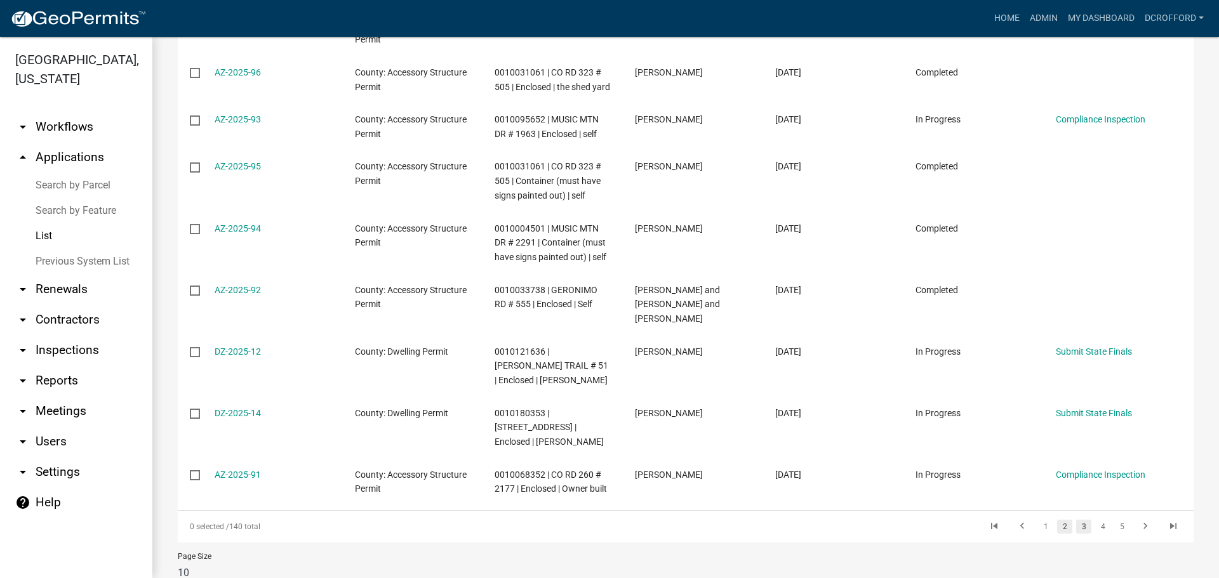
click at [1059, 524] on link "2" at bounding box center [1064, 527] width 15 height 14
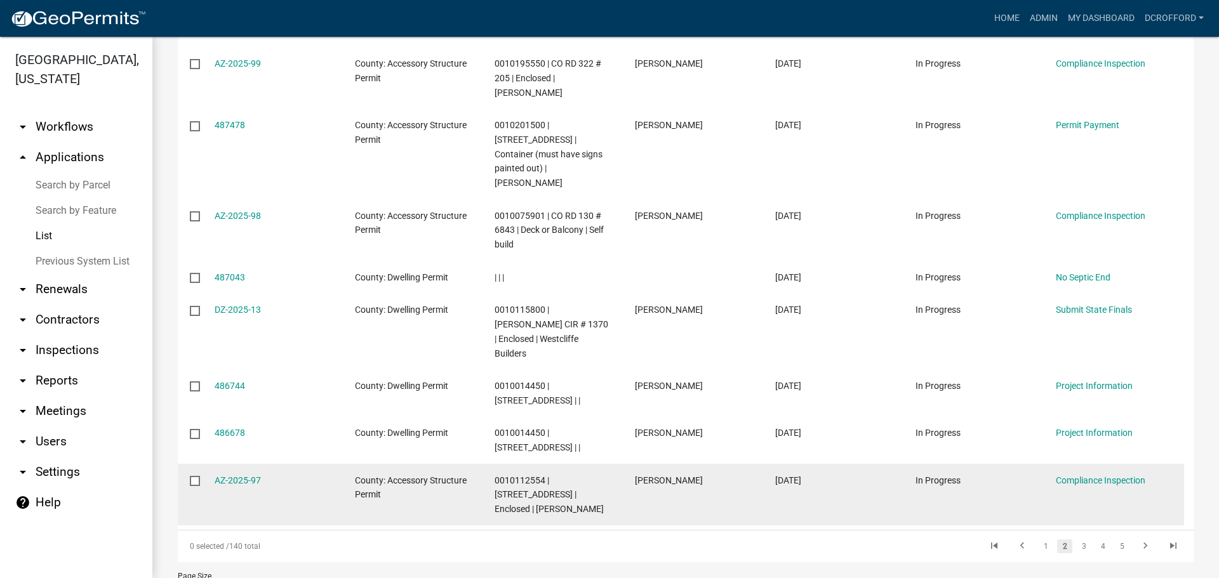
scroll to position [390, 0]
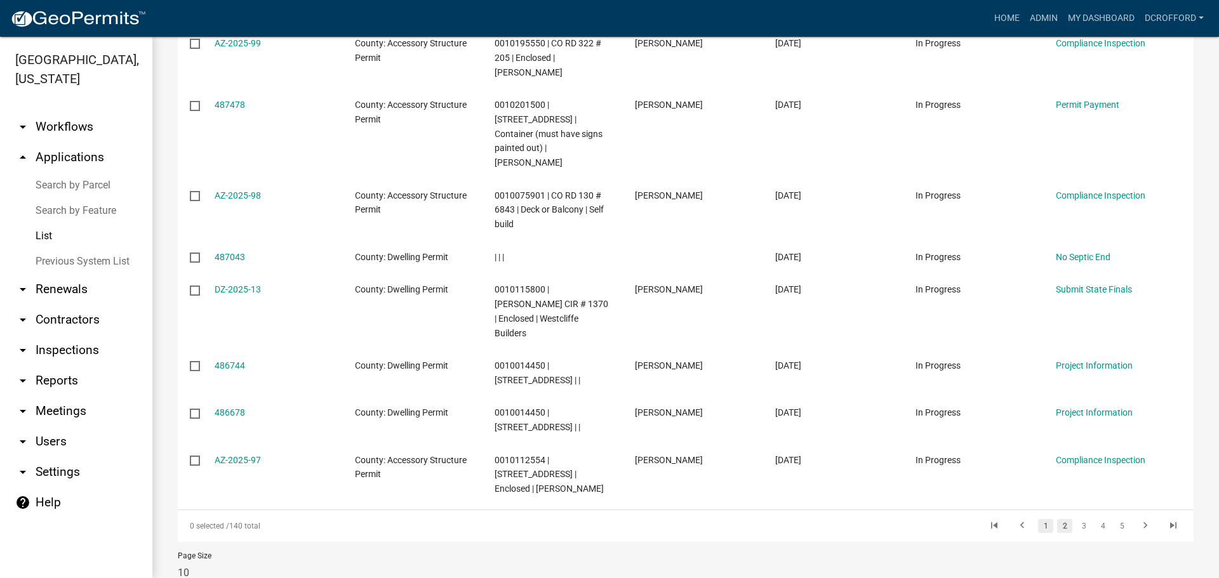
click at [1038, 519] on link "1" at bounding box center [1045, 526] width 15 height 14
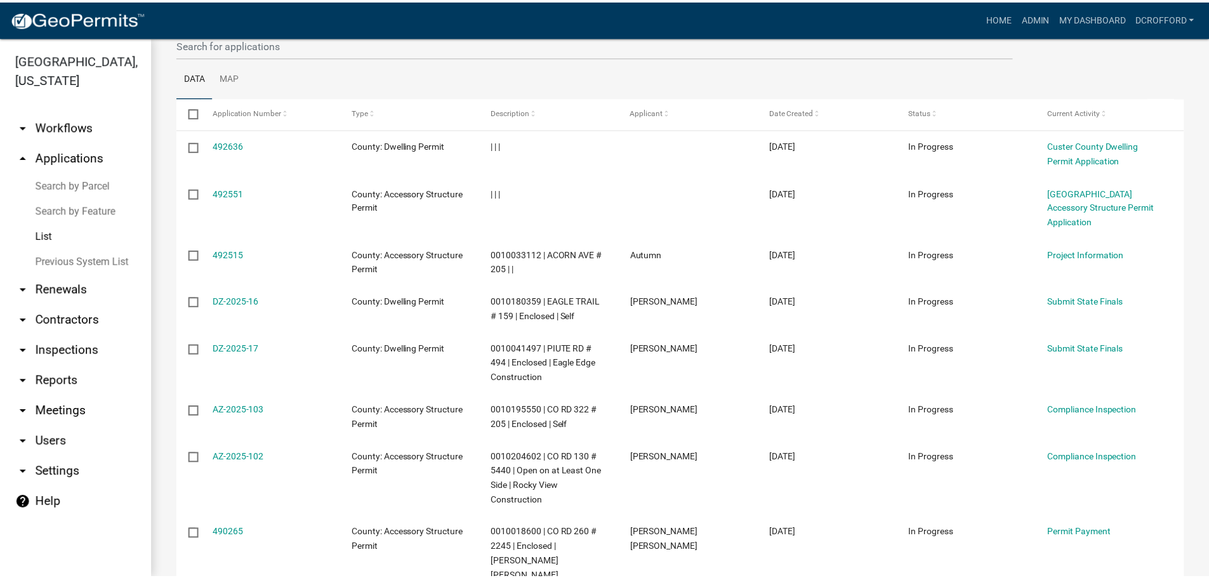
scroll to position [107, 0]
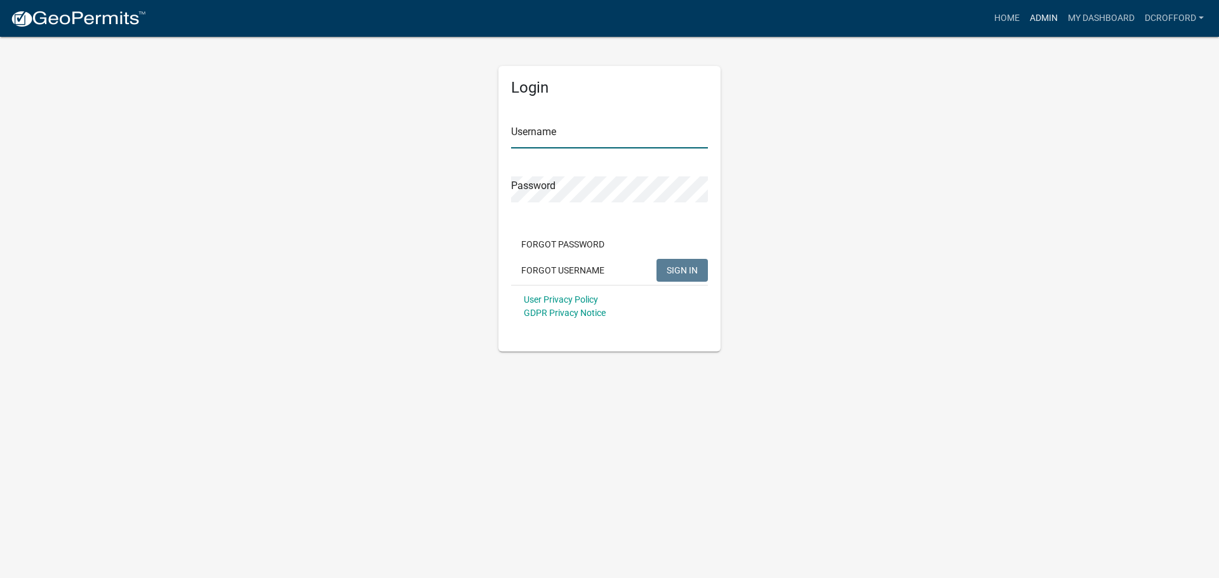
type input "dcrofford"
click at [1044, 15] on link "Admin" at bounding box center [1044, 18] width 38 height 24
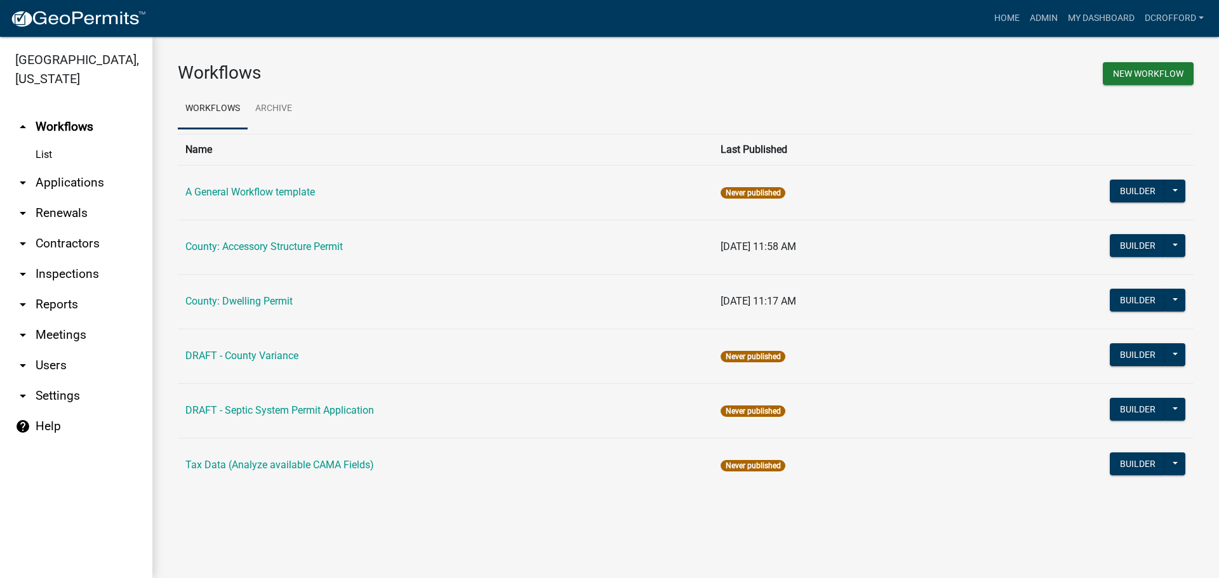
click at [81, 178] on link "arrow_drop_down Applications" at bounding box center [76, 183] width 152 height 30
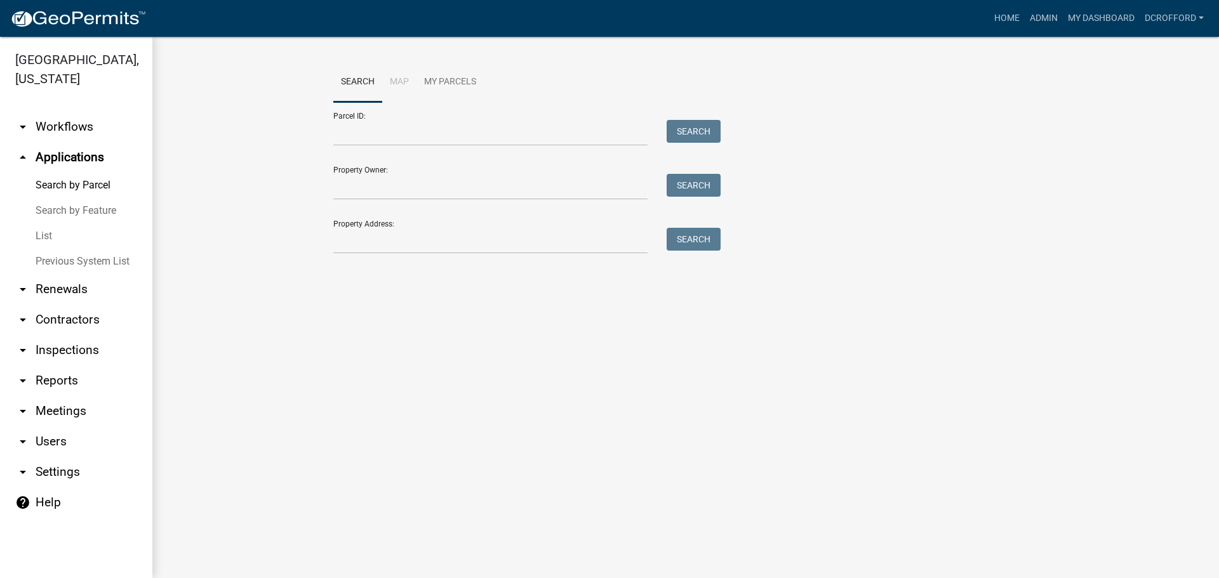
click at [42, 238] on link "List" at bounding box center [76, 235] width 152 height 25
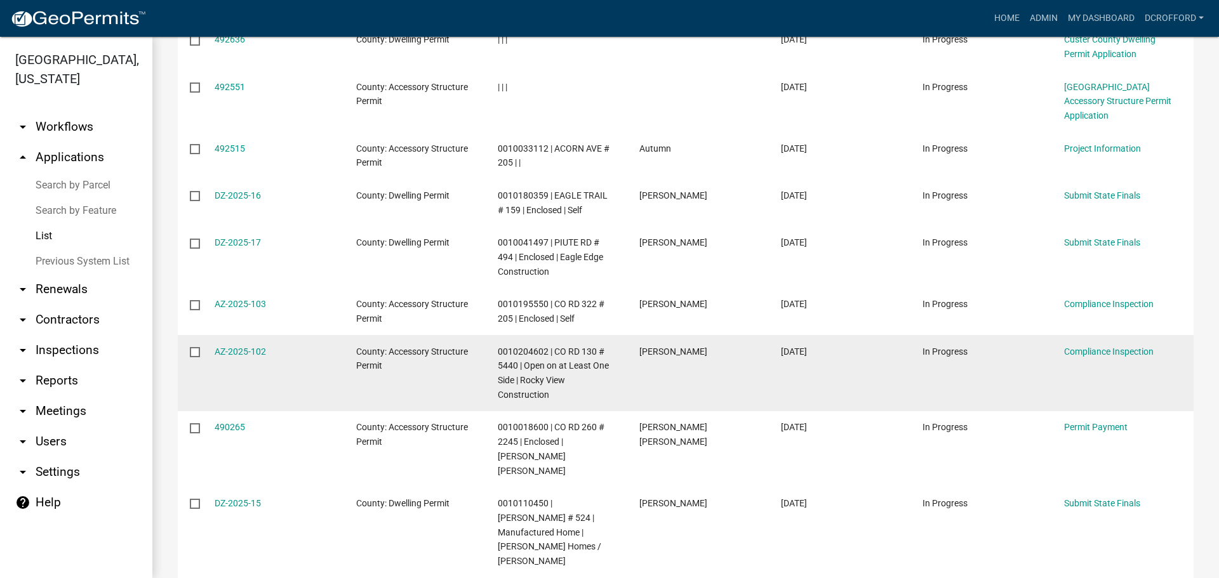
scroll to position [361, 0]
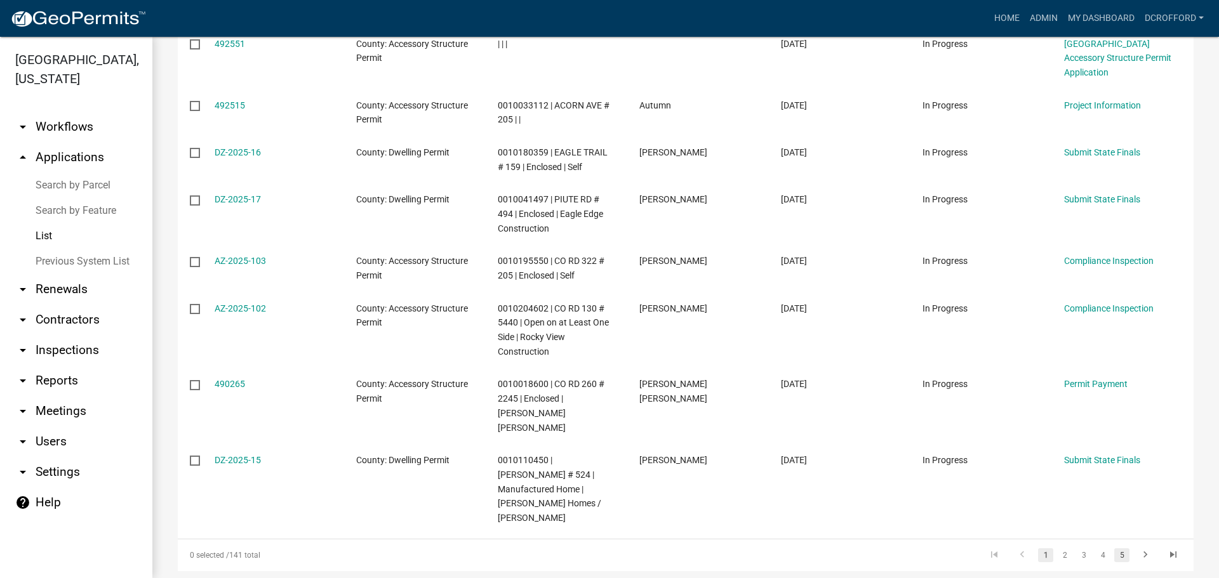
click at [1117, 548] on link "5" at bounding box center [1121, 555] width 15 height 14
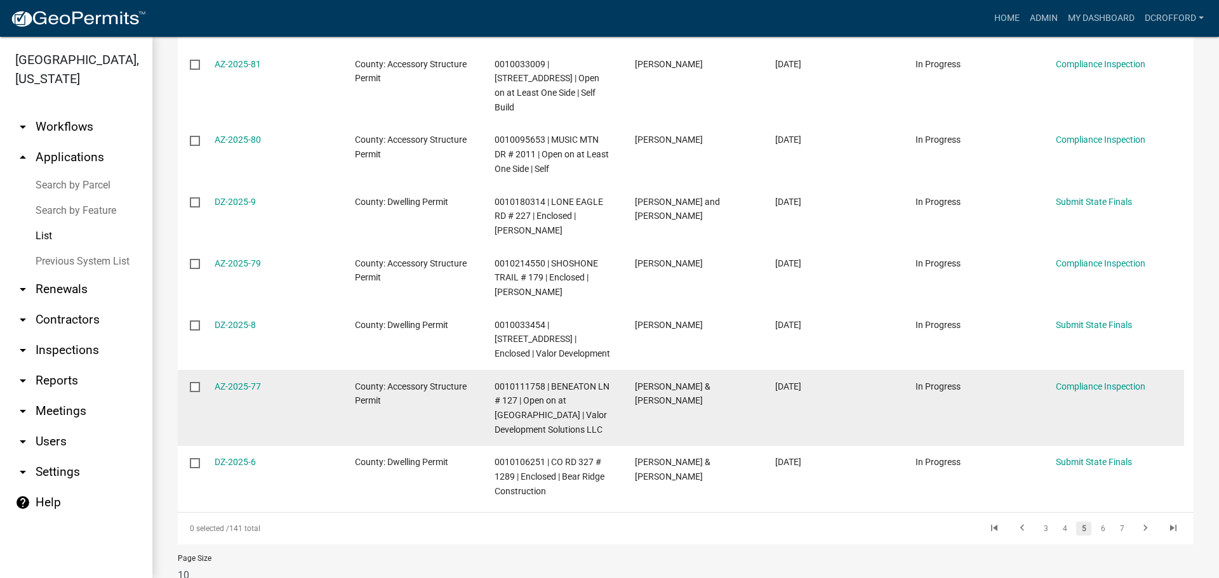
scroll to position [424, 0]
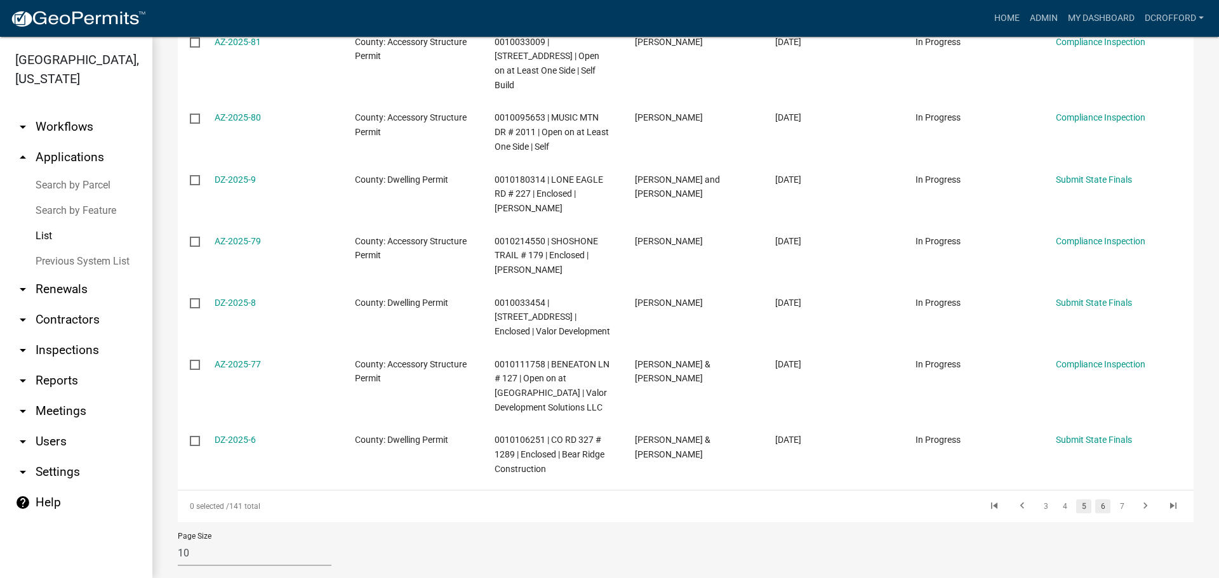
click at [1095, 500] on link "6" at bounding box center [1102, 507] width 15 height 14
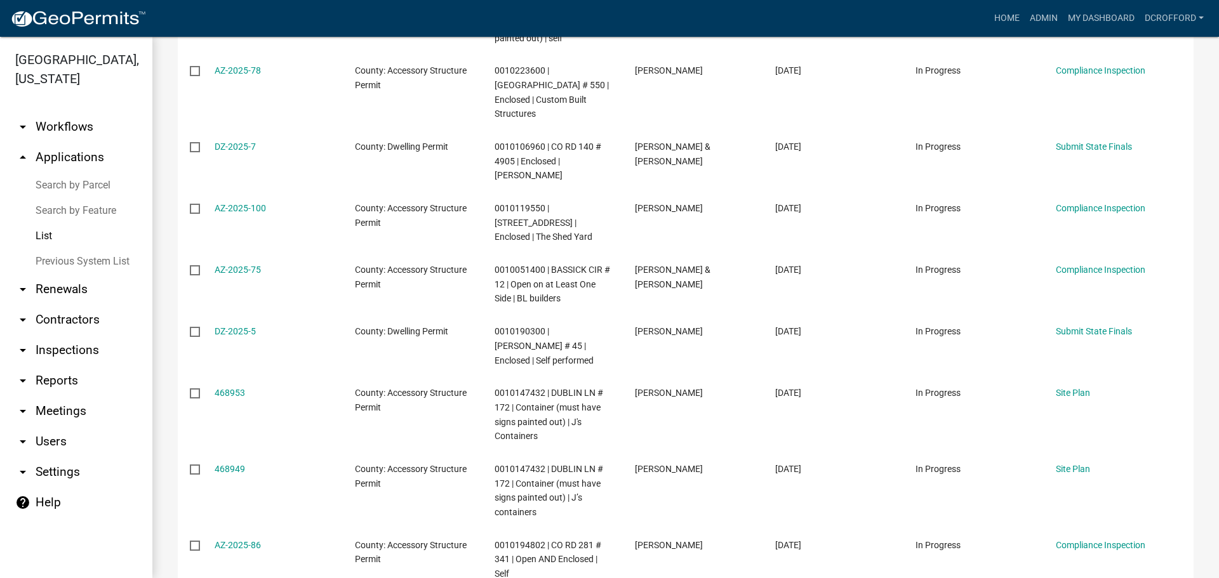
scroll to position [439, 0]
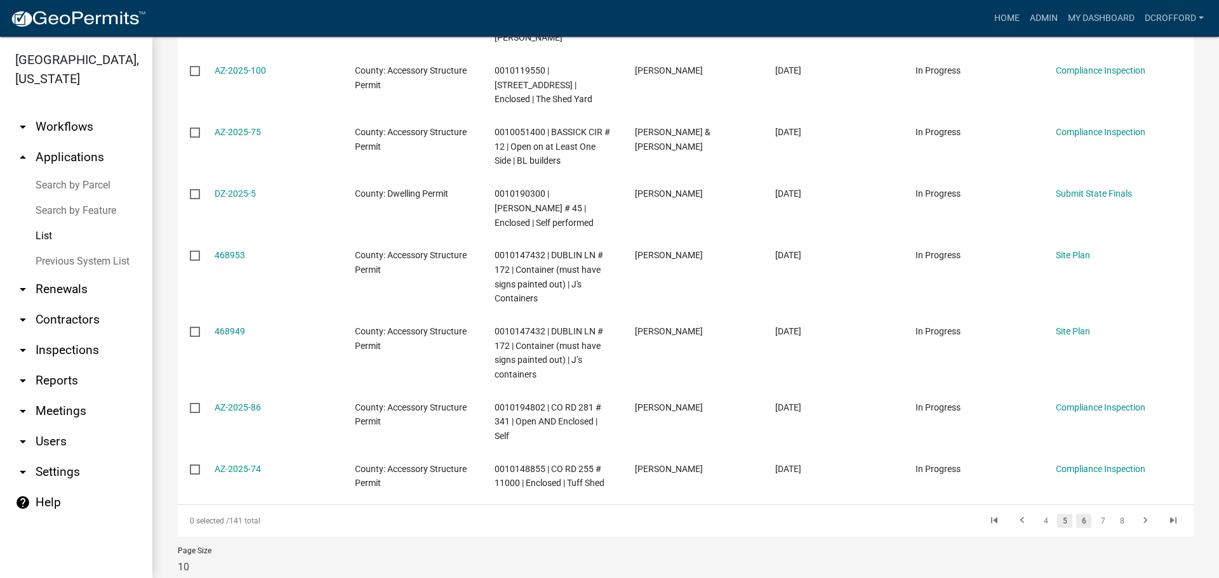
click at [1057, 514] on link "5" at bounding box center [1064, 521] width 15 height 14
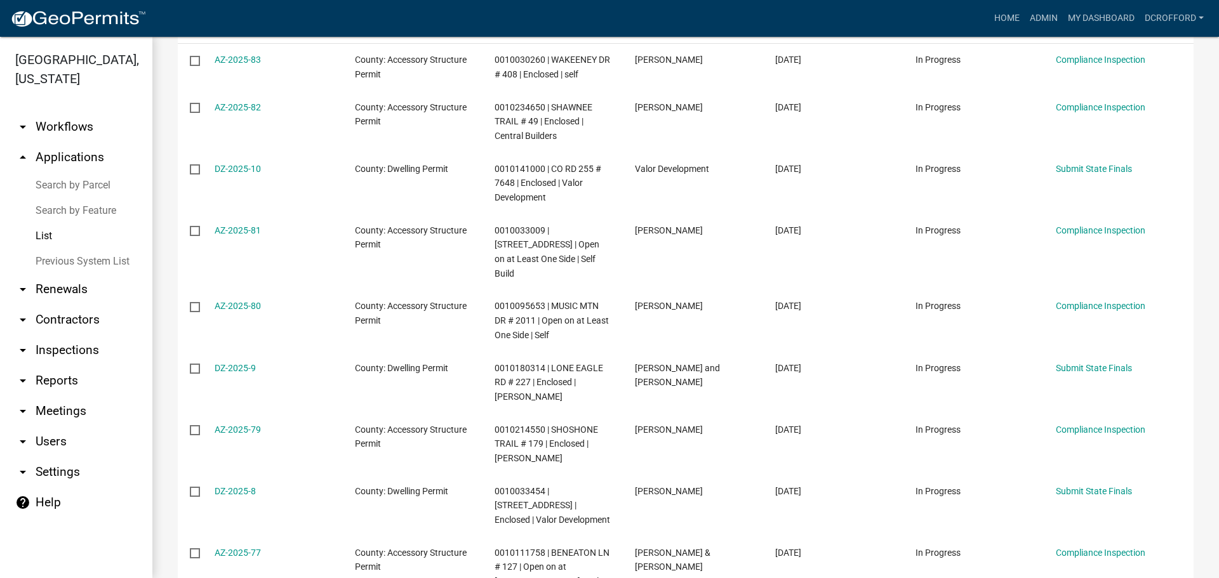
scroll to position [185, 0]
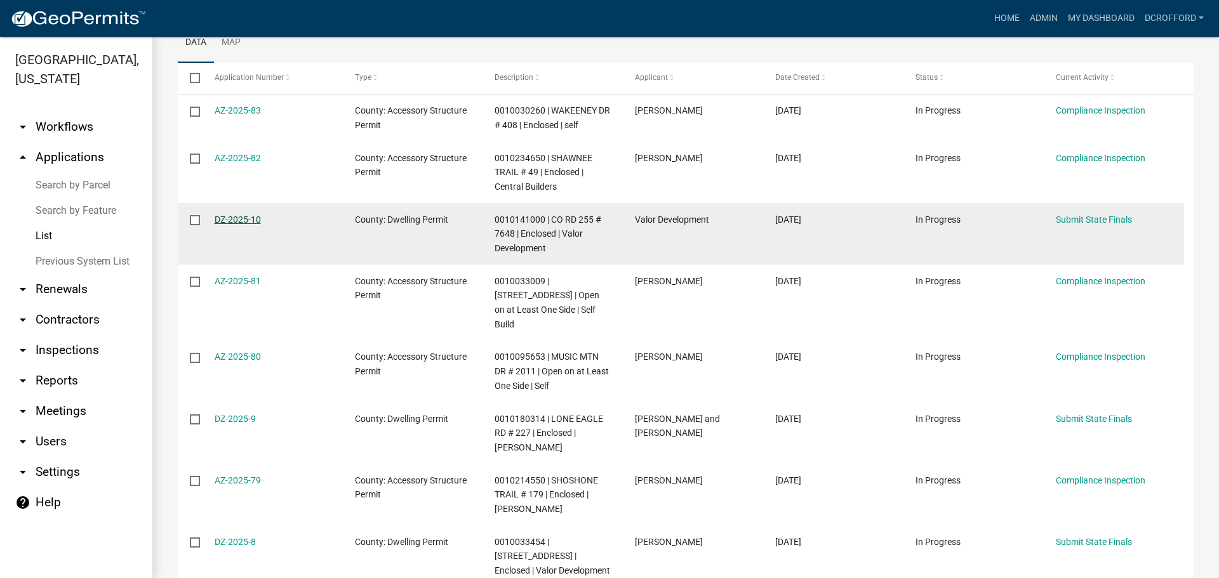
click at [230, 221] on link "DZ-2025-10" at bounding box center [238, 220] width 46 height 10
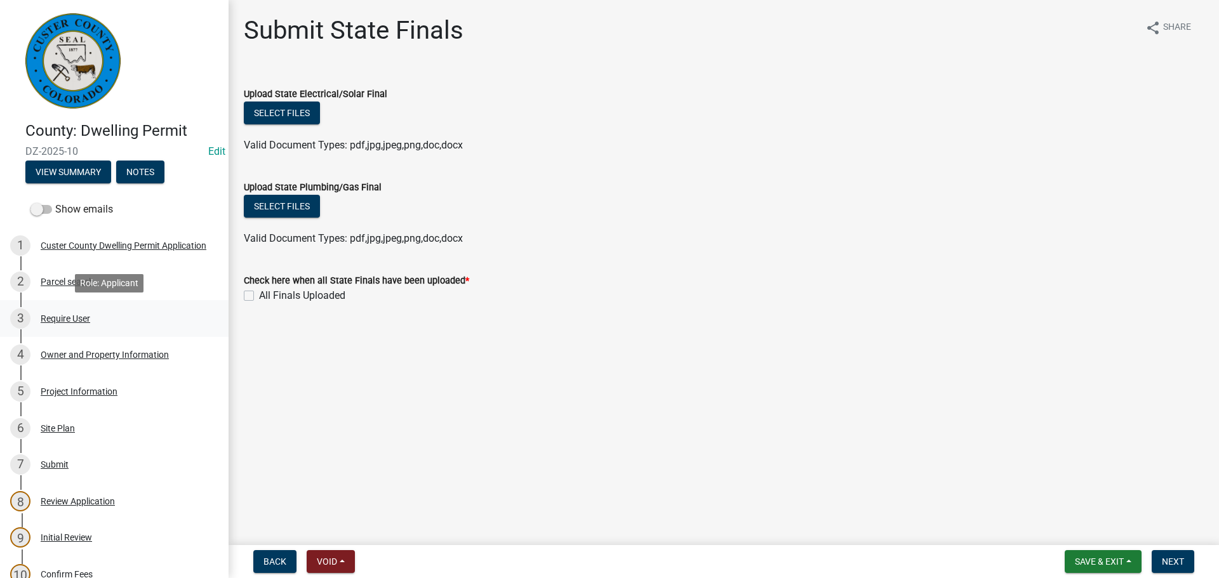
click at [53, 314] on div "Require User" at bounding box center [66, 318] width 50 height 9
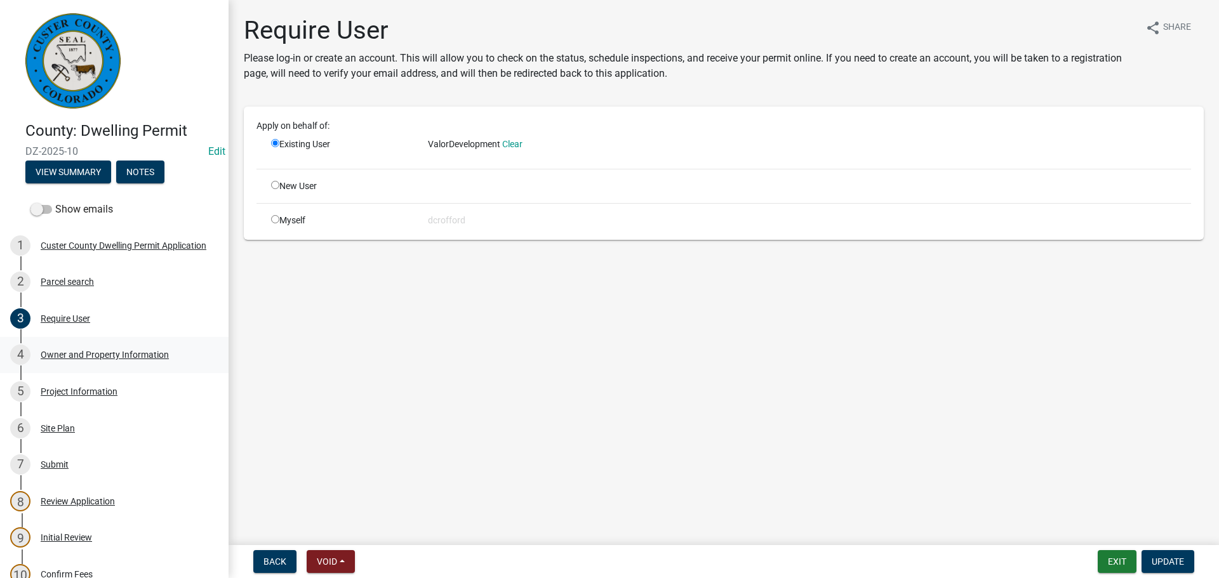
click at [57, 356] on div "Owner and Property Information" at bounding box center [105, 354] width 128 height 9
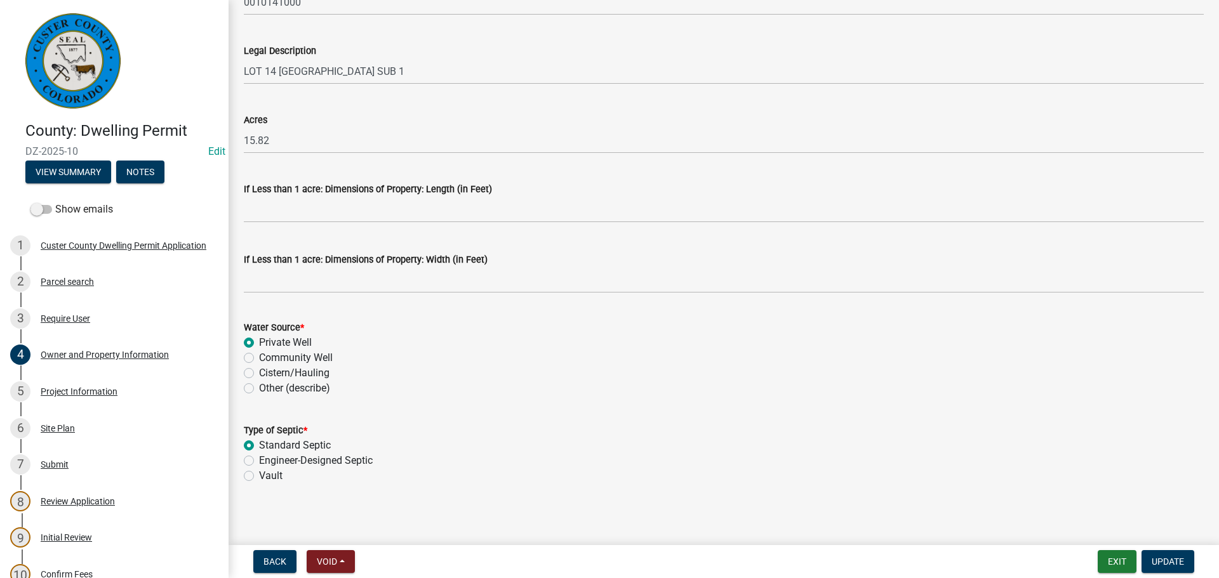
scroll to position [1033, 0]
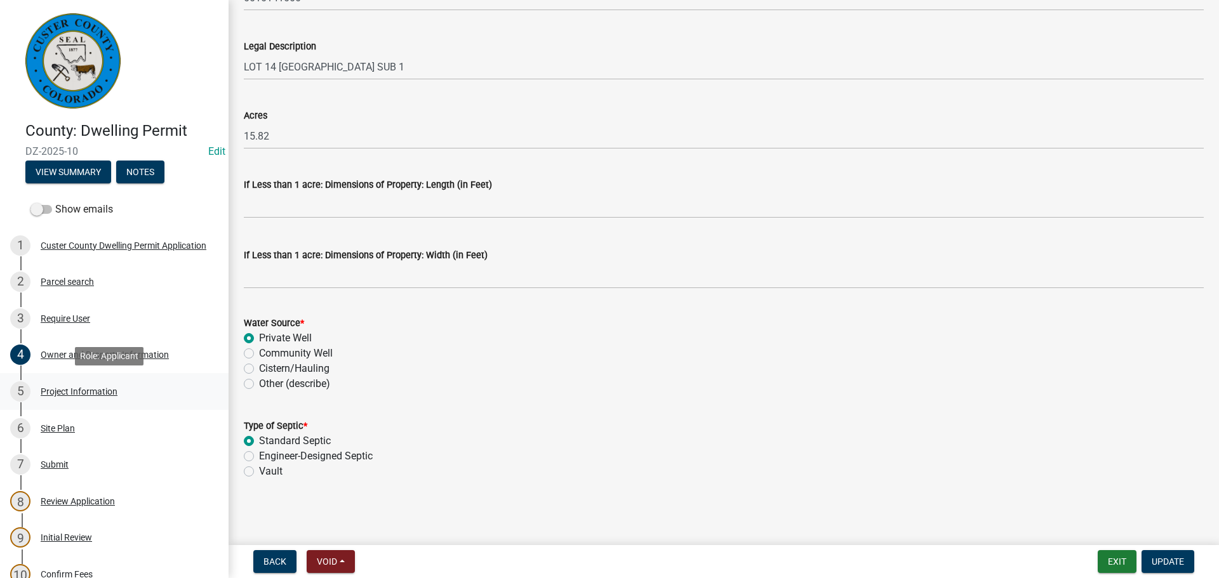
click at [77, 388] on div "Project Information" at bounding box center [79, 391] width 77 height 9
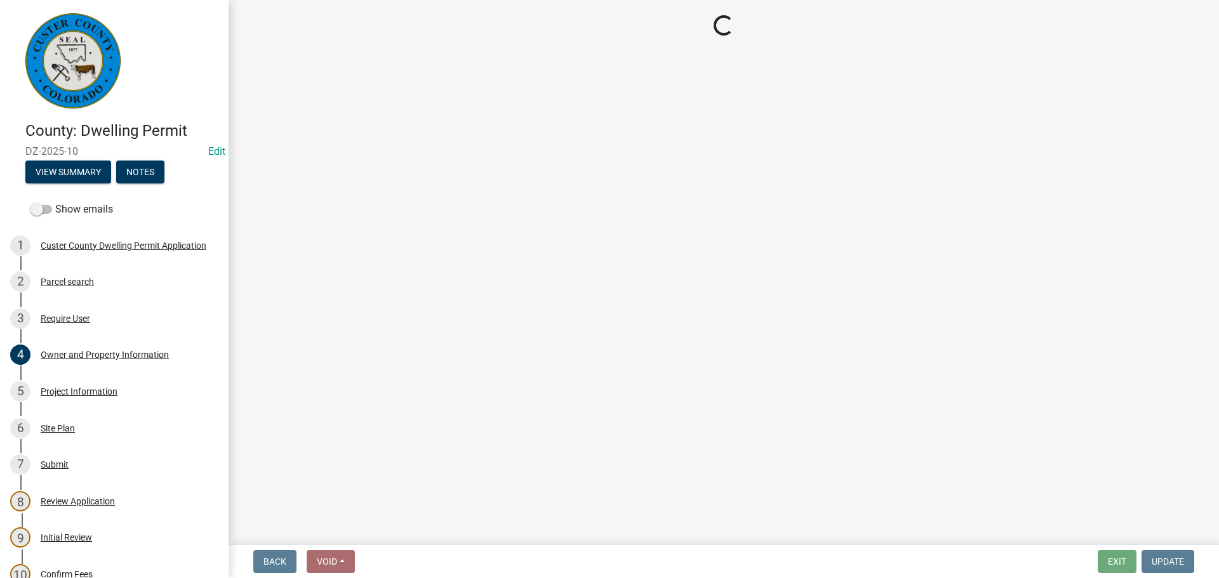
select select "CO"
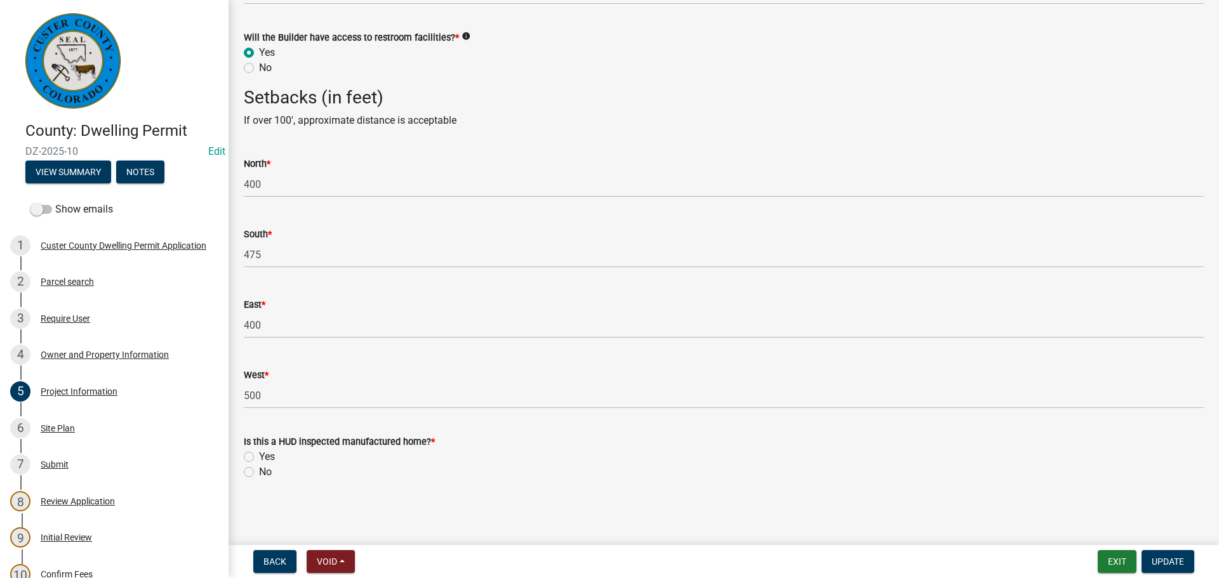
scroll to position [2247, 0]
click at [62, 427] on div "Site Plan" at bounding box center [58, 428] width 34 height 9
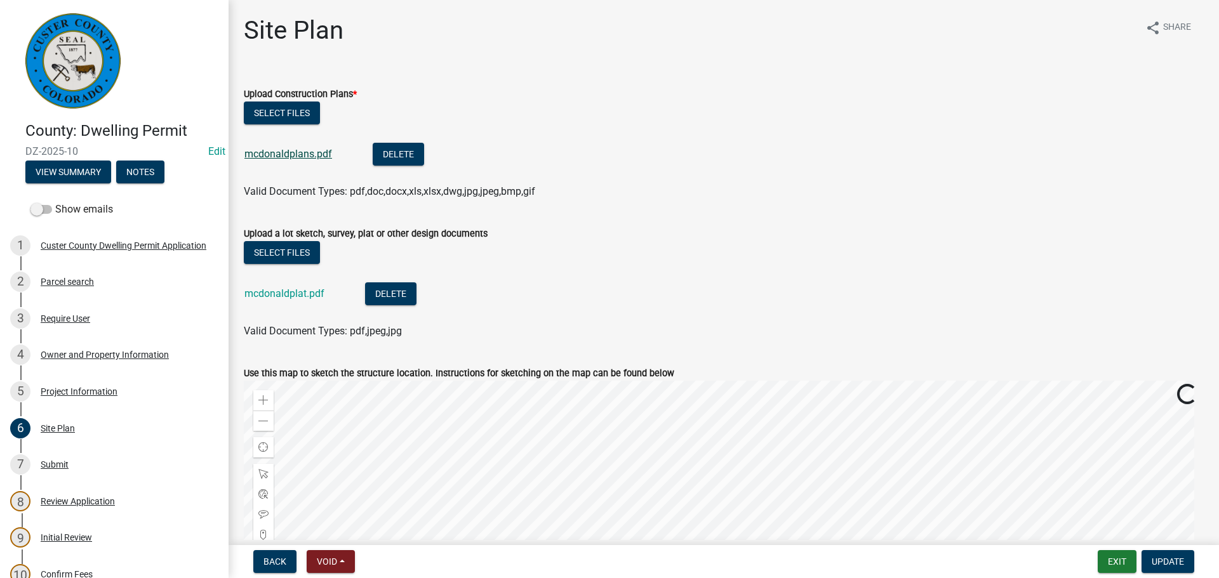
click at [289, 155] on link "mcdonaldplans.pdf" at bounding box center [288, 154] width 88 height 12
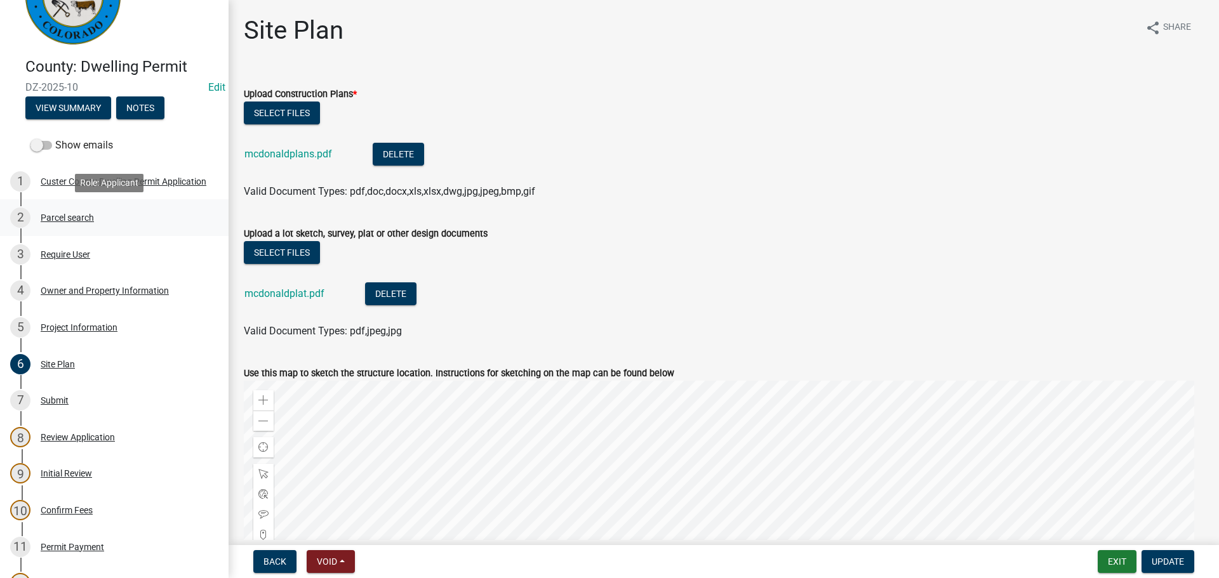
scroll to position [63, 0]
click at [48, 211] on div "2 Parcel search" at bounding box center [109, 218] width 198 height 20
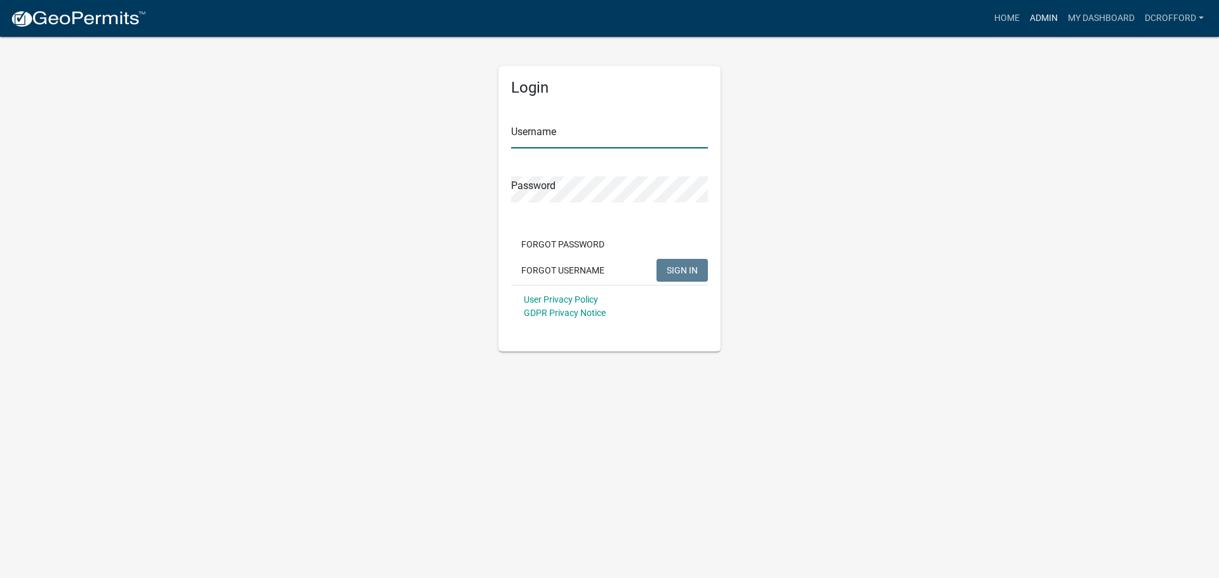
type input "dcrofford"
click at [1040, 18] on link "Admin" at bounding box center [1044, 18] width 38 height 24
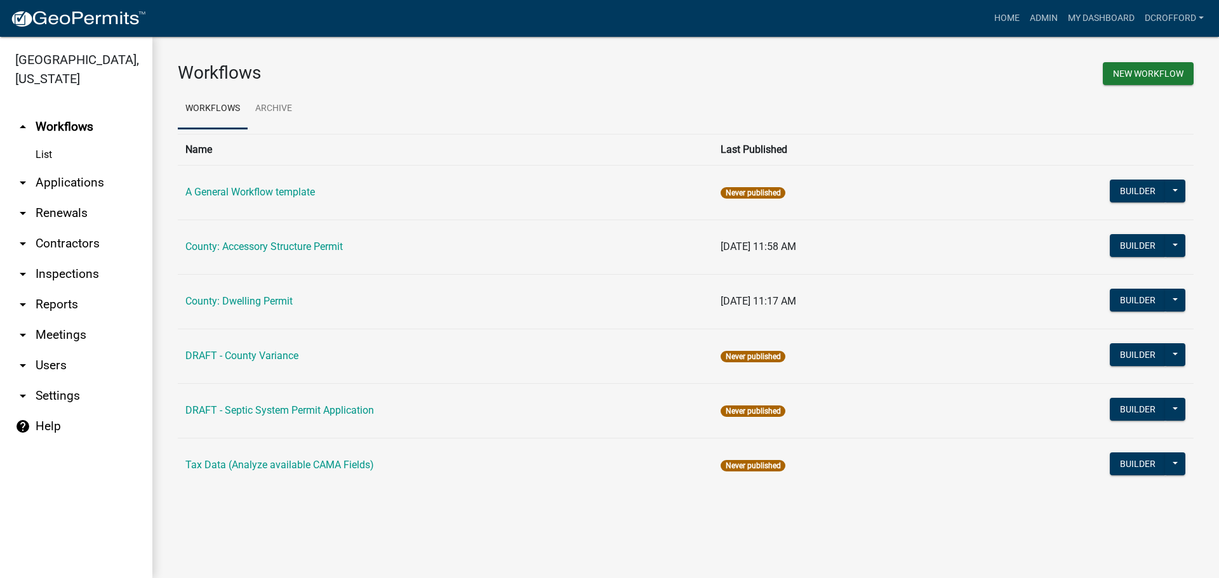
click at [70, 178] on link "arrow_drop_down Applications" at bounding box center [76, 183] width 152 height 30
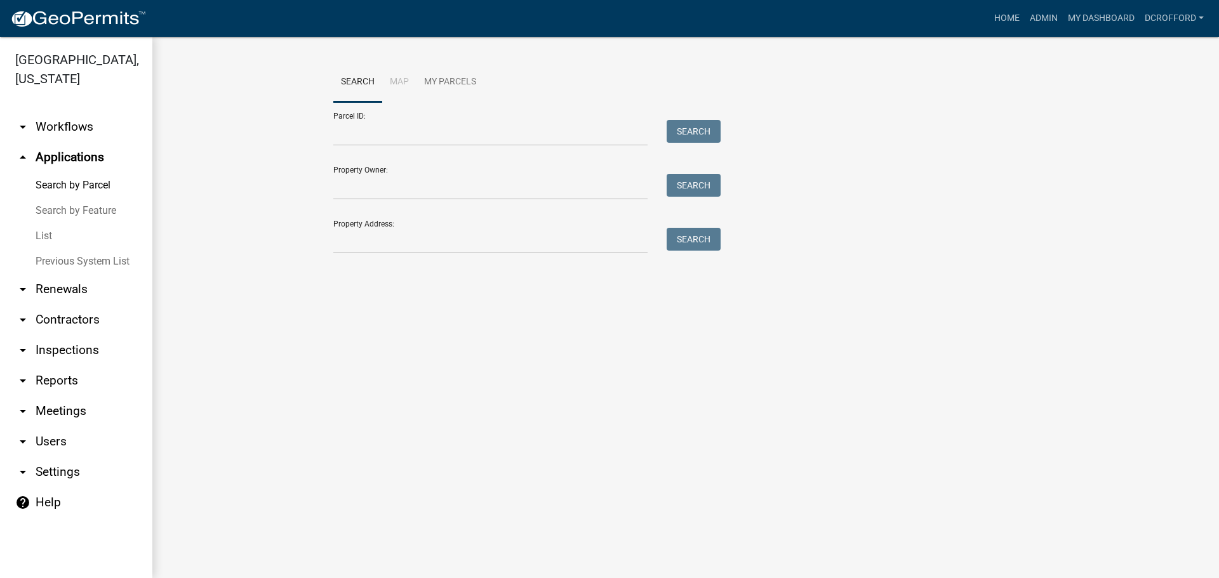
click at [48, 235] on link "List" at bounding box center [76, 235] width 152 height 25
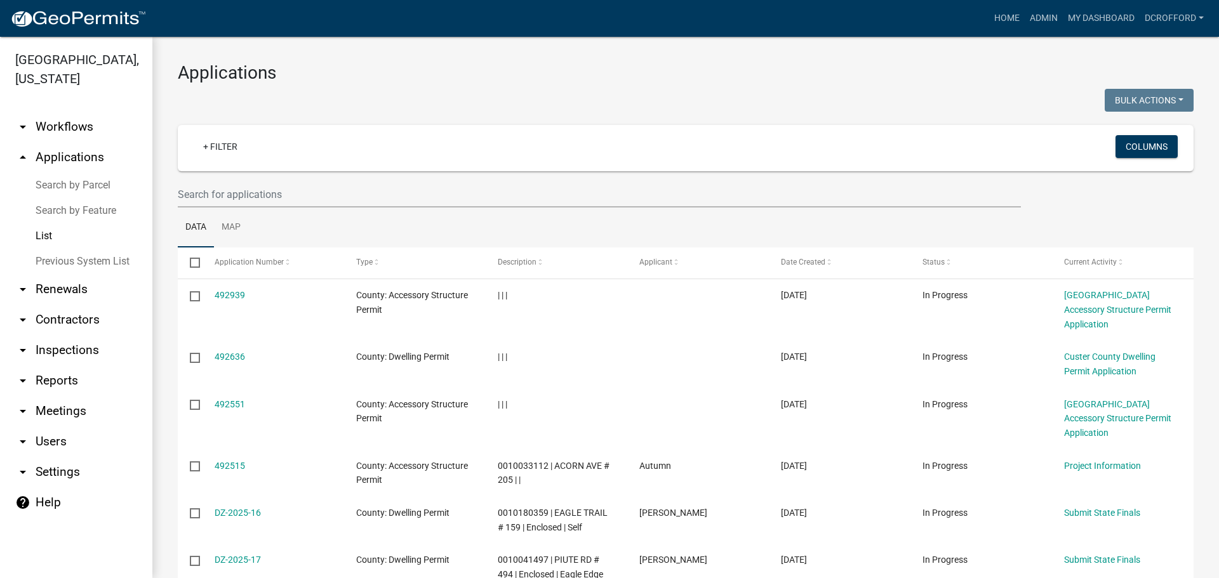
click at [69, 183] on link "Search by Parcel" at bounding box center [76, 185] width 152 height 25
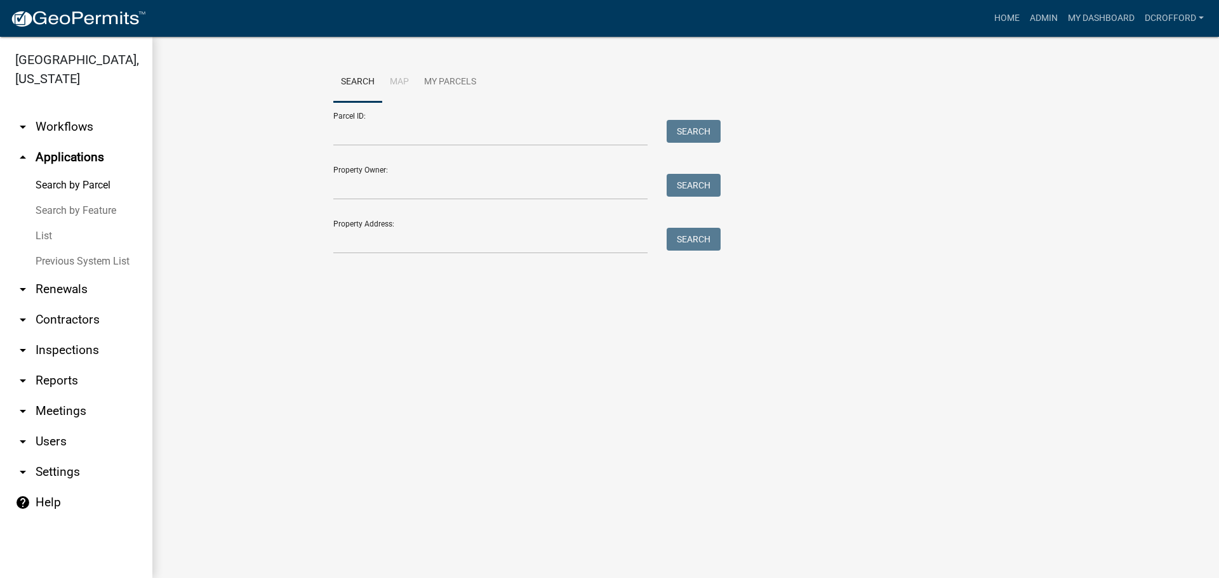
click at [451, 119] on div "Parcel ID: Search" at bounding box center [523, 124] width 381 height 44
click at [451, 131] on input "Parcel ID:" at bounding box center [490, 133] width 314 height 26
type input "0010183950"
click at [699, 121] on button "Search" at bounding box center [694, 131] width 54 height 23
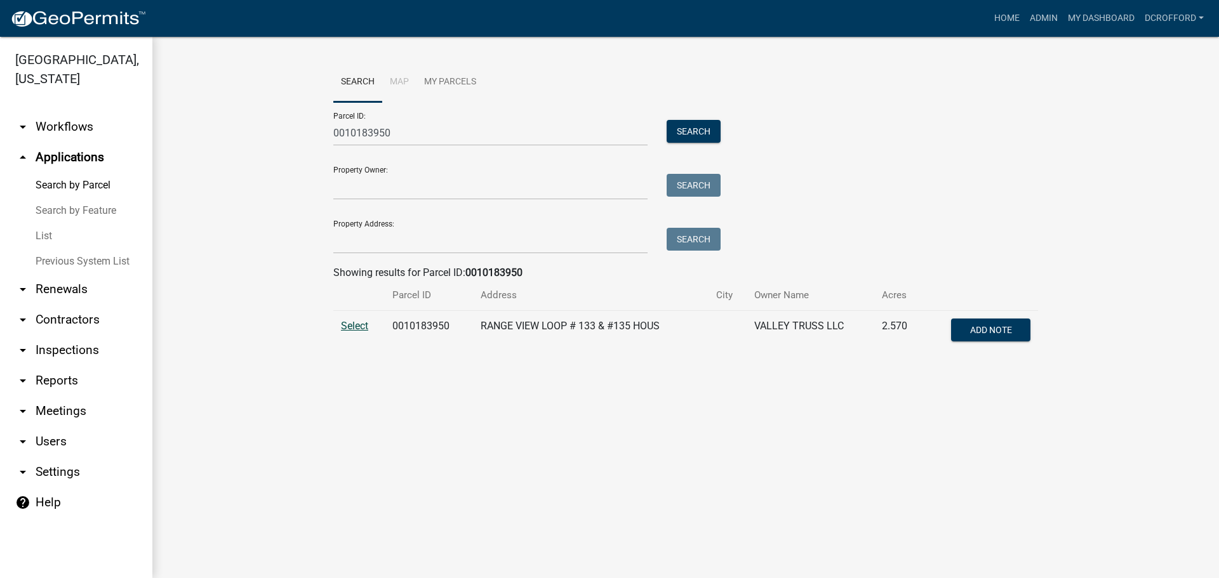
click at [362, 327] on span "Select" at bounding box center [354, 326] width 27 height 12
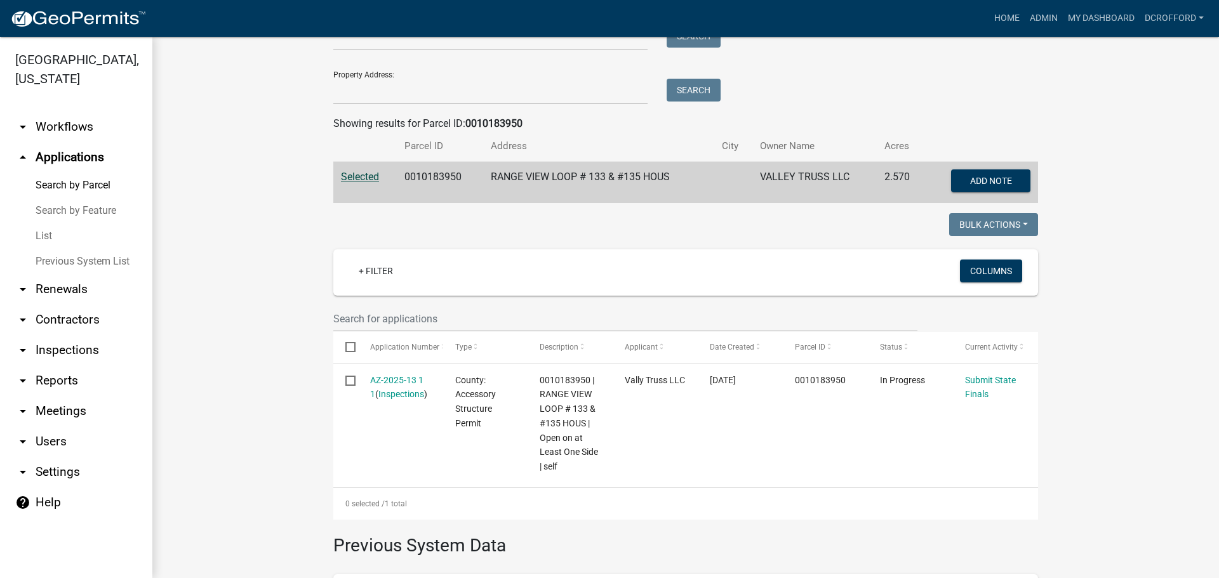
scroll to position [254, 0]
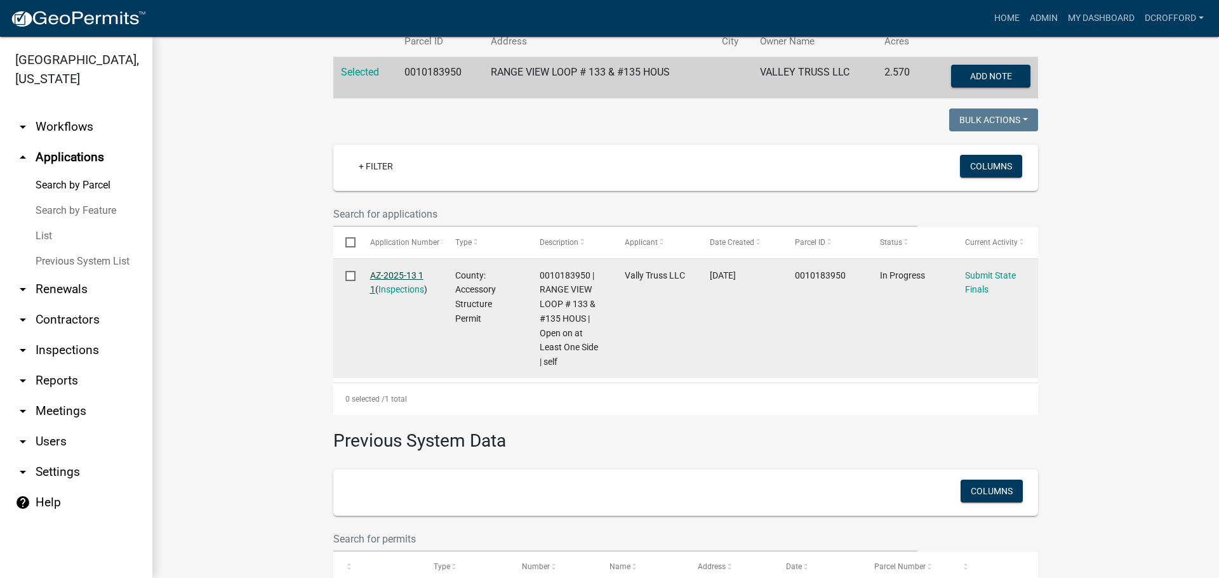
click at [399, 272] on link "AZ-2025-13 1 1" at bounding box center [396, 282] width 53 height 25
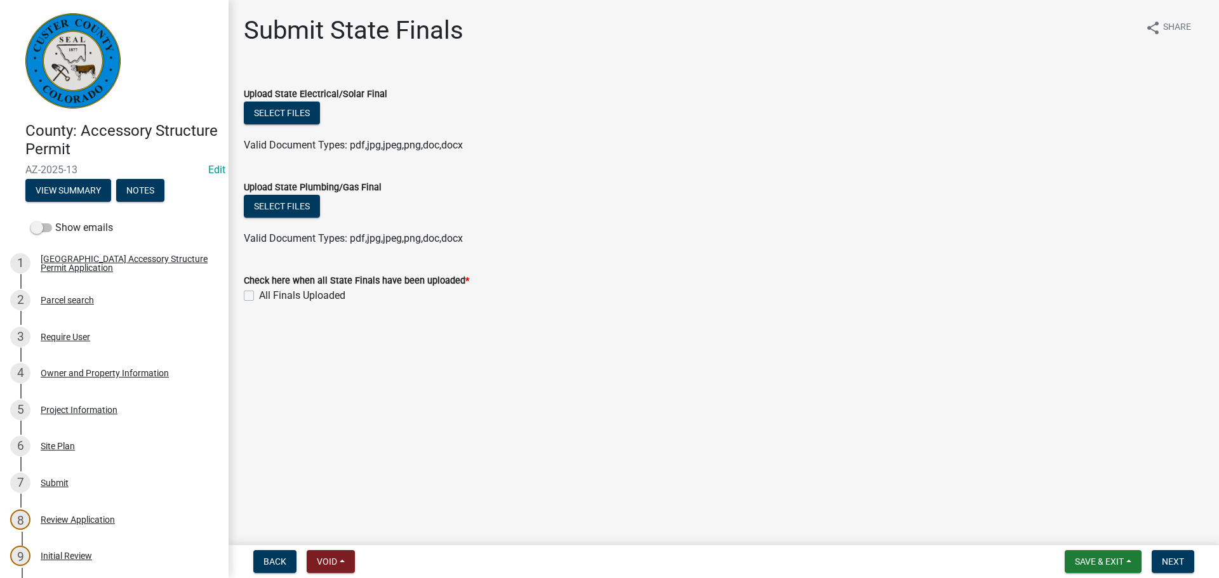
click at [259, 295] on label "All Finals Uploaded" at bounding box center [302, 295] width 86 height 15
click at [259, 295] on input "All Finals Uploaded" at bounding box center [263, 292] width 8 height 8
checkbox input "true"
click at [1186, 556] on button "Next" at bounding box center [1173, 561] width 43 height 23
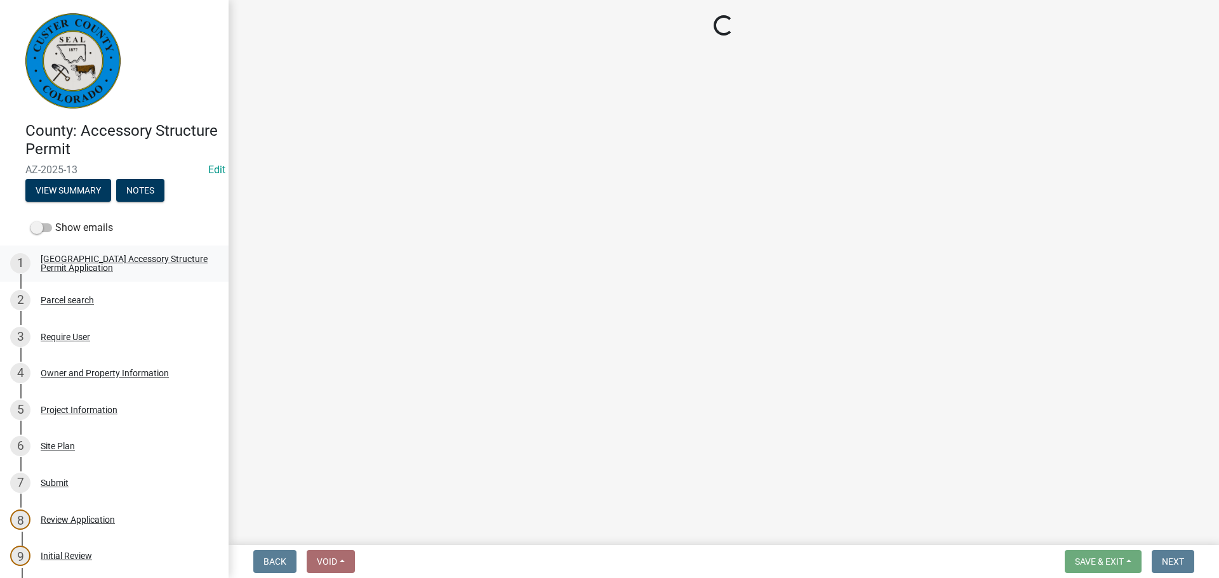
select select "cd09b013-b94f-4524-a046-a3f04ce1867e"
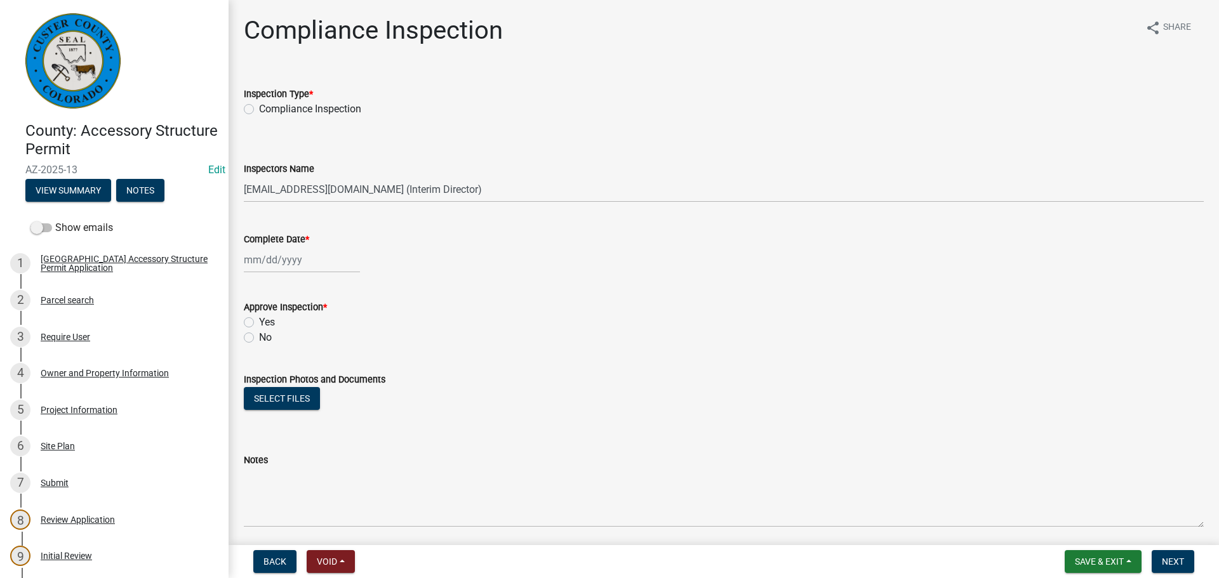
click at [256, 109] on div "Compliance Inspection" at bounding box center [724, 109] width 960 height 15
drag, startPoint x: 246, startPoint y: 100, endPoint x: 253, endPoint y: 114, distance: 15.6
click at [245, 100] on div "Inspection Type *" at bounding box center [724, 93] width 960 height 15
click at [259, 108] on label "Compliance Inspection" at bounding box center [310, 109] width 102 height 15
click at [259, 108] on input "Compliance Inspection" at bounding box center [263, 106] width 8 height 8
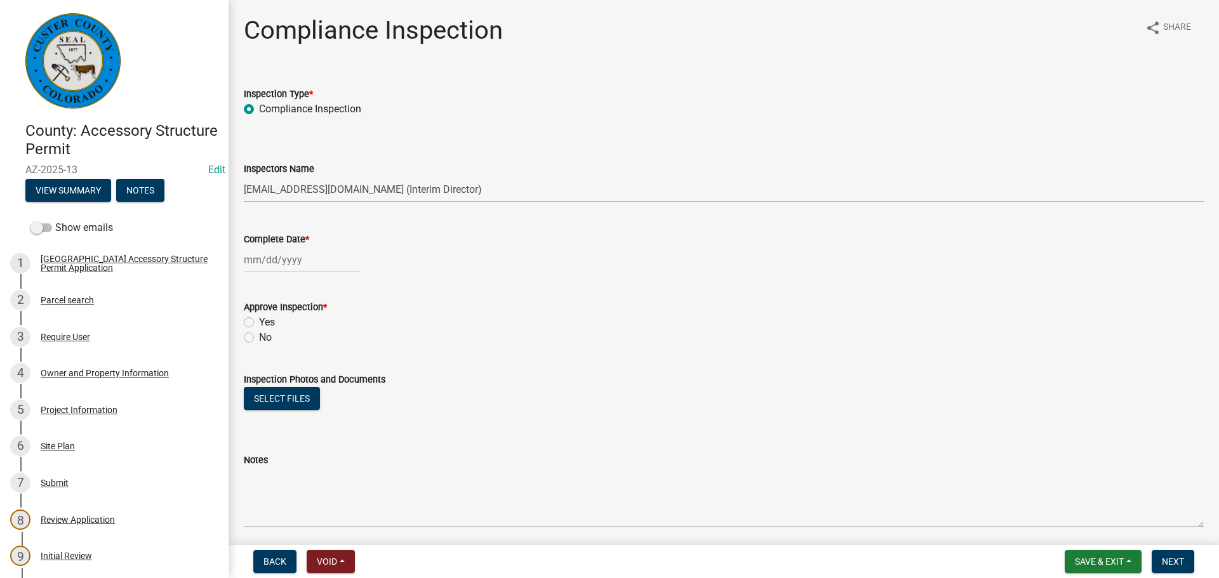
radio input "true"
click at [295, 257] on div at bounding box center [302, 260] width 116 height 26
select select "10"
select select "2025"
click at [289, 376] on div "15" at bounding box center [297, 368] width 20 height 20
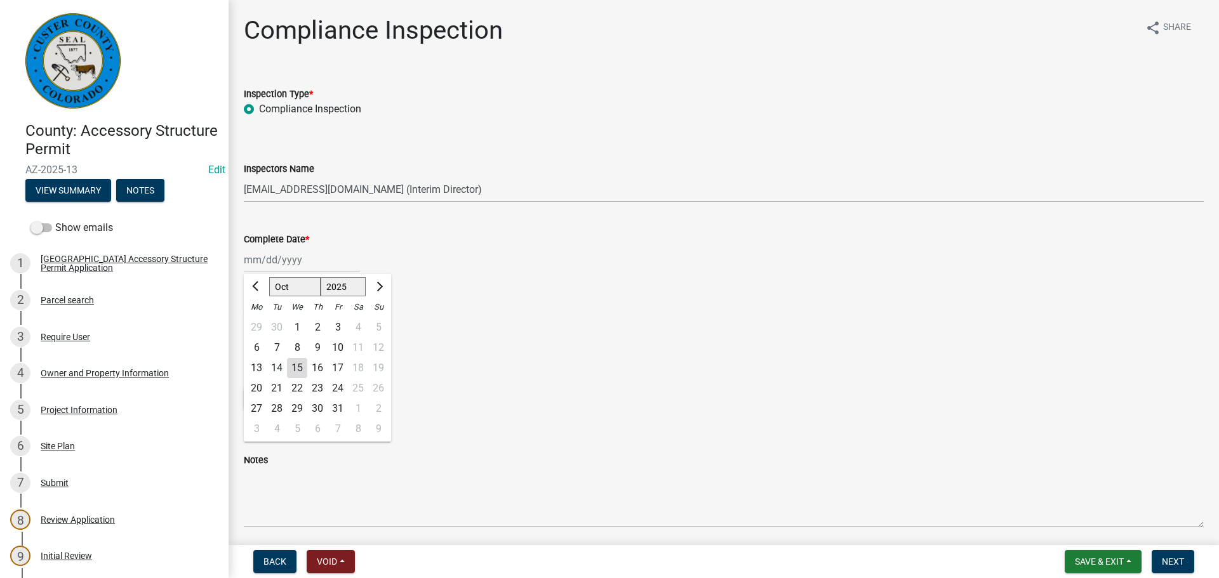
type input "10/15/2025"
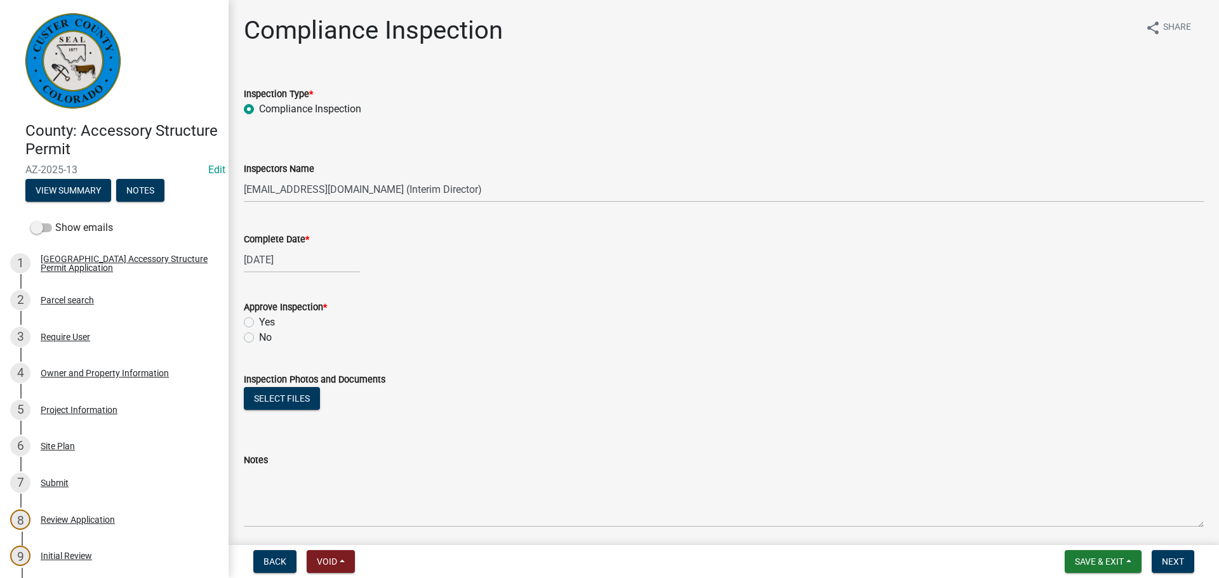
click at [259, 324] on label "Yes" at bounding box center [267, 322] width 16 height 15
click at [259, 323] on input "Yes" at bounding box center [263, 319] width 8 height 8
radio input "true"
click at [295, 402] on button "Select files" at bounding box center [282, 398] width 76 height 23
click at [293, 404] on button "Select files" at bounding box center [282, 398] width 76 height 23
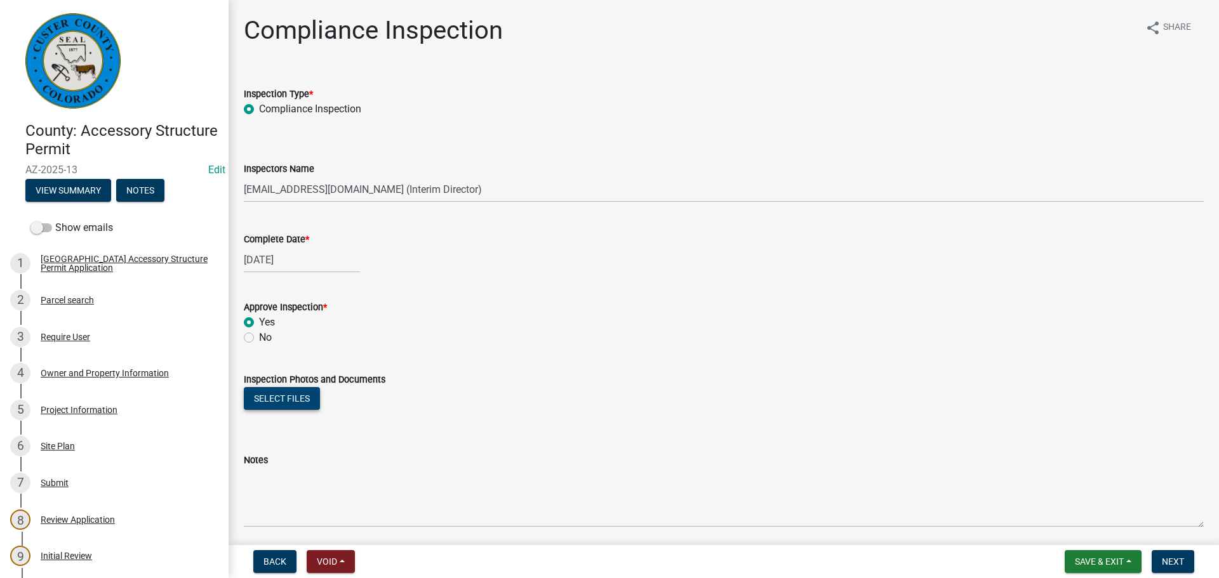
click at [289, 404] on button "Select files" at bounding box center [282, 398] width 76 height 23
click at [299, 403] on button "Select files" at bounding box center [282, 398] width 76 height 23
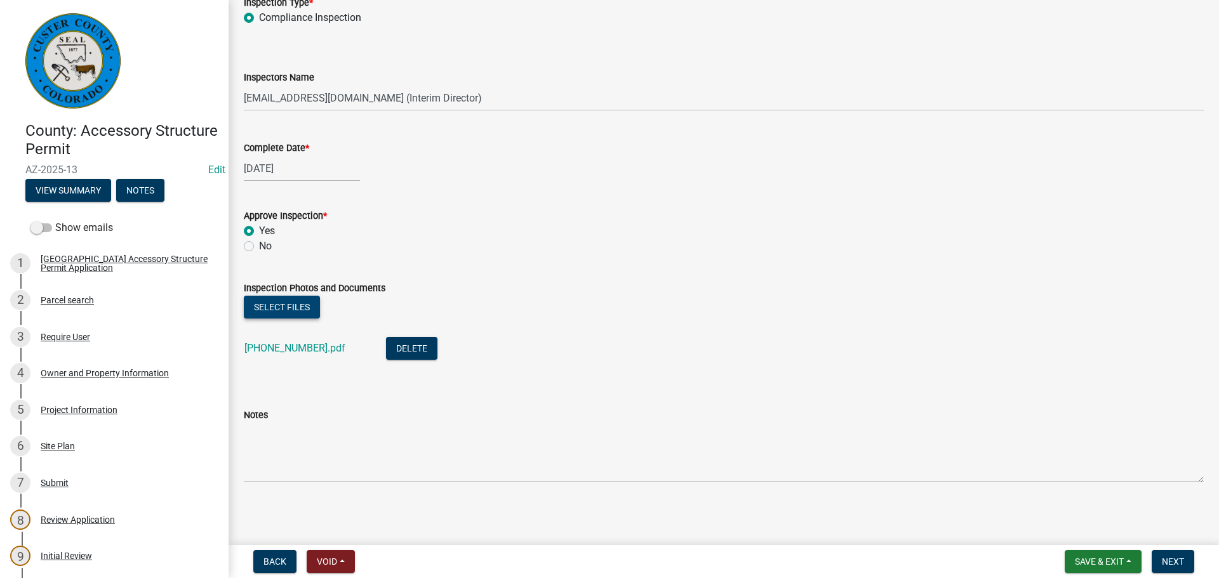
scroll to position [93, 0]
click at [1180, 560] on span "Next" at bounding box center [1173, 562] width 22 height 10
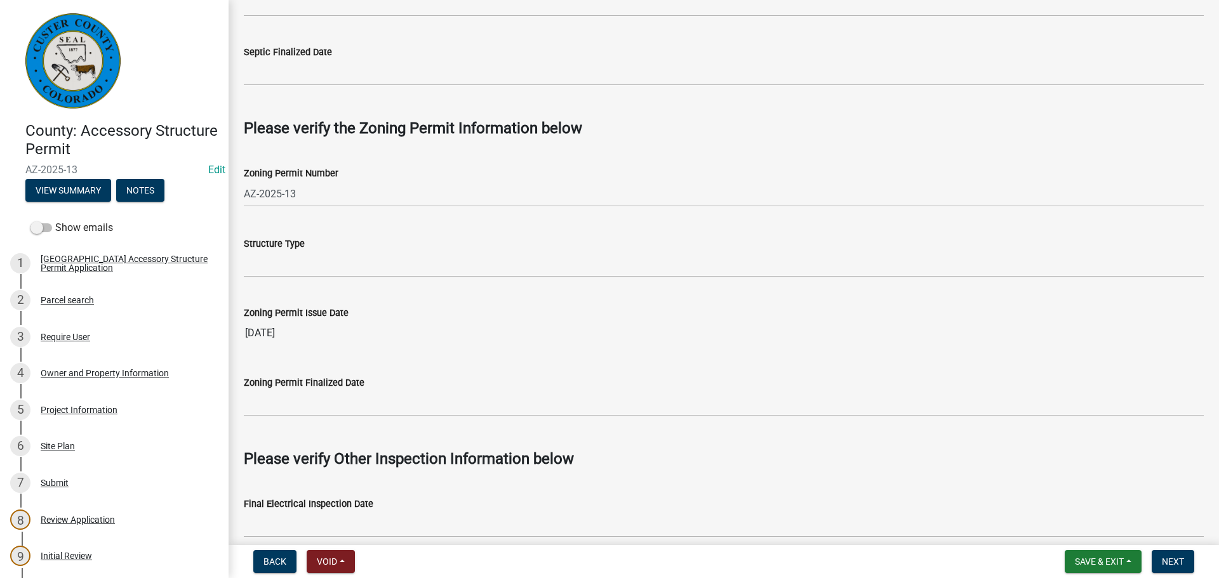
scroll to position [762, 0]
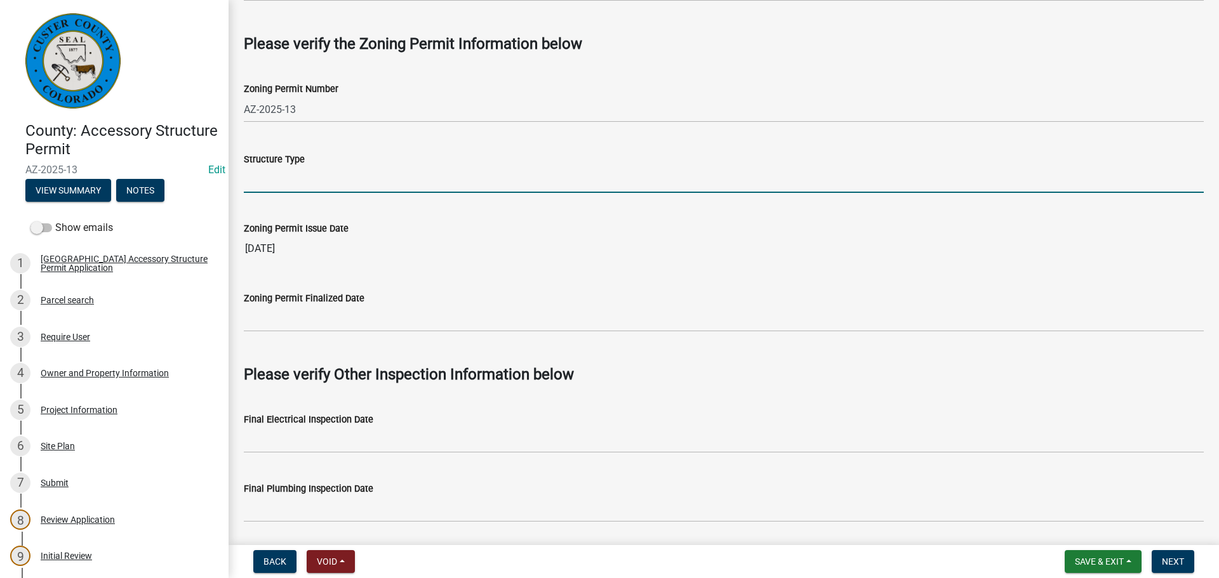
click at [445, 178] on input "Structure Type" at bounding box center [724, 180] width 960 height 26
type input "S"
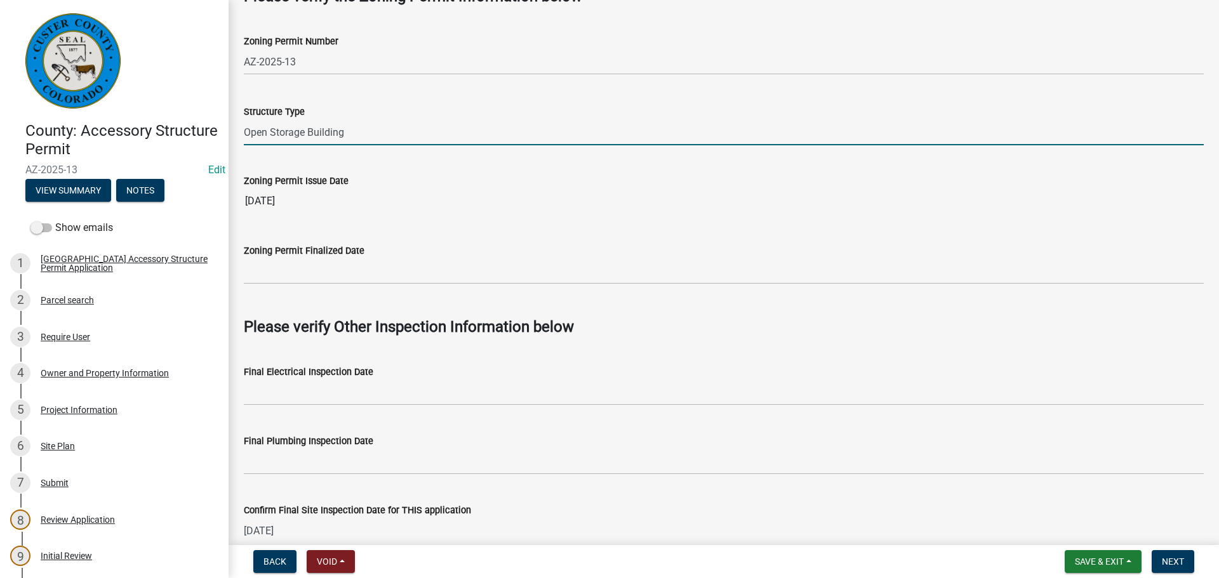
scroll to position [874, 0]
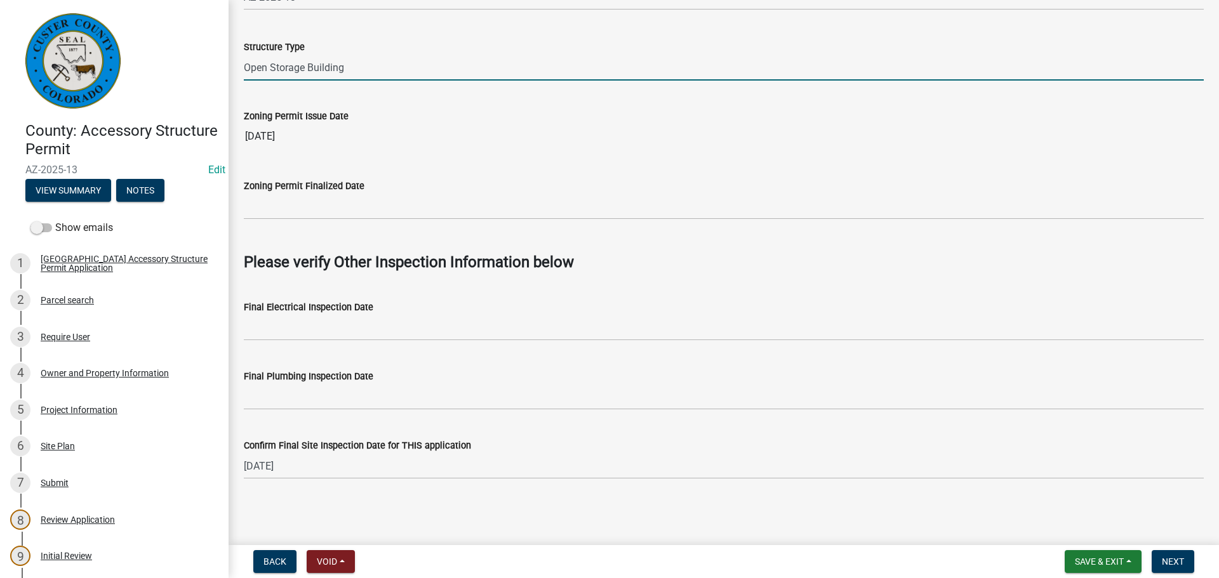
type input "Open Storage Building"
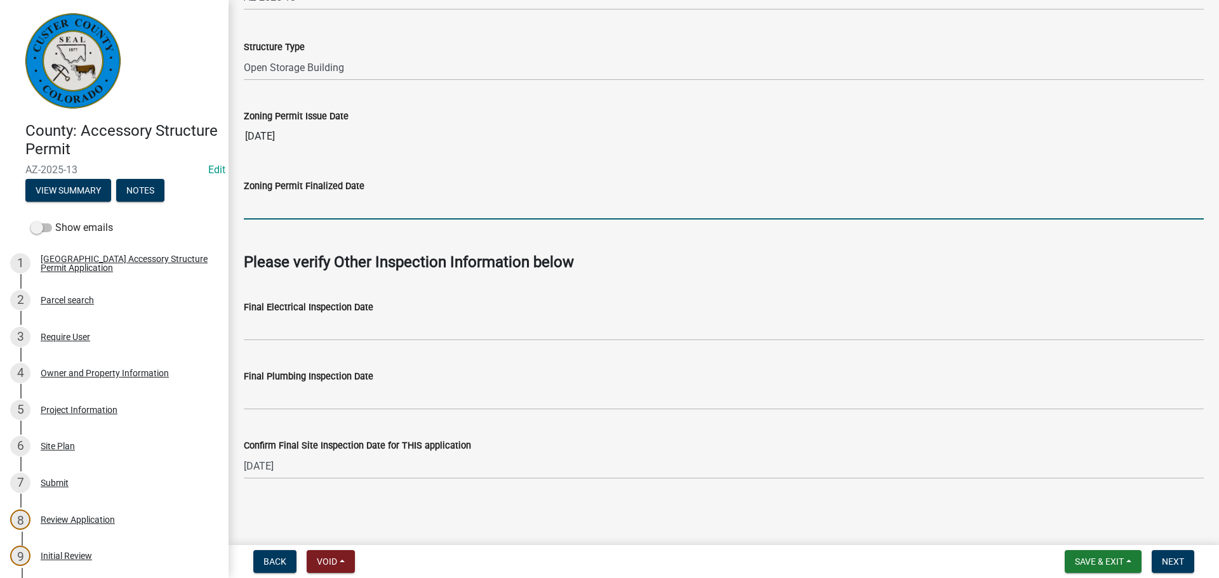
click at [402, 213] on input "Zoning Permit Finalized Date" at bounding box center [724, 207] width 960 height 26
type input "10/15/2025"
click at [1176, 561] on span "Next" at bounding box center [1173, 562] width 22 height 10
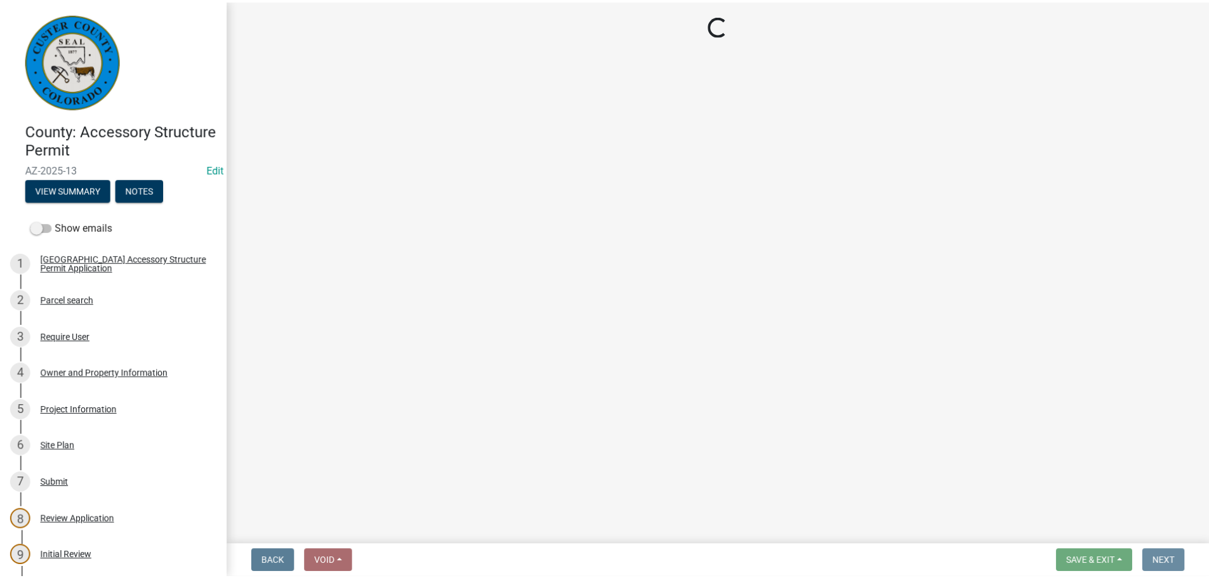
scroll to position [0, 0]
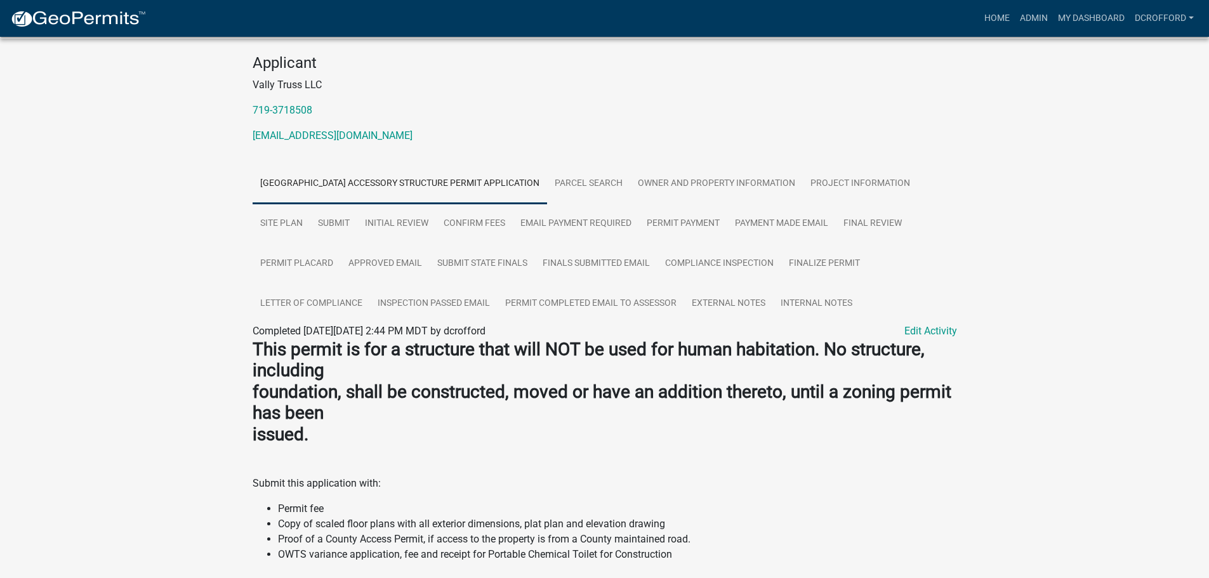
scroll to position [254, 0]
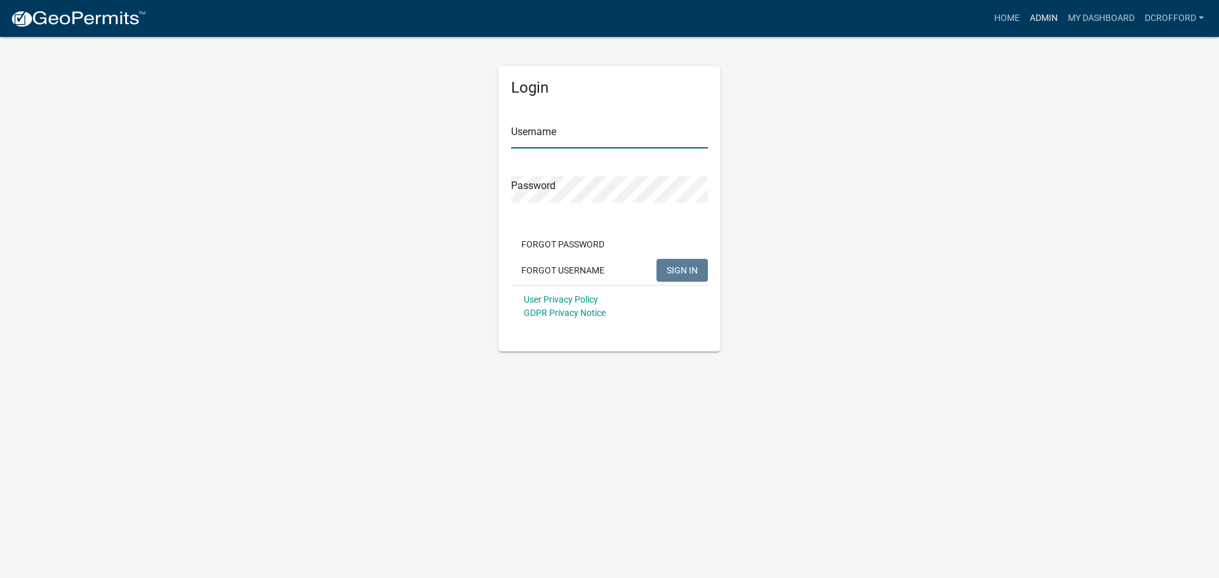
type input "dcrofford"
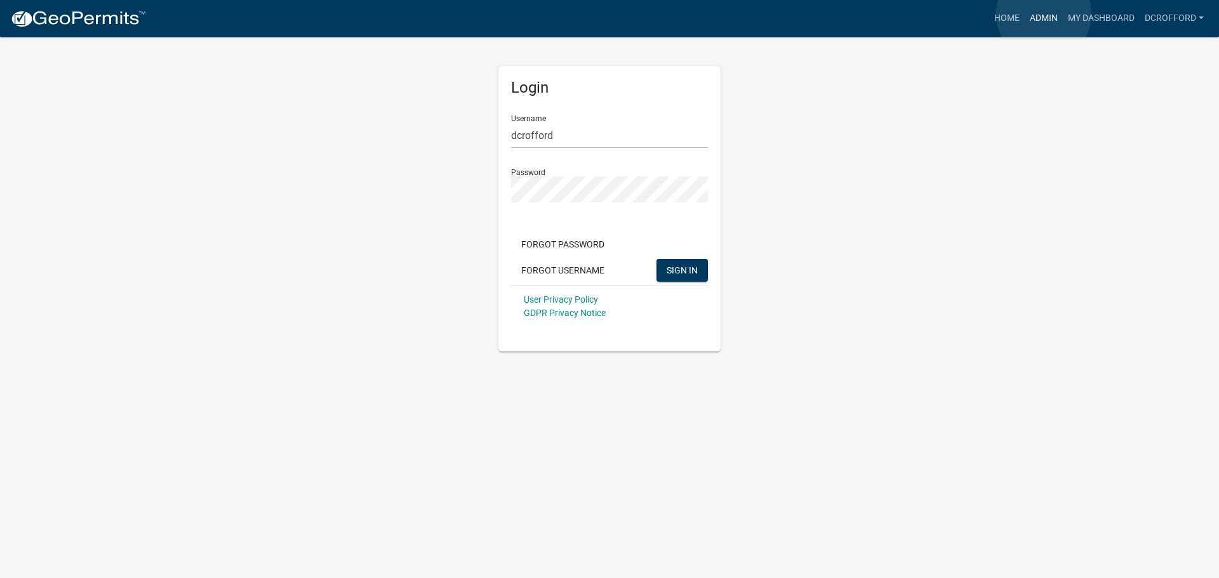
click at [1044, 14] on link "Admin" at bounding box center [1044, 18] width 38 height 24
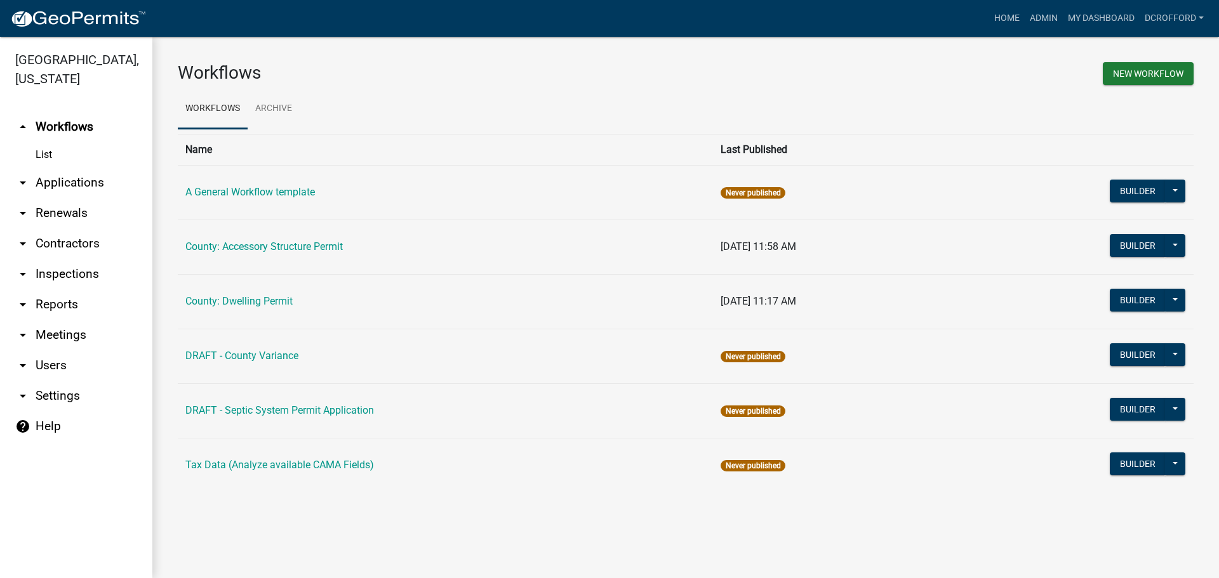
click at [81, 183] on link "arrow_drop_down Applications" at bounding box center [76, 183] width 152 height 30
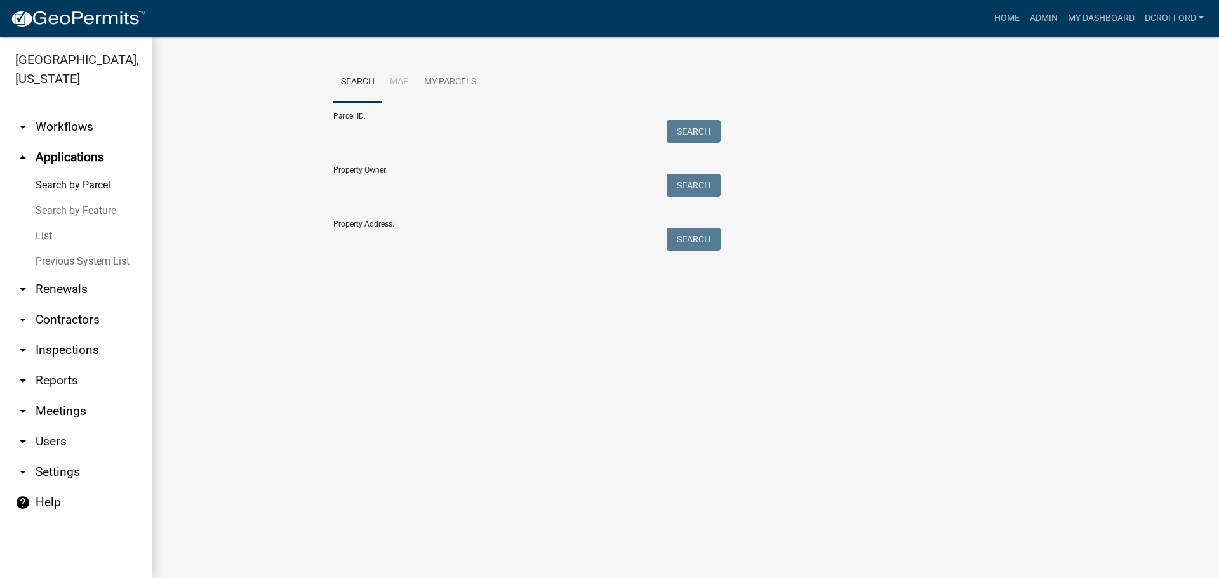
click at [51, 239] on link "List" at bounding box center [76, 235] width 152 height 25
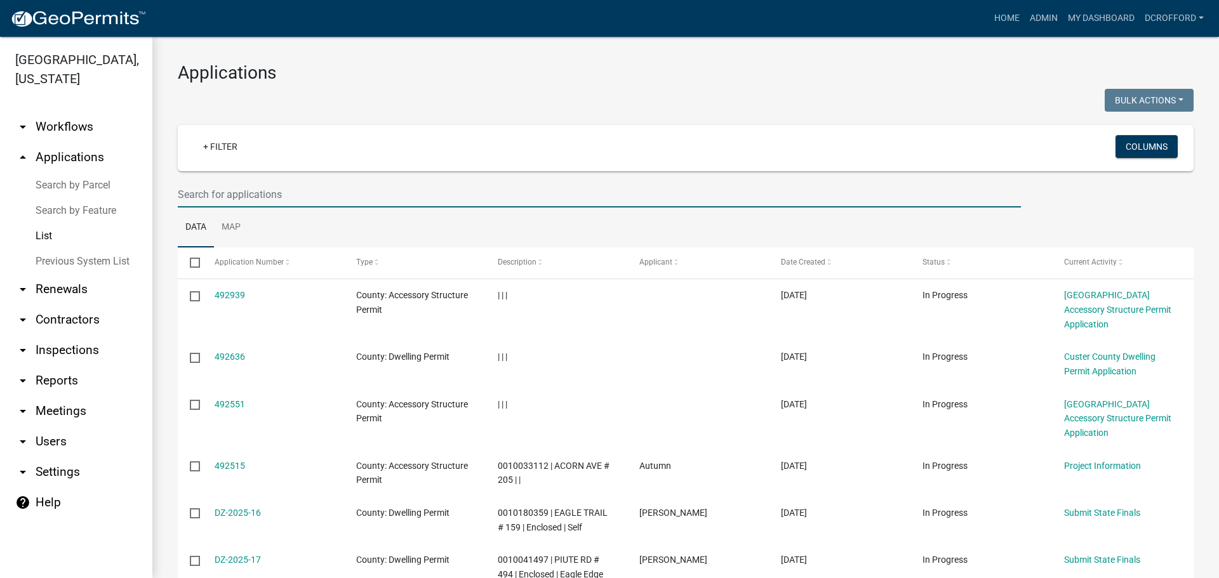
click at [251, 199] on input "text" at bounding box center [599, 195] width 843 height 26
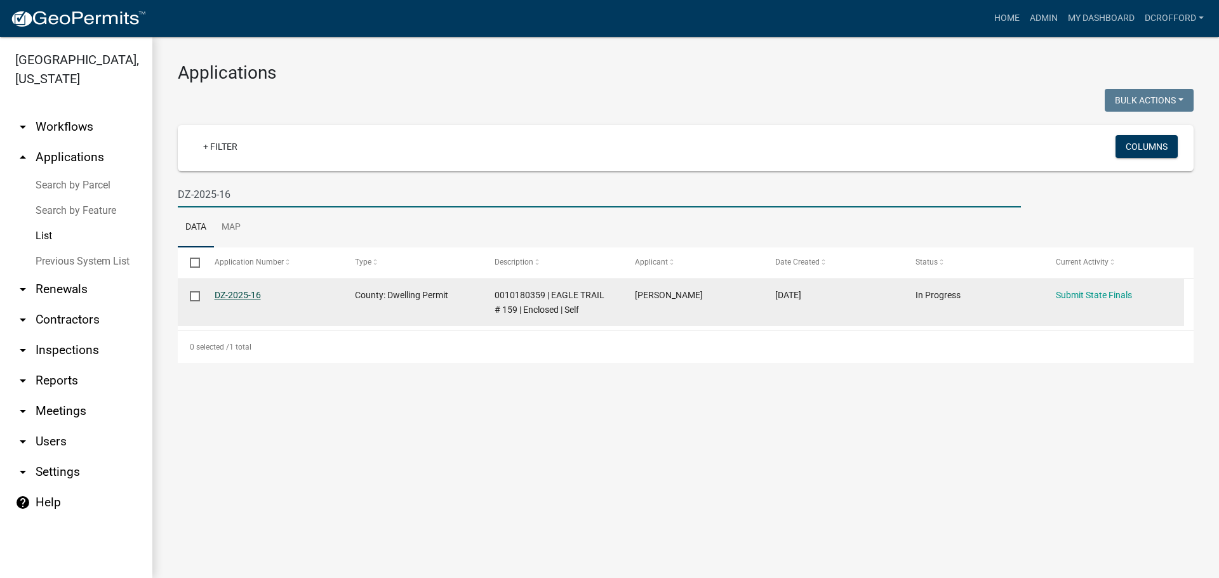
type input "DZ-2025-16"
click at [250, 293] on link "DZ-2025-16" at bounding box center [238, 295] width 46 height 10
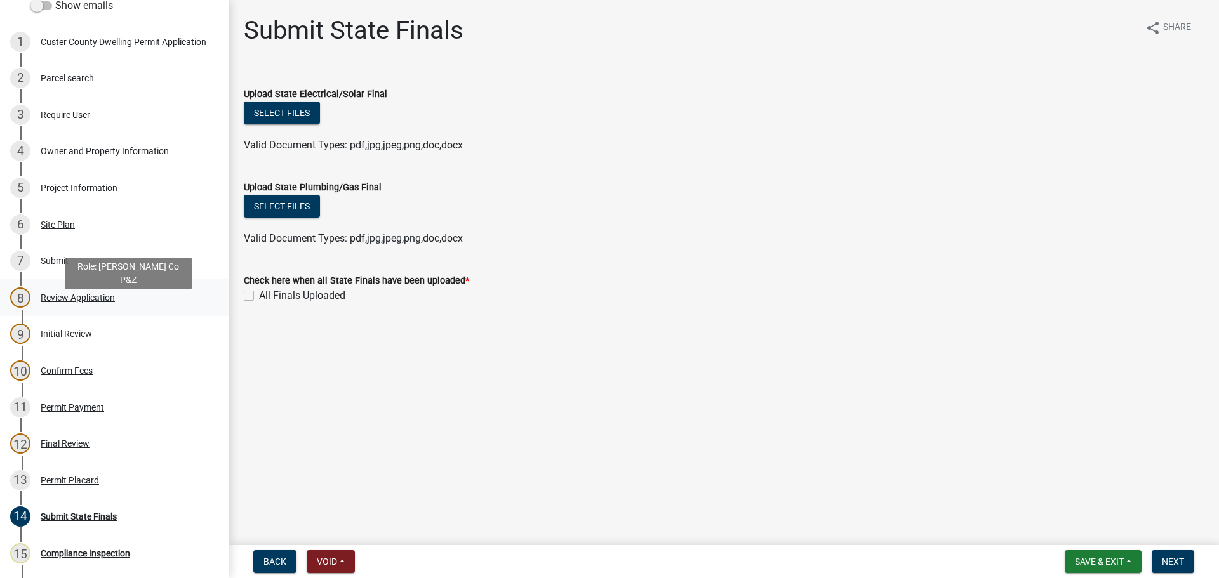
scroll to position [380, 0]
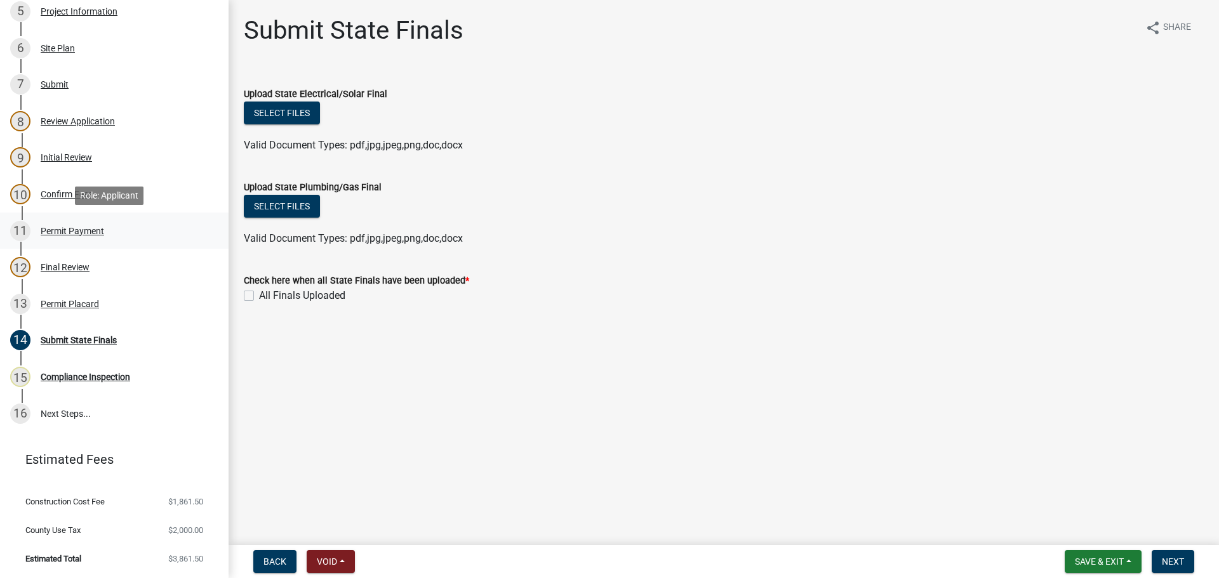
click at [53, 232] on div "Permit Payment" at bounding box center [72, 231] width 63 height 9
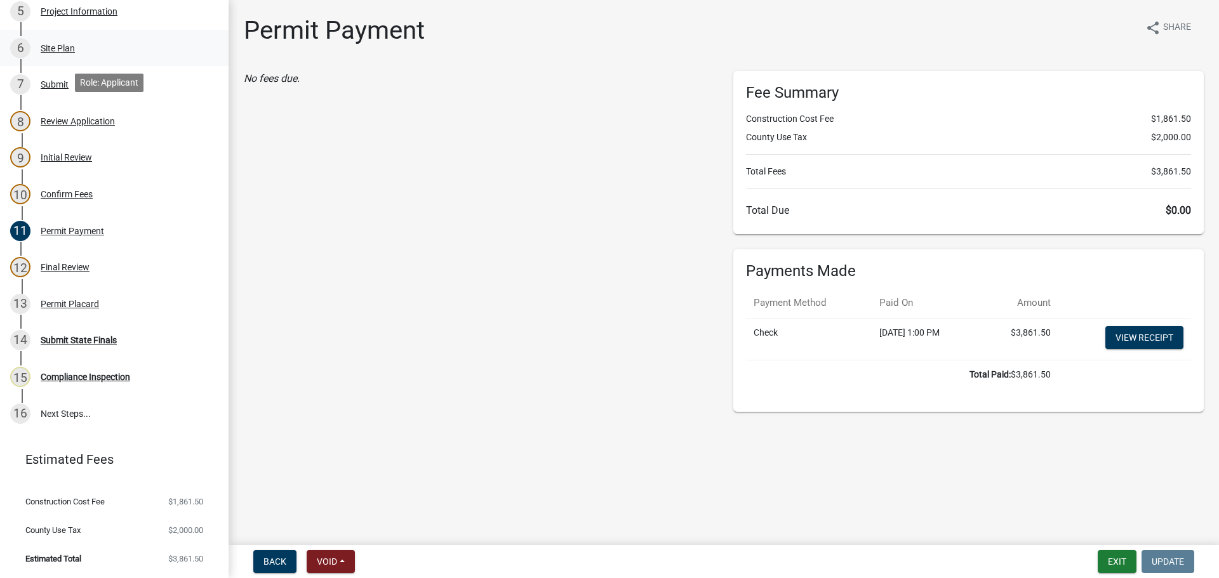
drag, startPoint x: 50, startPoint y: 53, endPoint x: 55, endPoint y: 46, distance: 9.5
drag, startPoint x: 55, startPoint y: 46, endPoint x: 43, endPoint y: 76, distance: 32.4
click at [43, 76] on div "7 Submit" at bounding box center [109, 84] width 198 height 20
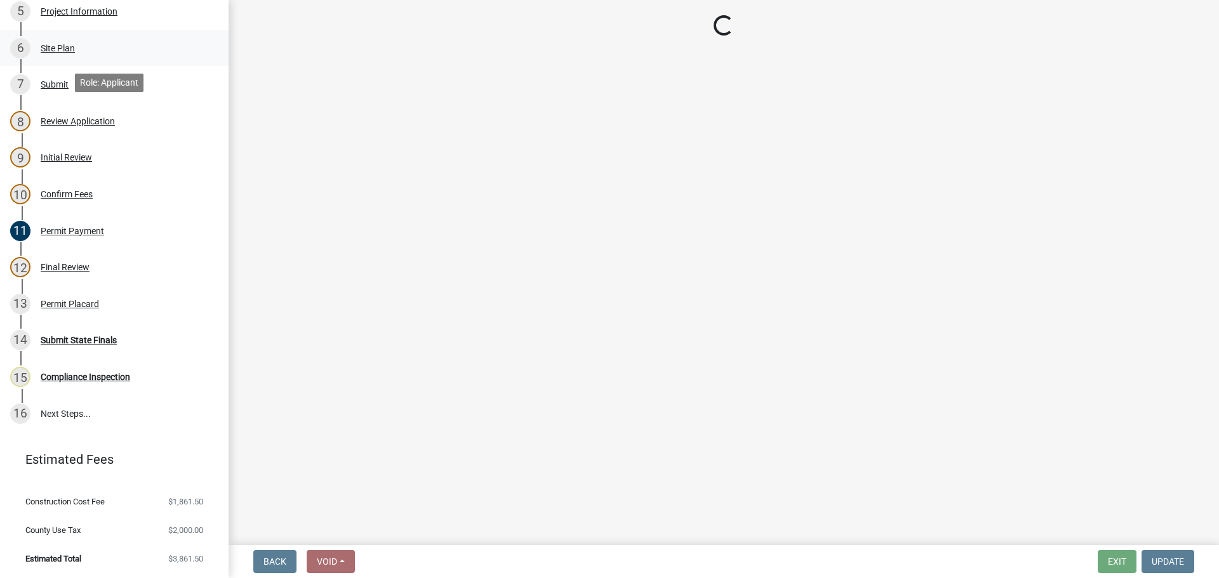
click at [48, 53] on div "Site Plan" at bounding box center [58, 48] width 34 height 9
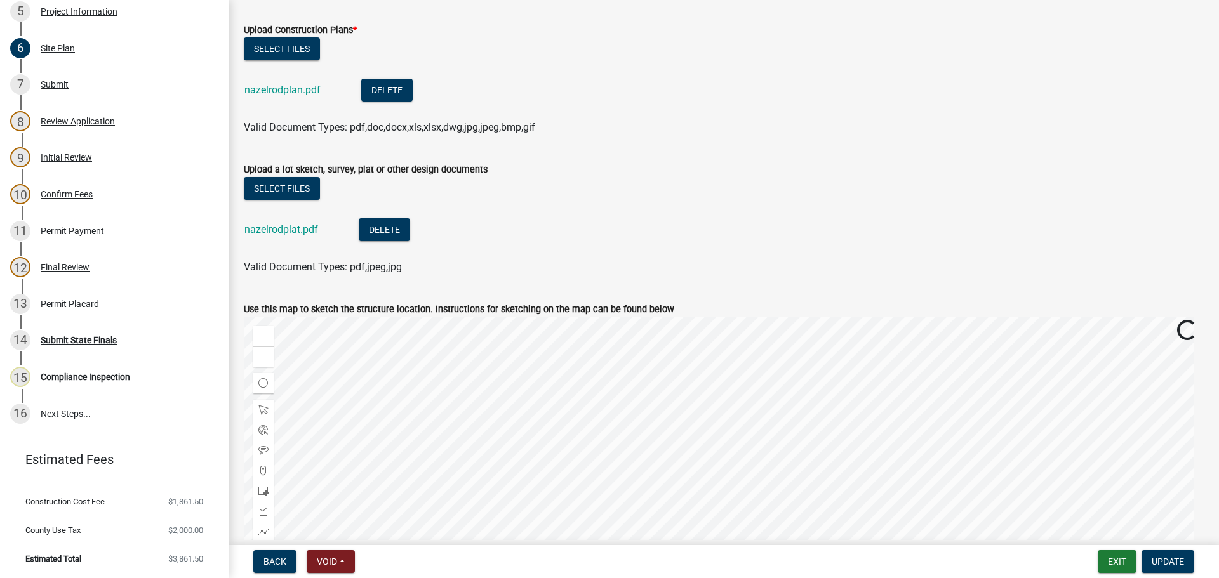
scroll to position [63, 0]
click at [283, 230] on link "nazelrodplat.pdf" at bounding box center [281, 230] width 74 height 12
click at [305, 91] on link "nazelrodplan.pdf" at bounding box center [282, 90] width 76 height 12
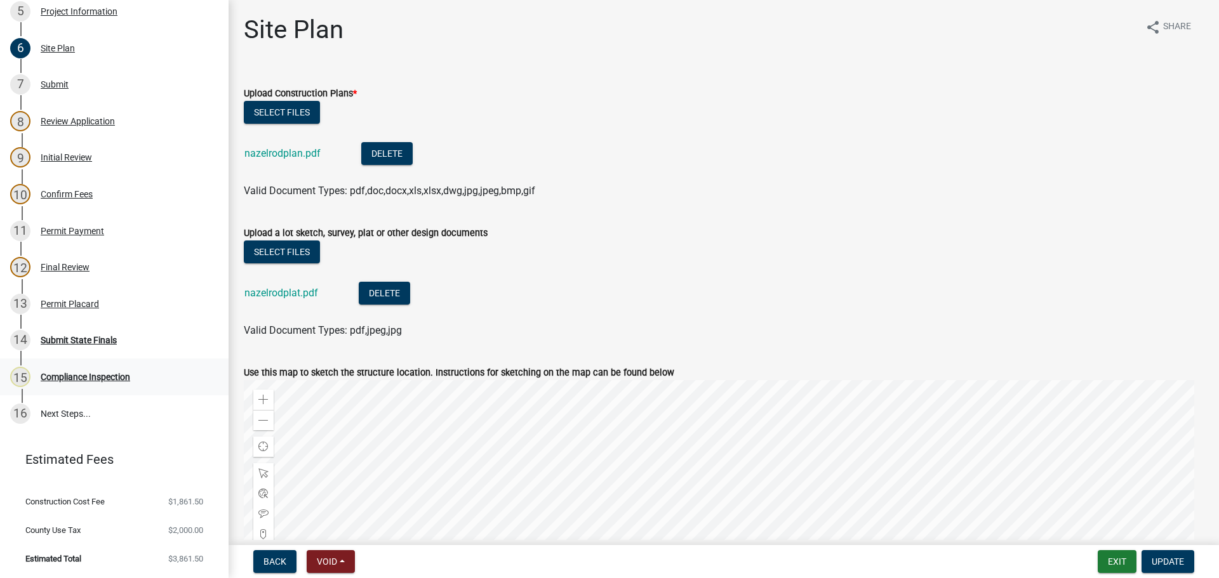
scroll to position [0, 0]
click at [67, 123] on div "Review Application" at bounding box center [78, 121] width 74 height 9
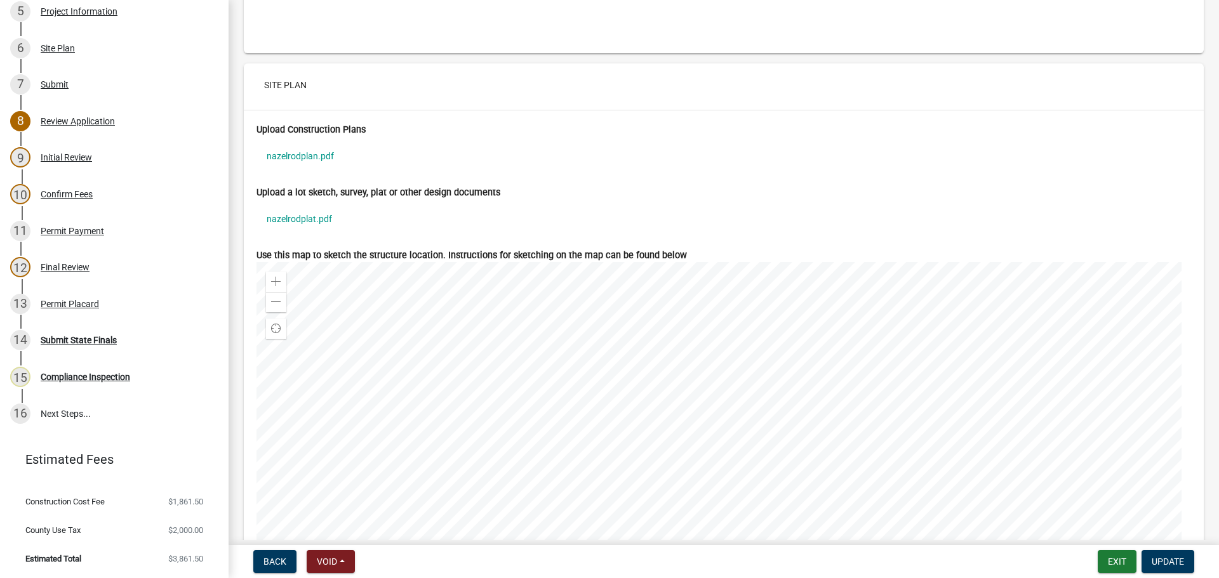
scroll to position [4761, 0]
click at [307, 172] on link "nazelrodplan.pdf" at bounding box center [723, 157] width 934 height 29
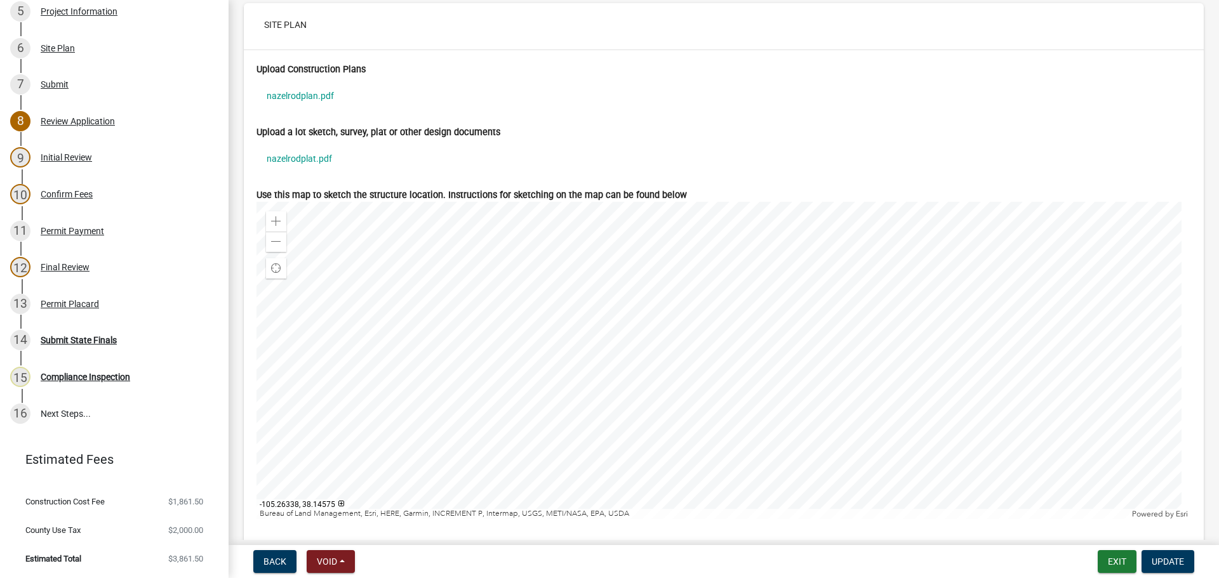
scroll to position [4888, 0]
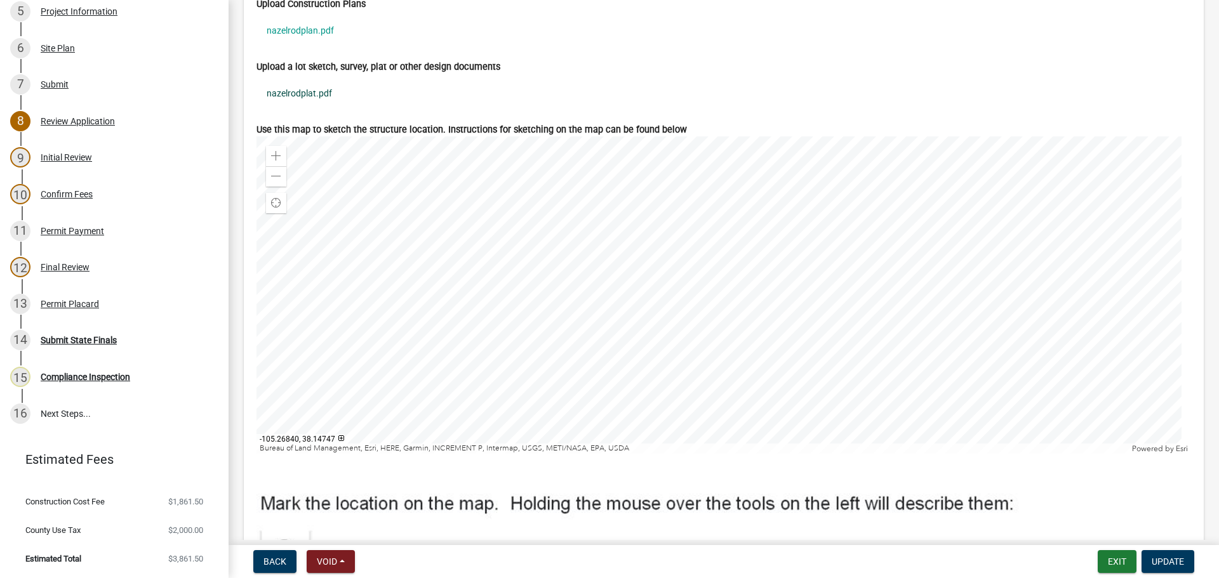
click at [334, 105] on link "nazelrodplat.pdf" at bounding box center [723, 93] width 934 height 29
click at [895, 93] on link "nazelrodplat.pdf" at bounding box center [723, 93] width 934 height 29
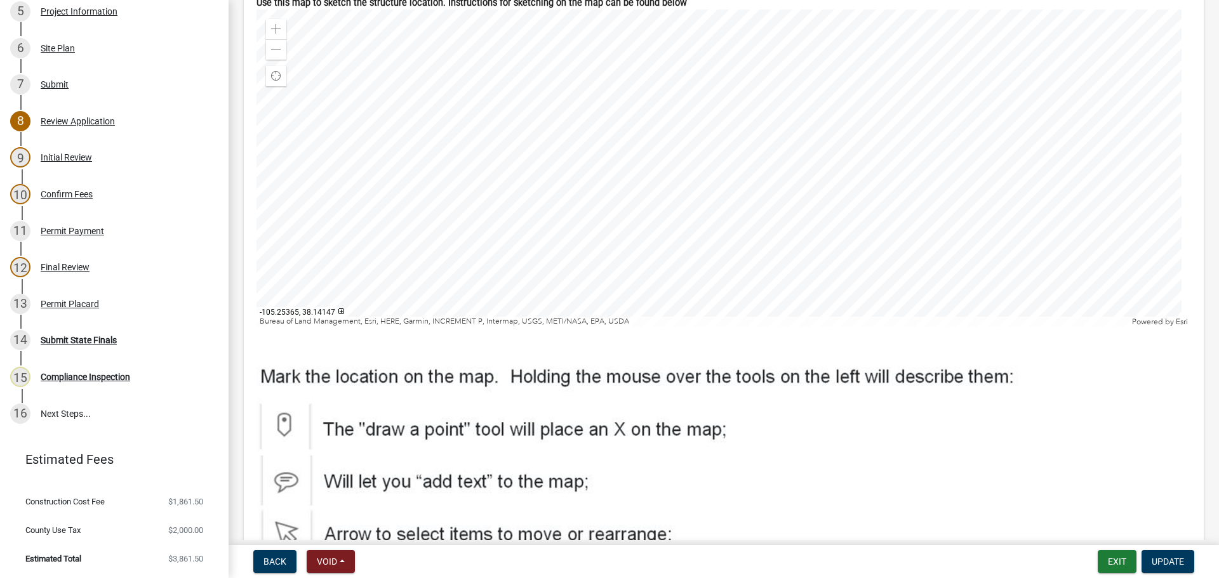
scroll to position [4951, 0]
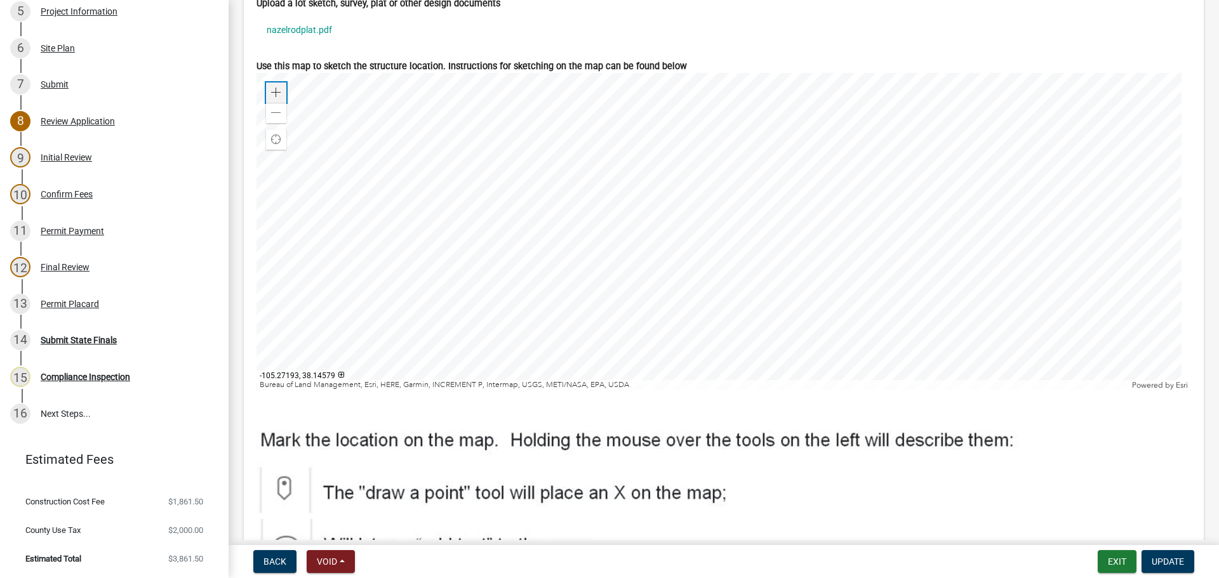
click at [279, 98] on span at bounding box center [276, 93] width 10 height 10
click at [273, 118] on span at bounding box center [276, 113] width 10 height 10
click at [279, 98] on span at bounding box center [276, 93] width 10 height 10
click at [439, 234] on div at bounding box center [723, 231] width 934 height 317
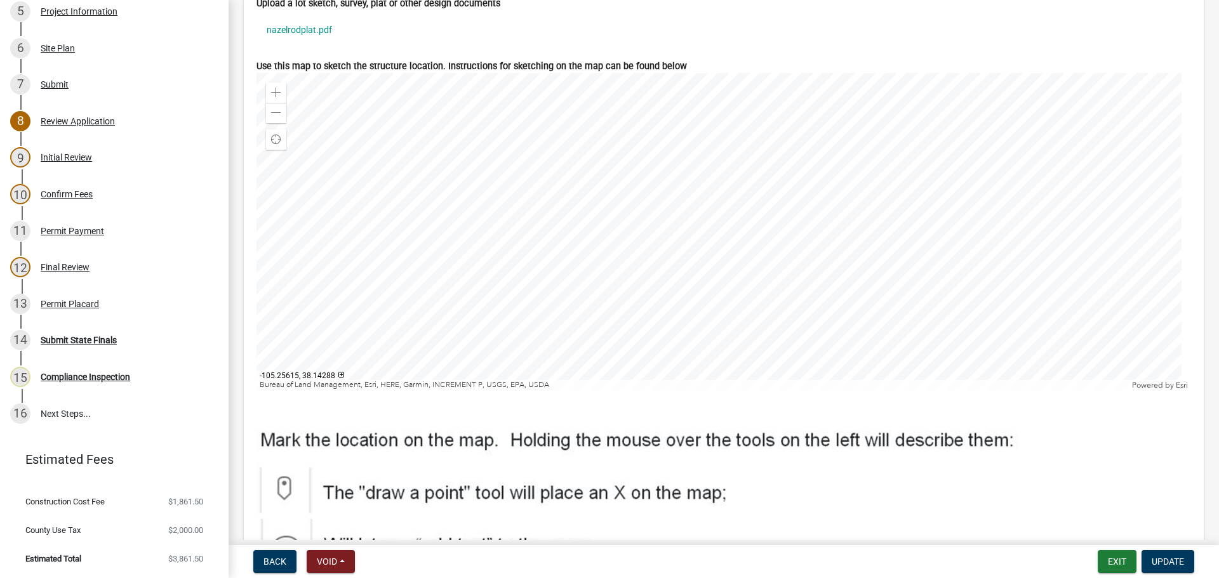
click at [467, 156] on div at bounding box center [723, 231] width 934 height 317
click at [841, 214] on div at bounding box center [723, 231] width 934 height 317
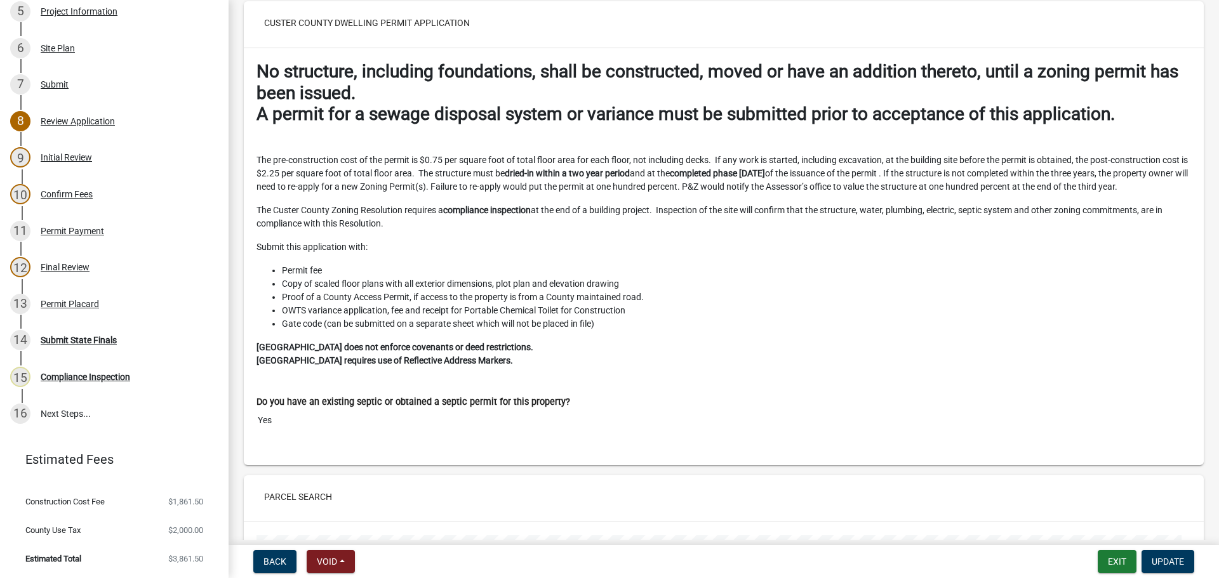
scroll to position [0, 0]
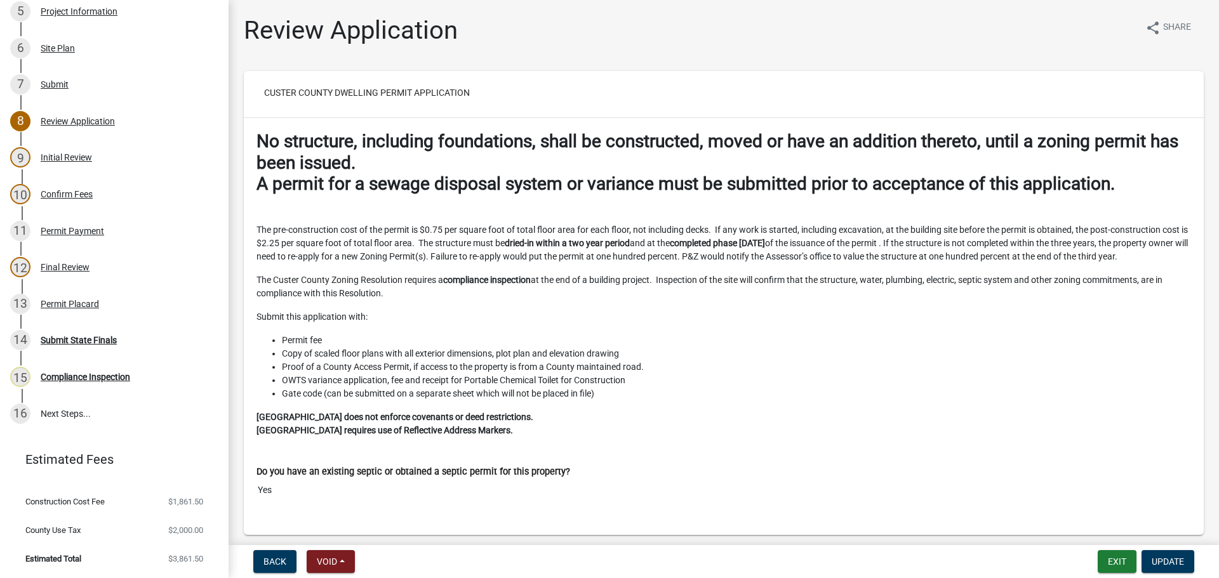
click at [783, 36] on div "Review Application share Share" at bounding box center [724, 35] width 960 height 41
click at [781, 34] on div "Review Application share Share" at bounding box center [724, 35] width 960 height 41
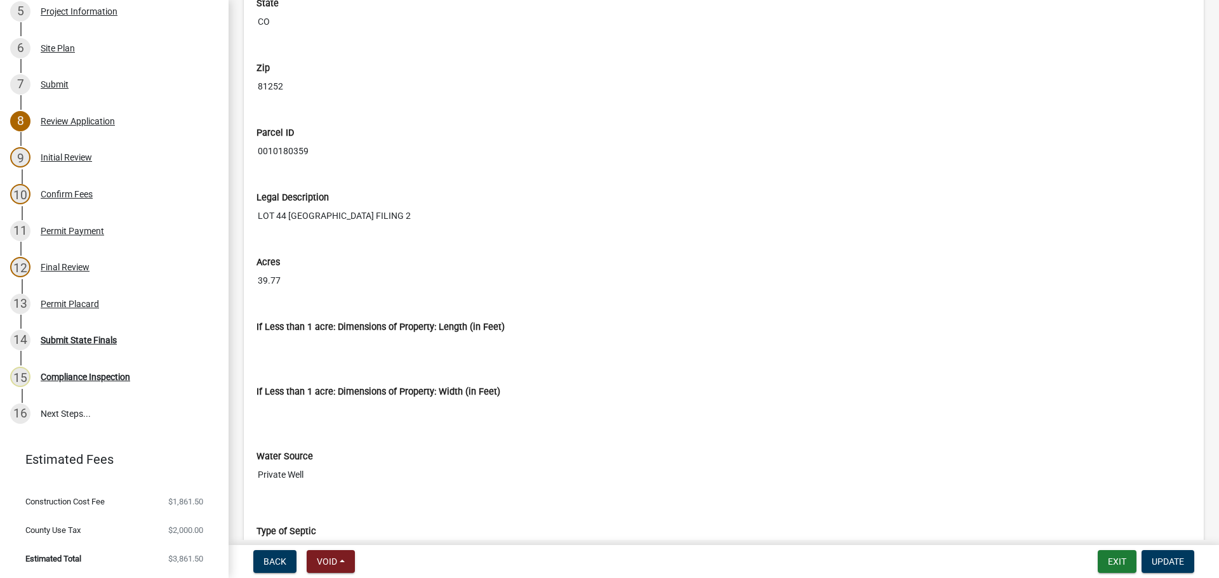
scroll to position [1841, 0]
